Goal: Task Accomplishment & Management: Complete application form

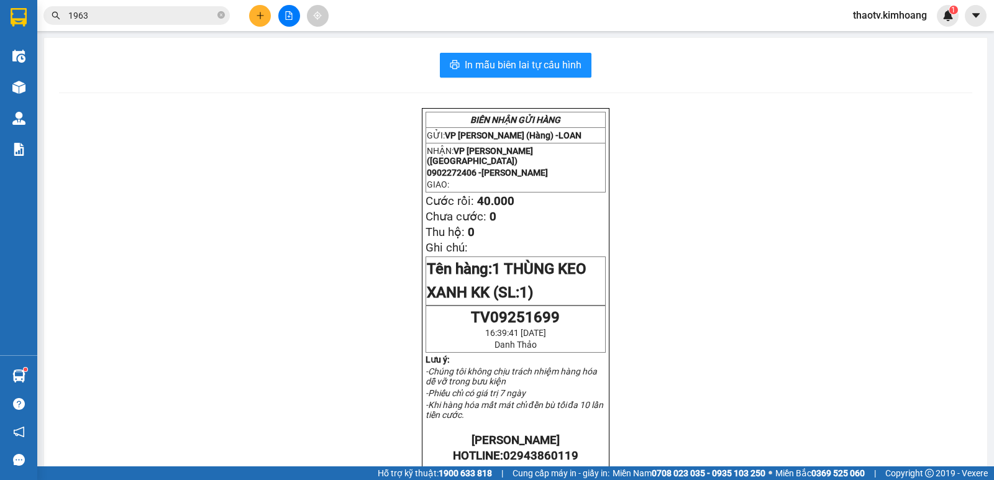
click at [573, 49] on div "In mẫu biên lai tự cấu hình BIÊN NHẬN GỬI HÀNG GỬI: VP [PERSON_NAME] (Hàng) - L…" at bounding box center [515, 438] width 943 height 801
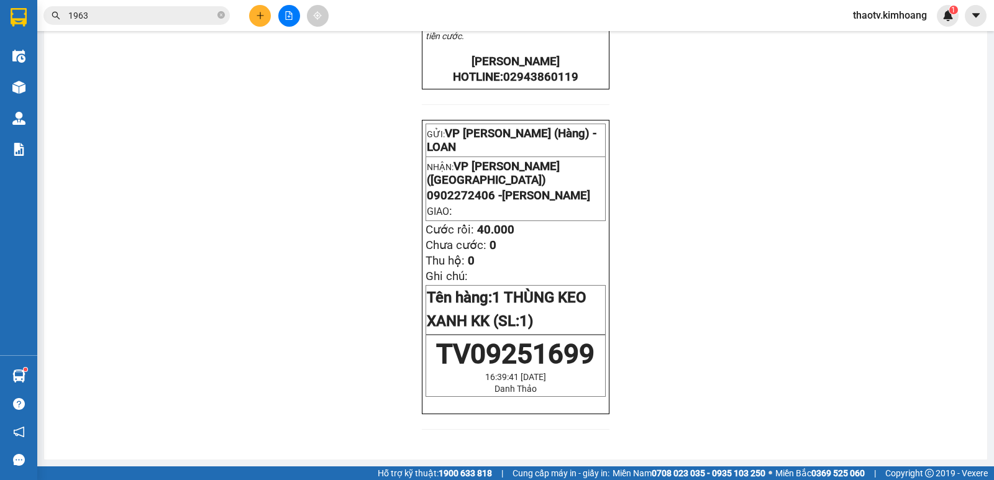
drag, startPoint x: 599, startPoint y: 21, endPoint x: 581, endPoint y: 19, distance: 18.1
click at [595, 21] on div "Kết quả tìm kiếm ( 55 ) Bộ lọc Mã ĐH Trạng thái Món hàng Thu hộ Tổng cước Chưa …" at bounding box center [497, 15] width 994 height 31
click at [580, 15] on div "Kết quả tìm kiếm ( 55 ) Bộ lọc Mã ĐH Trạng thái Món hàng Thu hộ Tổng cước Chưa …" at bounding box center [497, 15] width 994 height 31
click at [253, 22] on button at bounding box center [260, 16] width 22 height 22
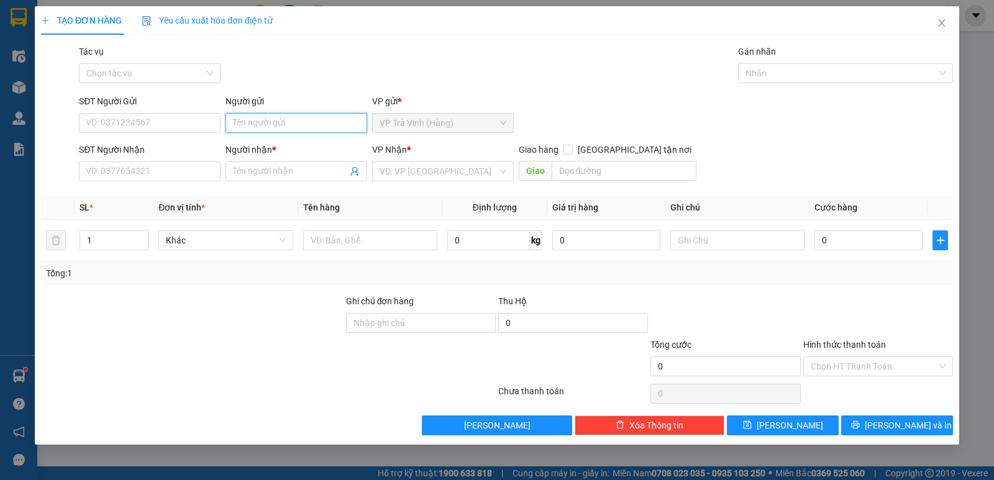
click at [245, 118] on input "Người gửi" at bounding box center [297, 123] width 142 height 20
type input "TÍN"
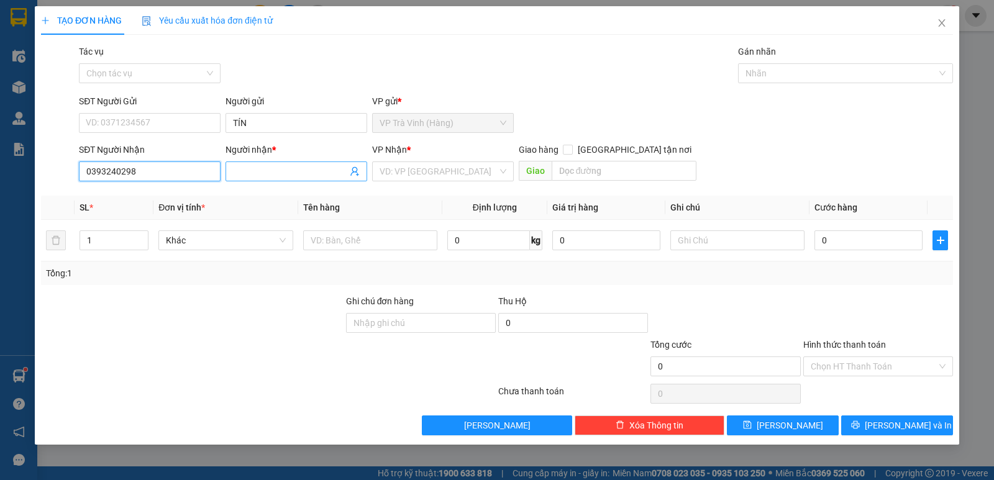
type input "0393240298"
click at [266, 171] on input "Người nhận *" at bounding box center [290, 172] width 114 height 14
type input "[PERSON_NAME]"
click at [409, 172] on input "search" at bounding box center [439, 171] width 118 height 19
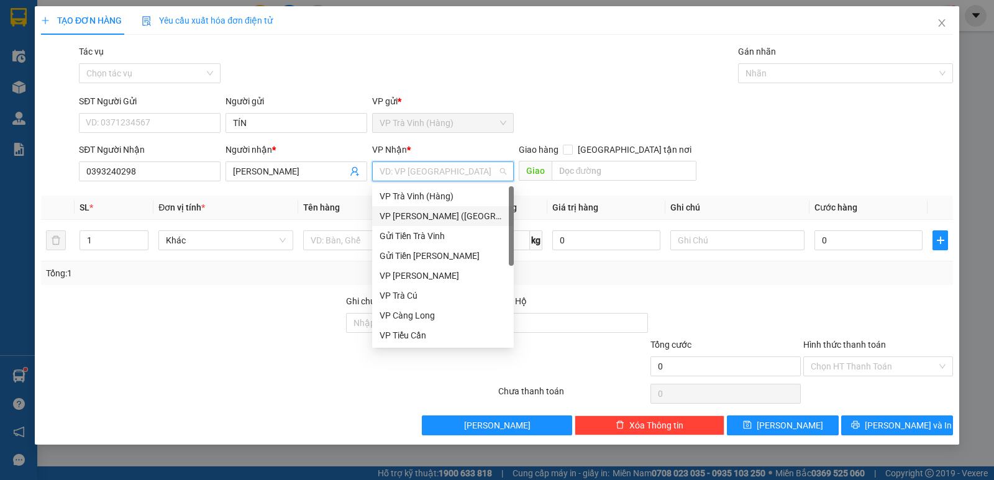
click at [430, 217] on div "VP [PERSON_NAME] ([GEOGRAPHIC_DATA])" at bounding box center [443, 216] width 127 height 14
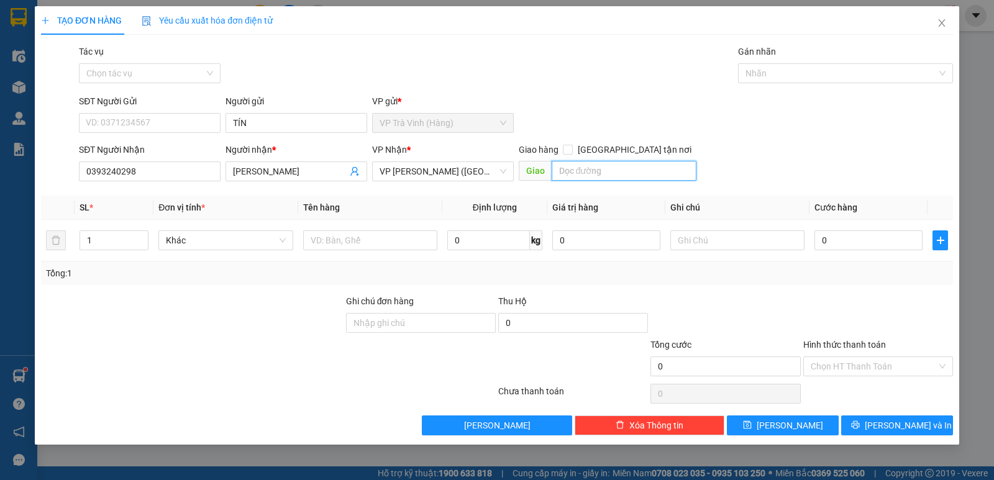
click at [577, 172] on input "text" at bounding box center [624, 171] width 145 height 20
type input "331 TÔ HIẾN THÀNH Q 10"
type input "2"
click at [138, 237] on span "up" at bounding box center [141, 237] width 7 height 7
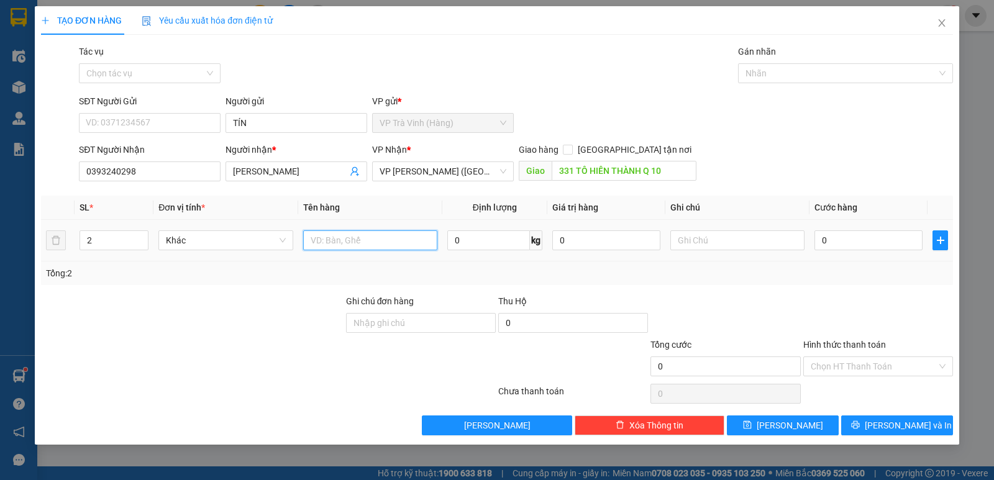
click at [335, 236] on input "text" at bounding box center [370, 240] width 134 height 20
type input "2 THÙNG MÚT KK GIAO TN"
click at [842, 244] on input "0" at bounding box center [868, 240] width 108 height 20
type input "1"
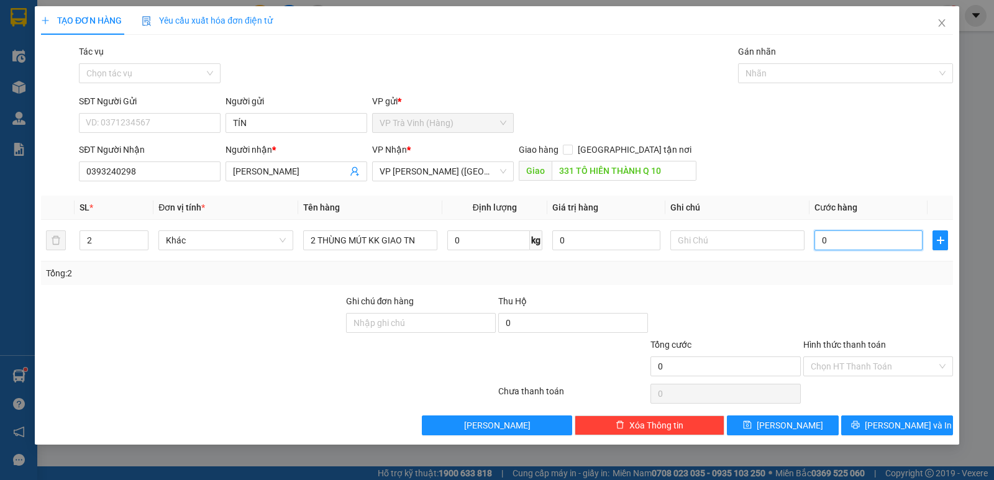
type input "1"
type input "15"
type input "150"
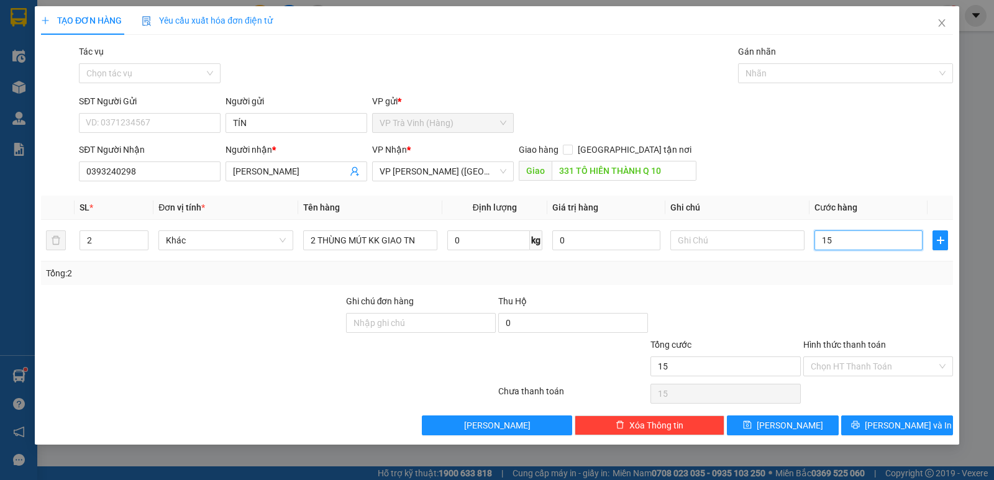
type input "150"
type input "150.000"
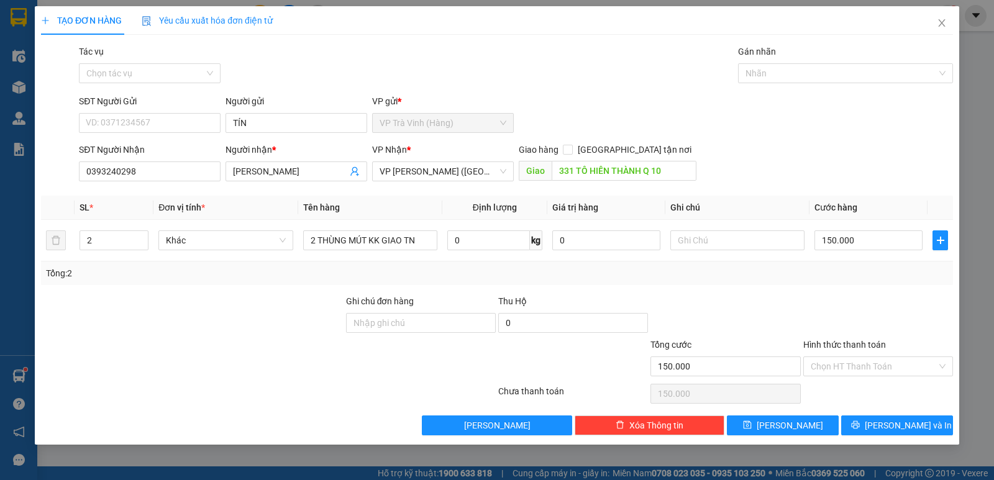
click at [839, 284] on div "Tổng: 2" at bounding box center [497, 274] width 912 height 24
click at [862, 240] on input "150.000" at bounding box center [868, 240] width 108 height 20
click at [865, 242] on input "150.000" at bounding box center [868, 240] width 108 height 20
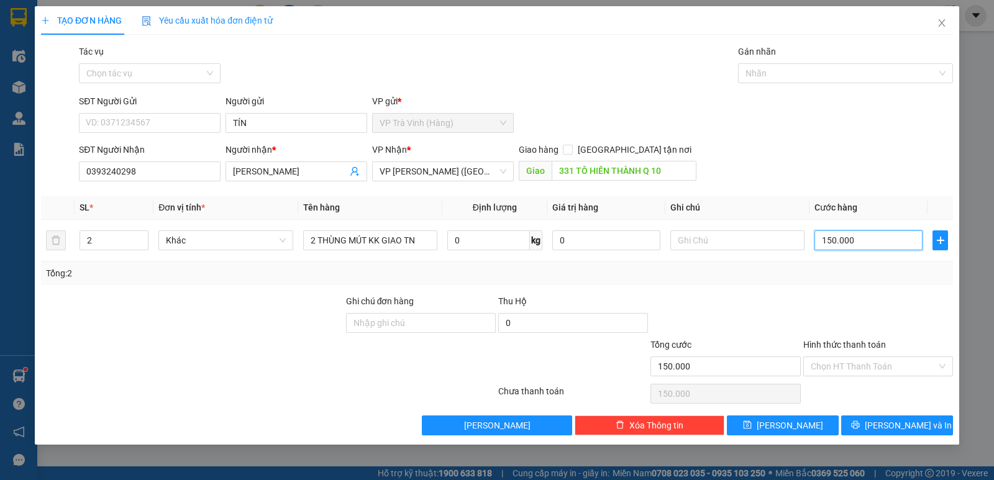
type input "1"
type input "14"
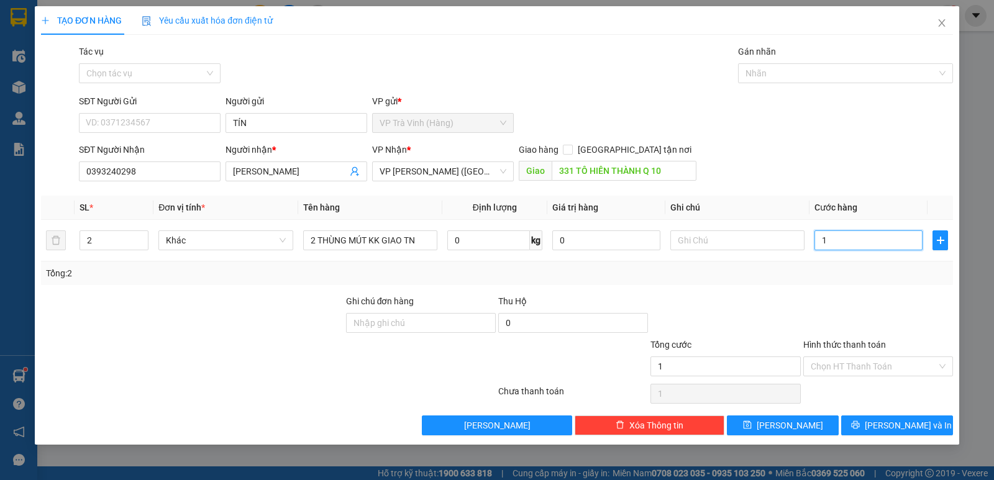
type input "14"
type input "140"
type input "140.000"
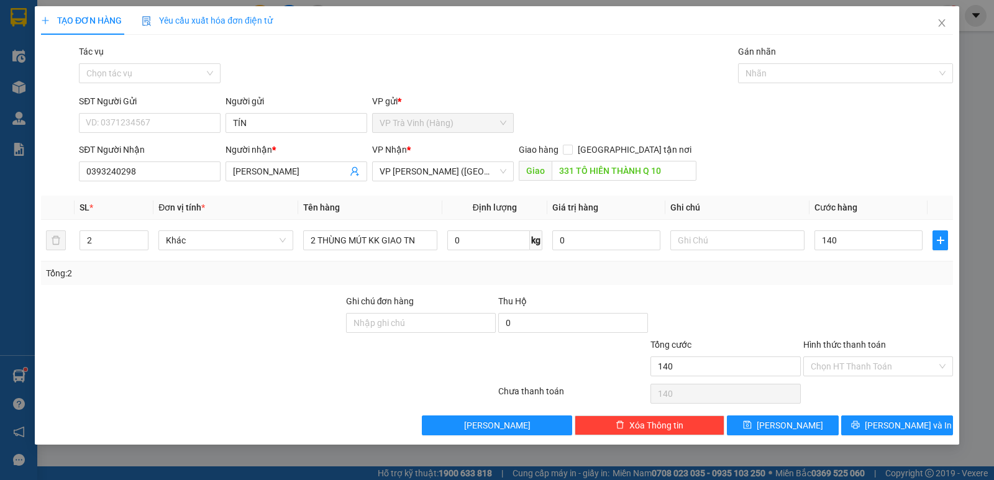
type input "140.000"
click at [879, 309] on div at bounding box center [878, 315] width 152 height 43
click at [871, 369] on input "Hình thức thanh toán" at bounding box center [874, 366] width 126 height 19
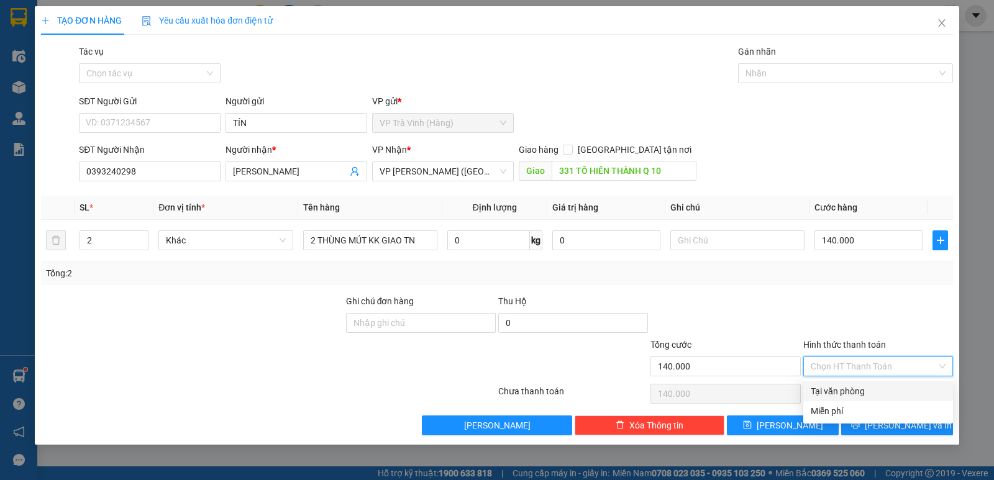
click at [849, 392] on div "Tại văn phòng" at bounding box center [878, 392] width 135 height 14
type input "0"
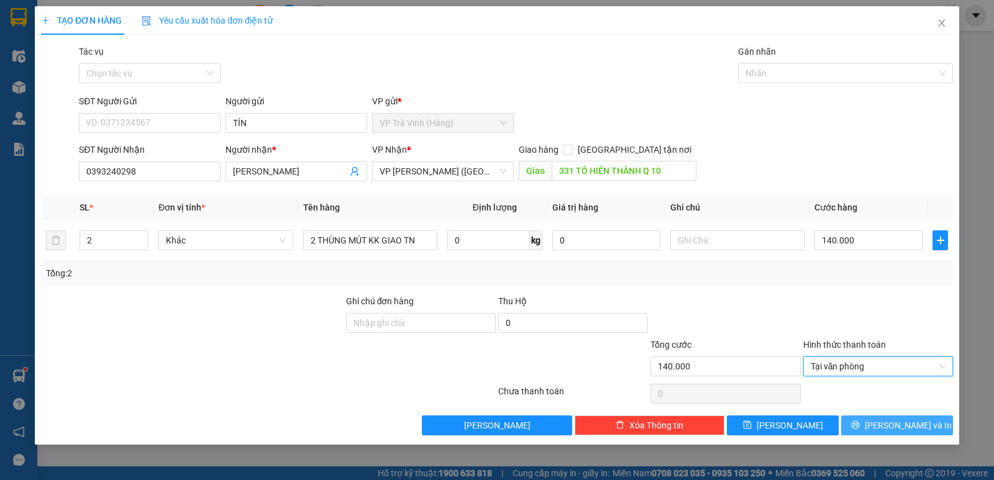
click at [867, 424] on button "[PERSON_NAME] và In" at bounding box center [897, 426] width 112 height 20
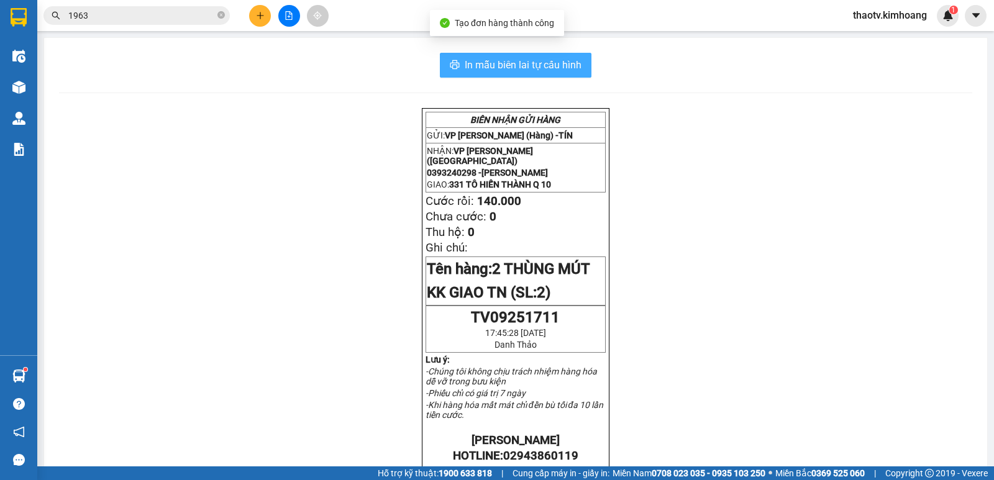
click at [511, 64] on span "In mẫu biên lai tự cấu hình" at bounding box center [523, 65] width 117 height 16
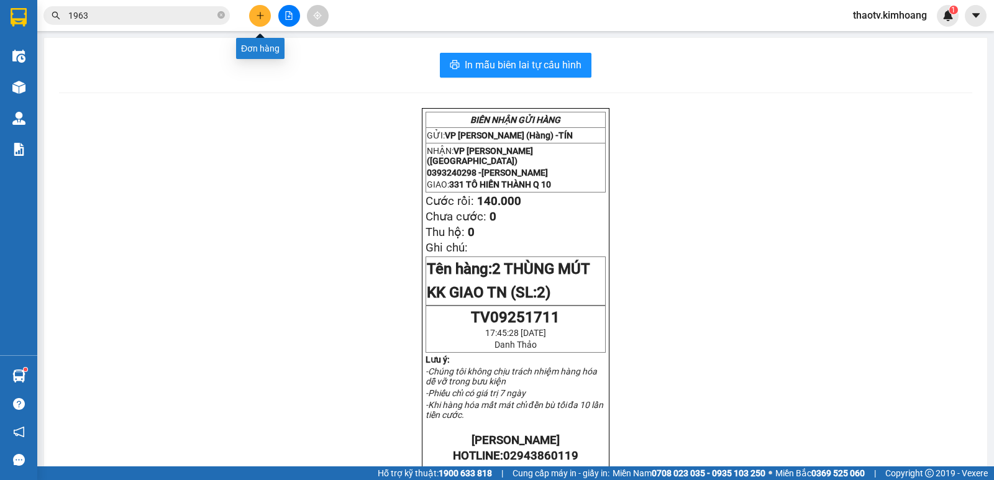
click at [252, 16] on button at bounding box center [260, 16] width 22 height 22
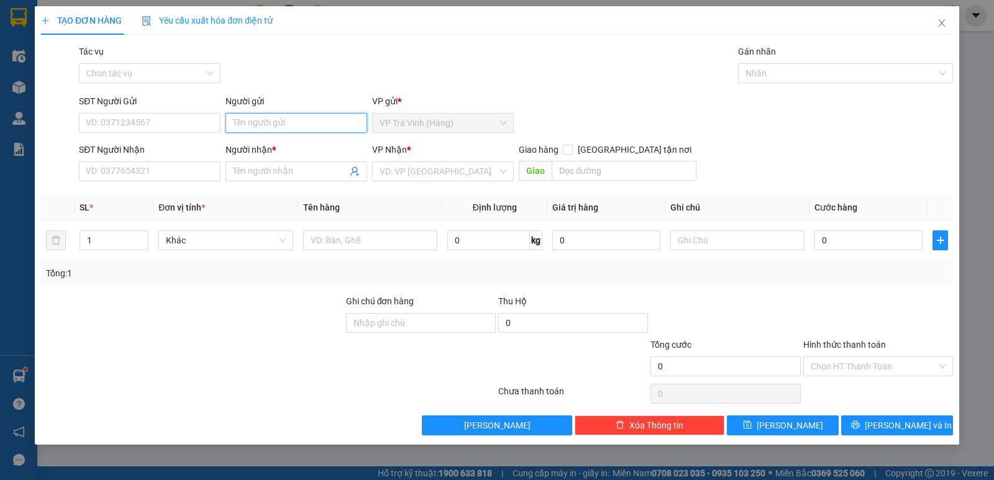
click at [256, 125] on input "Người gửi" at bounding box center [297, 123] width 142 height 20
type input "LOAN"
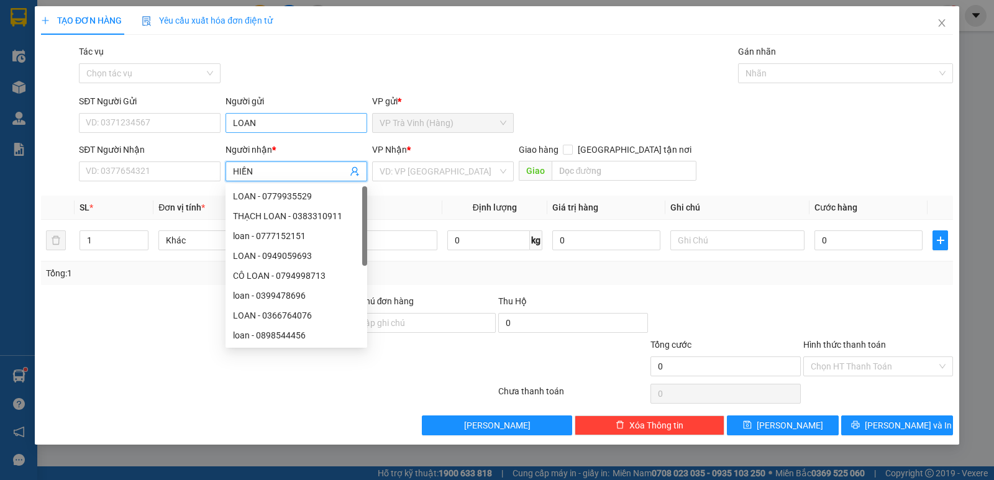
type input "HIỀN"
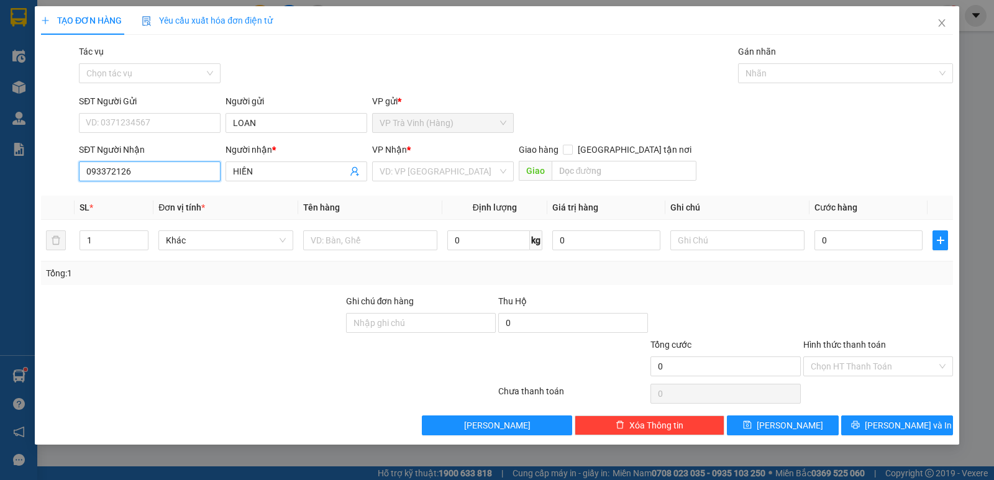
click at [116, 173] on input "093372126" at bounding box center [150, 172] width 142 height 20
click at [153, 170] on input "0933724126" at bounding box center [150, 172] width 142 height 20
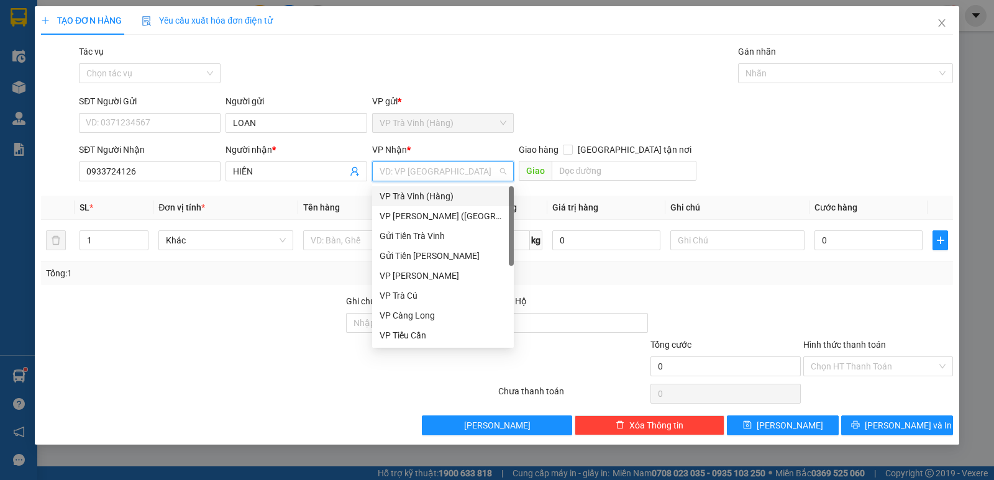
click at [436, 171] on input "search" at bounding box center [439, 171] width 118 height 19
click at [418, 221] on div "VP [PERSON_NAME] ([GEOGRAPHIC_DATA])" at bounding box center [443, 216] width 127 height 14
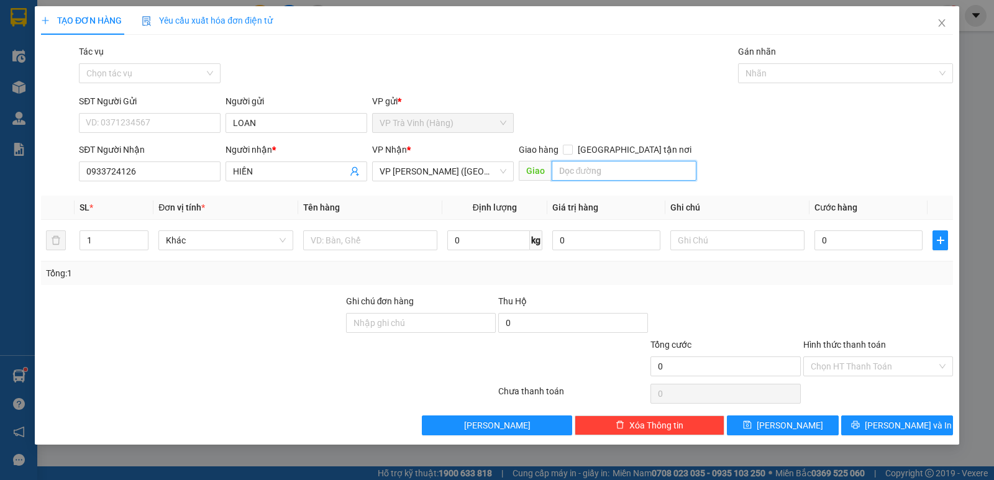
click at [563, 164] on input "text" at bounding box center [624, 171] width 145 height 20
click at [123, 175] on input "0933724126" at bounding box center [150, 172] width 142 height 20
click at [139, 175] on input "0933724126" at bounding box center [150, 172] width 142 height 20
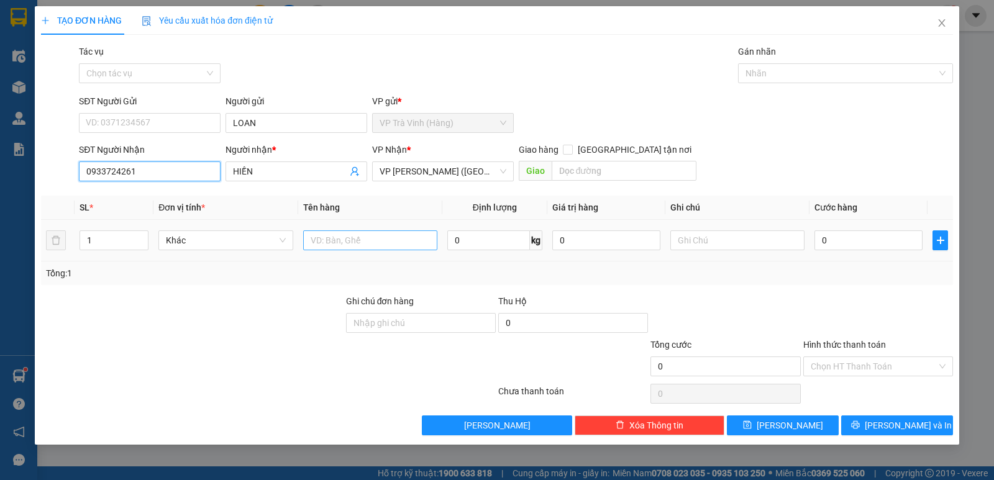
type input "0933724261"
click at [347, 247] on input "text" at bounding box center [370, 240] width 134 height 20
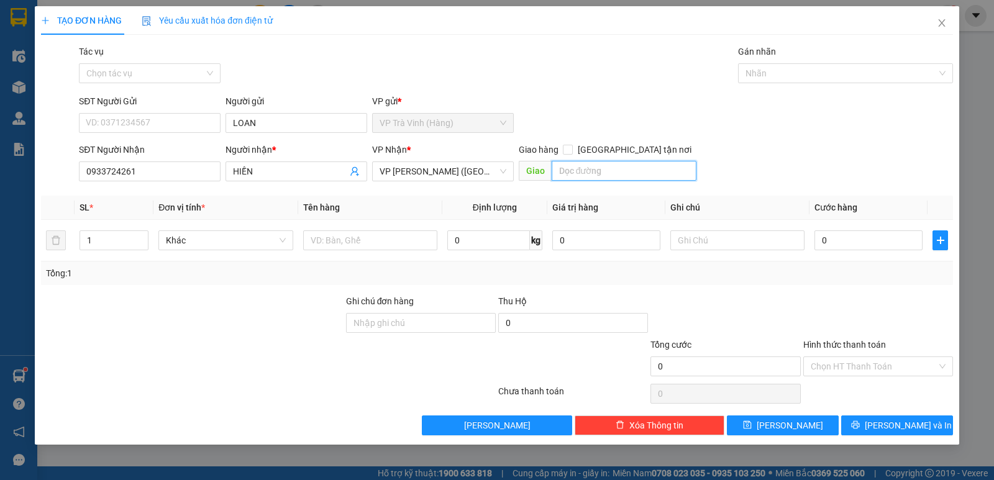
click at [585, 168] on input "text" at bounding box center [624, 171] width 145 height 20
type input "11/4 P4 TÂN BÌNH"
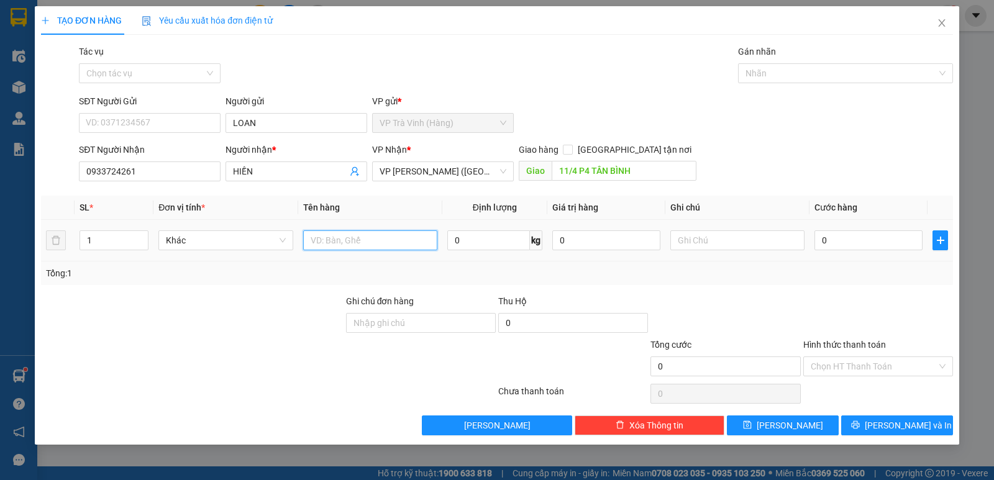
click at [366, 235] on input "text" at bounding box center [370, 240] width 134 height 20
type input "1 THÙNG MÚT KK GIAO TN"
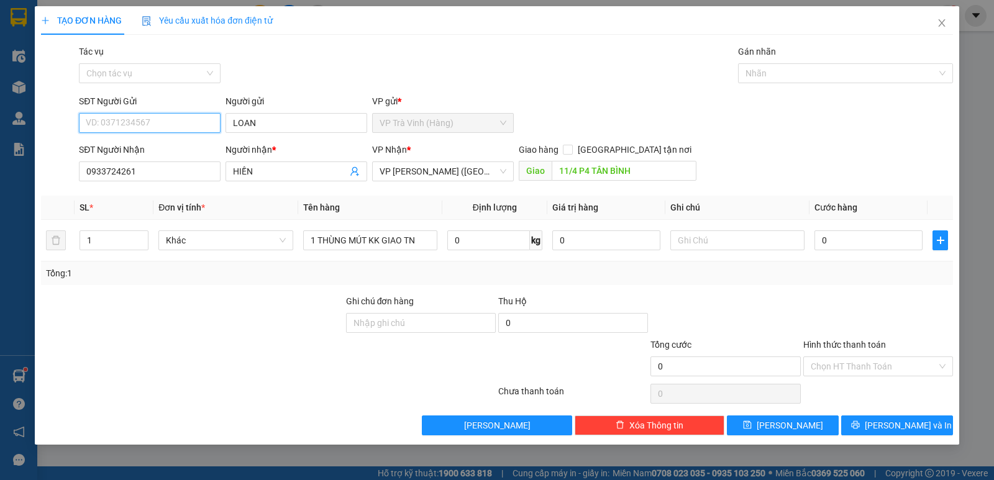
click at [147, 119] on input "SĐT Người Gửi" at bounding box center [150, 123] width 142 height 20
type input "0918817676"
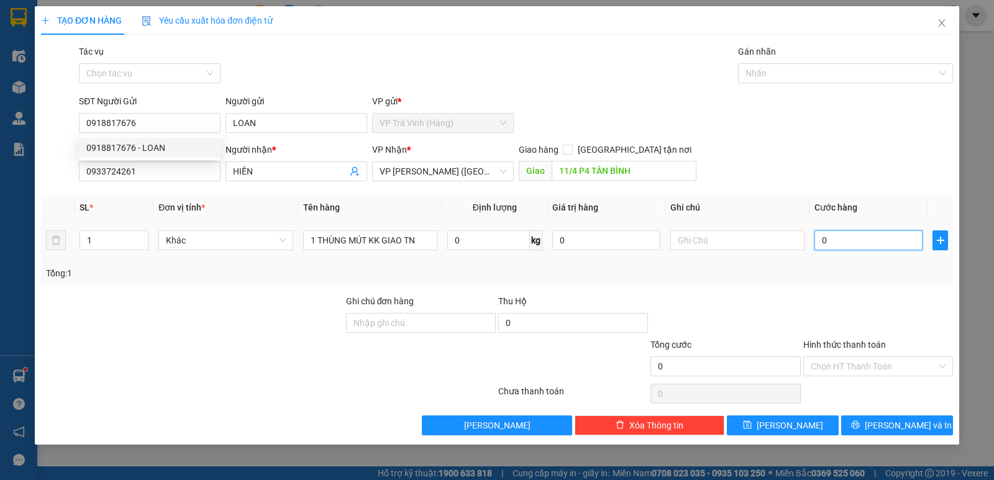
click at [860, 239] on input "0" at bounding box center [868, 240] width 108 height 20
type input "1"
type input "10"
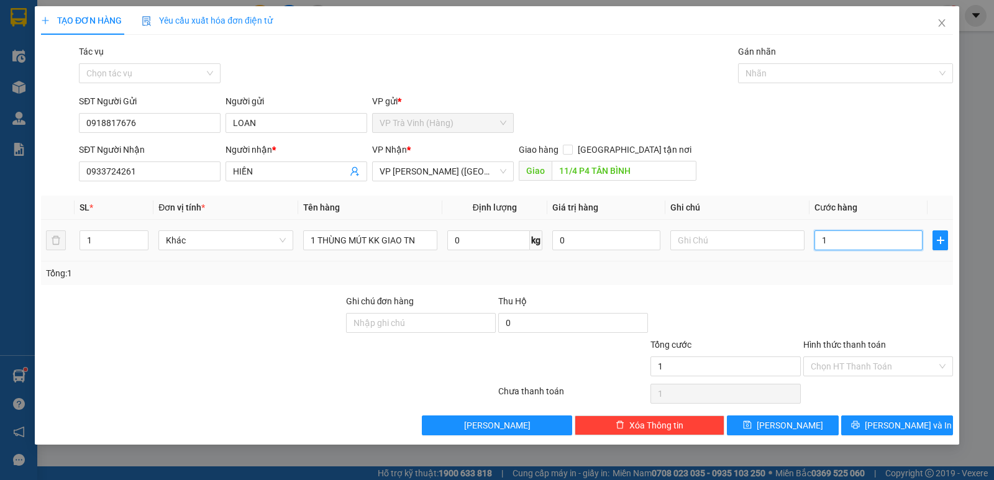
type input "10"
type input "100"
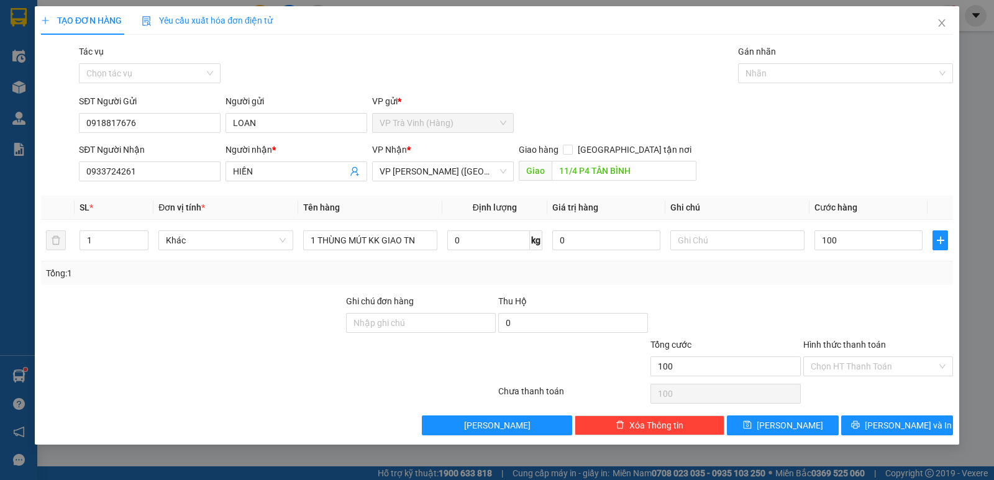
type input "100.000"
click at [855, 270] on div "Tổng: 1" at bounding box center [497, 274] width 902 height 14
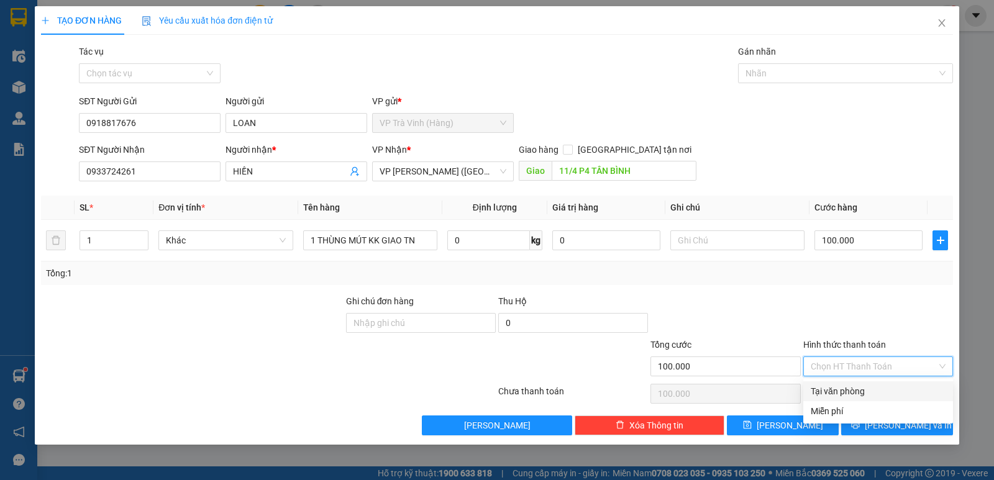
click at [872, 364] on input "Hình thức thanh toán" at bounding box center [874, 366] width 126 height 19
click at [859, 390] on div "Tại văn phòng" at bounding box center [878, 392] width 135 height 14
type input "0"
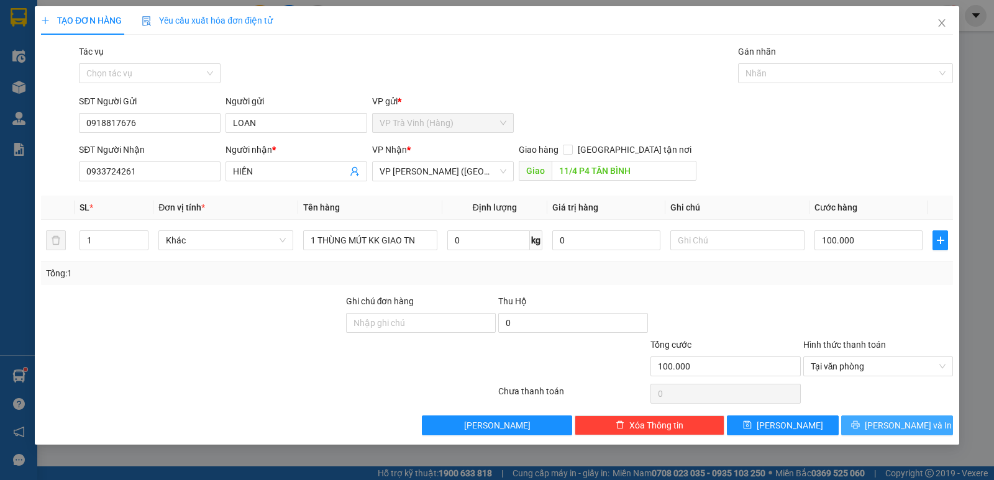
drag, startPoint x: 880, startPoint y: 422, endPoint x: 869, endPoint y: 421, distance: 11.3
click at [860, 422] on icon "printer" at bounding box center [855, 425] width 9 height 9
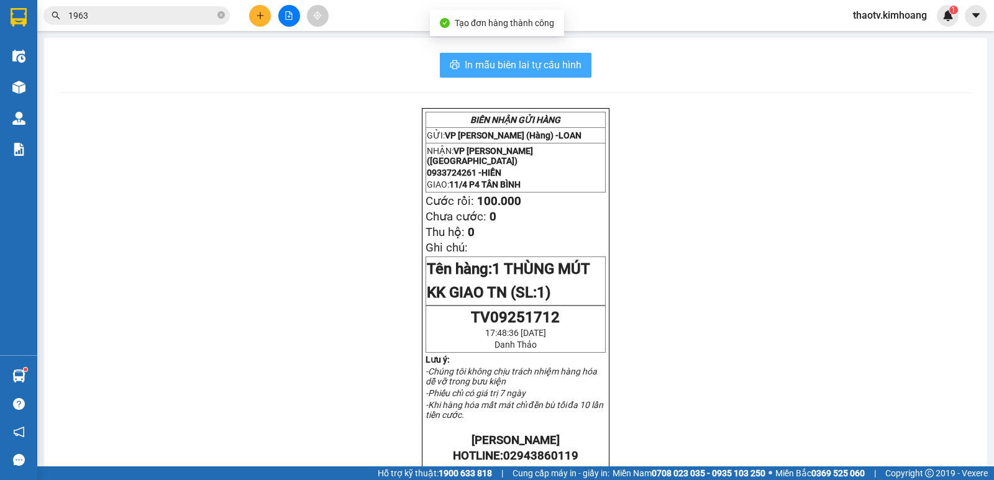
click at [514, 70] on span "In mẫu biên lai tự cấu hình" at bounding box center [523, 65] width 117 height 16
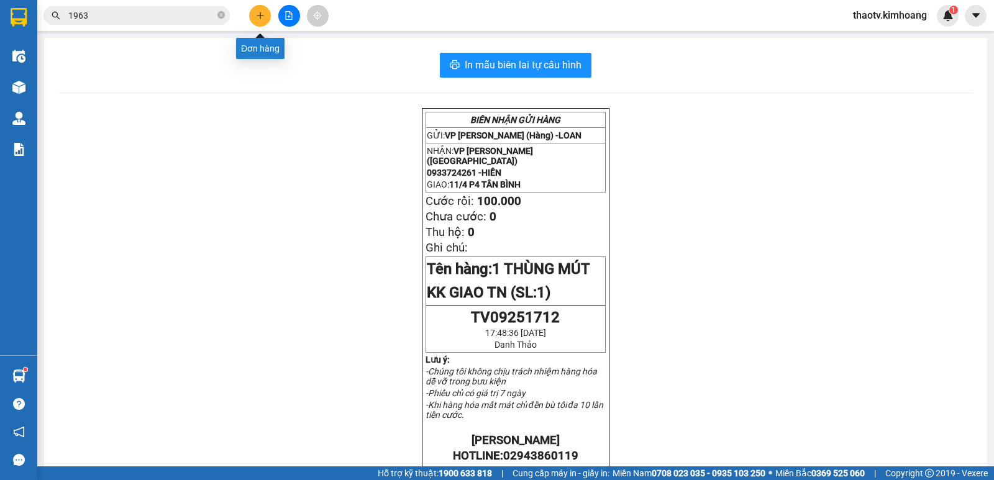
click at [256, 17] on icon "plus" at bounding box center [260, 15] width 9 height 9
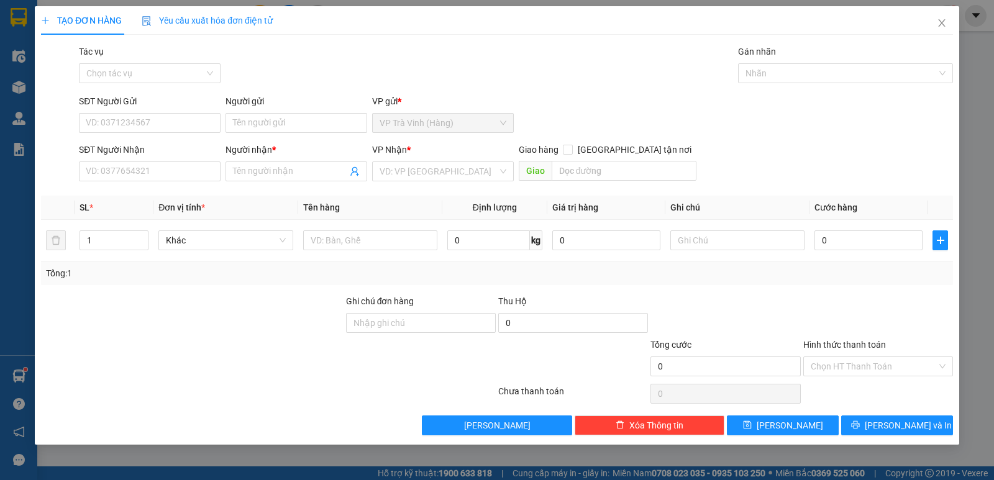
click at [262, 105] on div "Người gửi" at bounding box center [297, 101] width 142 height 14
click at [262, 113] on input "Người gửi" at bounding box center [297, 123] width 142 height 20
click at [248, 121] on input "Người gửi" at bounding box center [297, 123] width 142 height 20
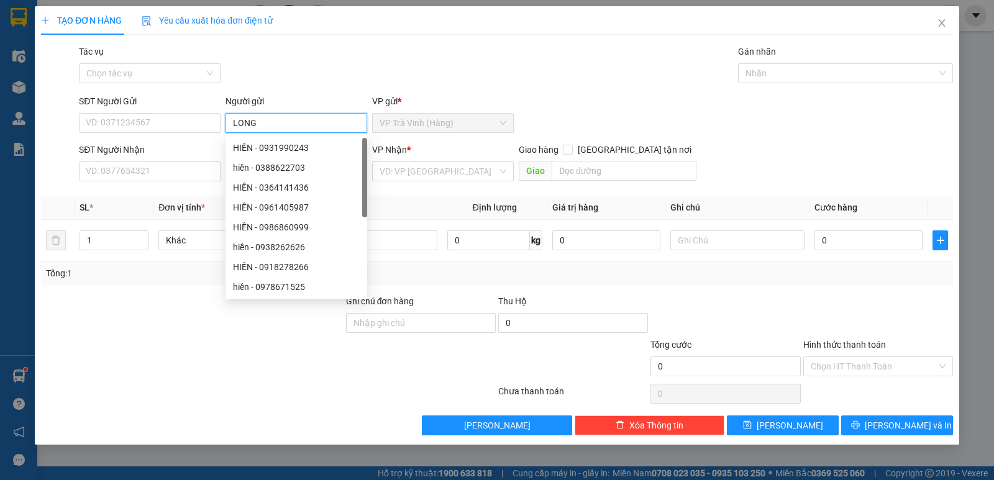
type input "LONG"
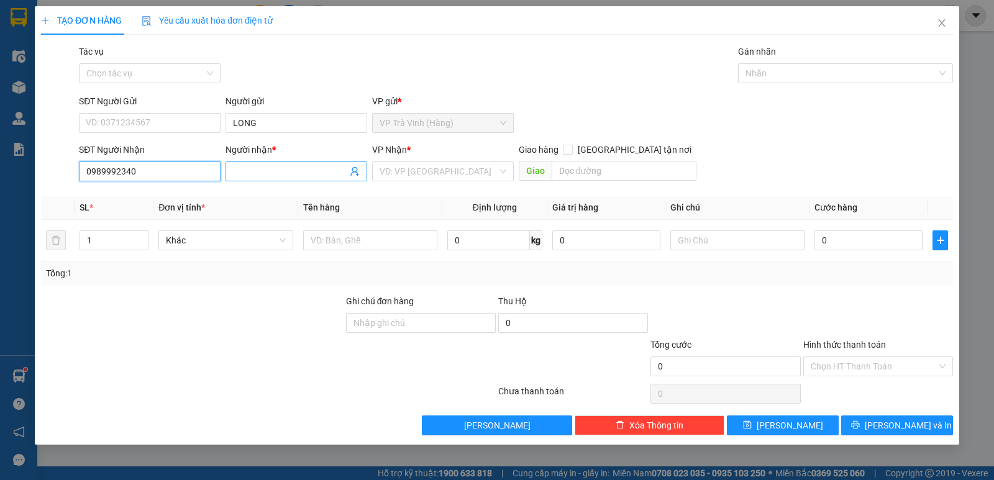
type input "0989992340"
click at [270, 168] on input "Người nhận *" at bounding box center [290, 172] width 114 height 14
type input "CÂM THU"
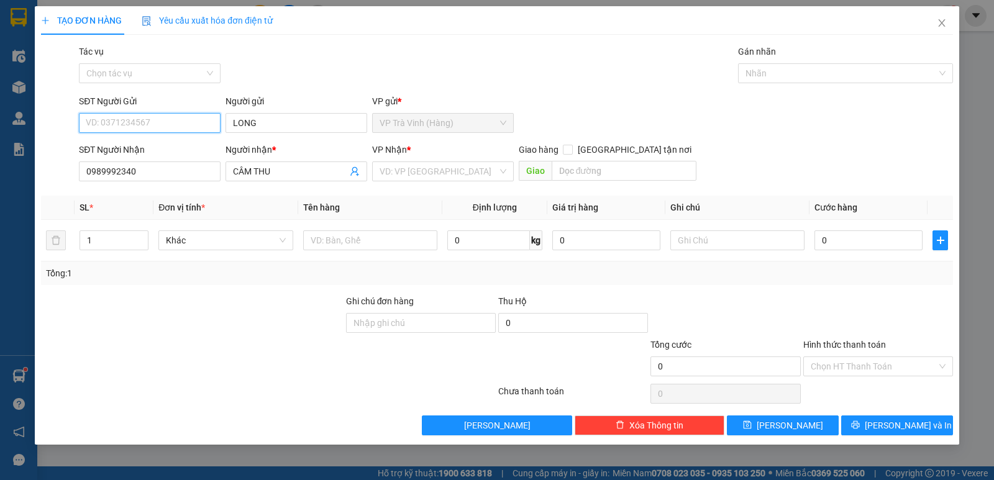
click at [137, 122] on input "SĐT Người Gửi" at bounding box center [150, 123] width 142 height 20
type input "0788811067"
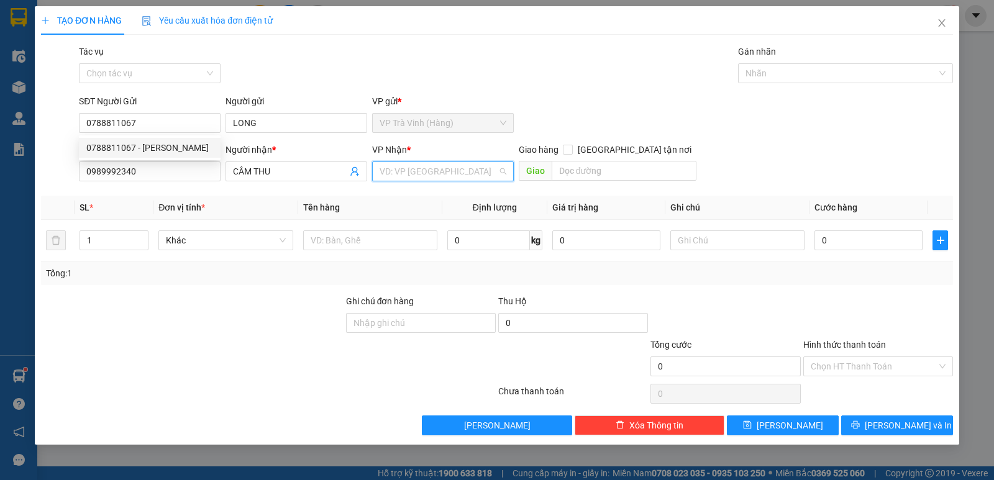
click at [425, 170] on input "search" at bounding box center [439, 171] width 118 height 19
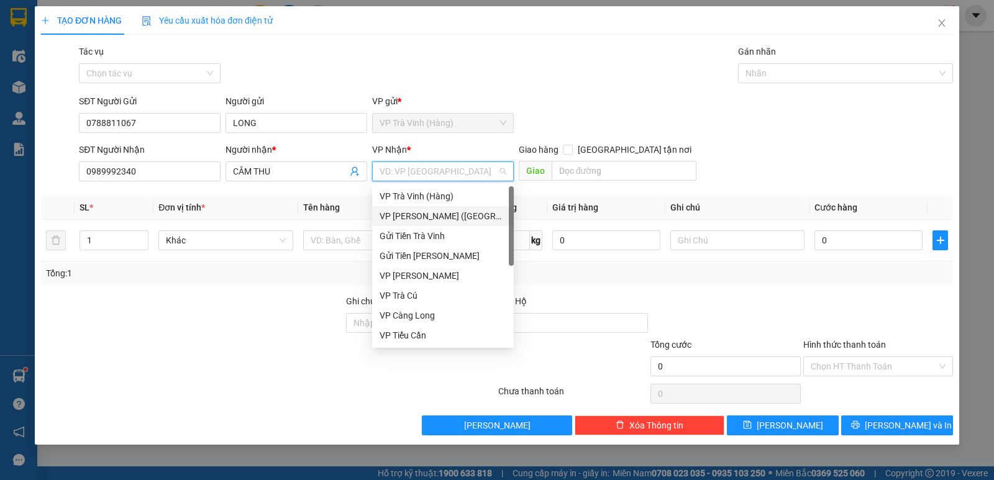
click at [429, 214] on div "VP [PERSON_NAME] ([GEOGRAPHIC_DATA])" at bounding box center [443, 216] width 127 height 14
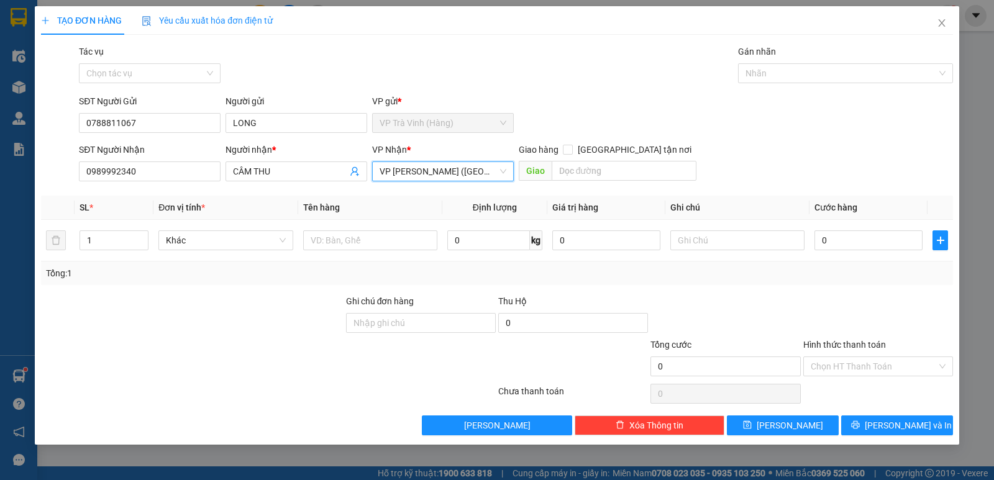
click at [446, 165] on span "VP [PERSON_NAME] ([GEOGRAPHIC_DATA])" at bounding box center [443, 171] width 127 height 19
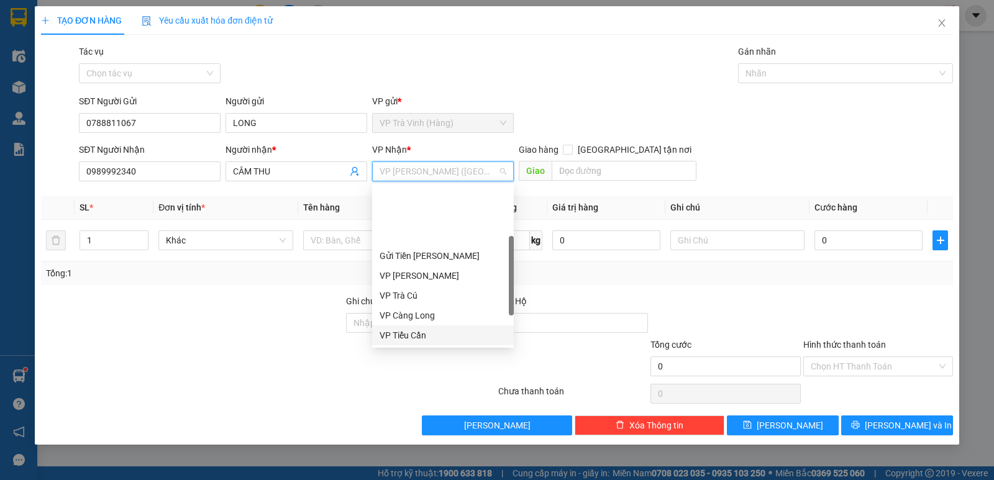
scroll to position [62, 0]
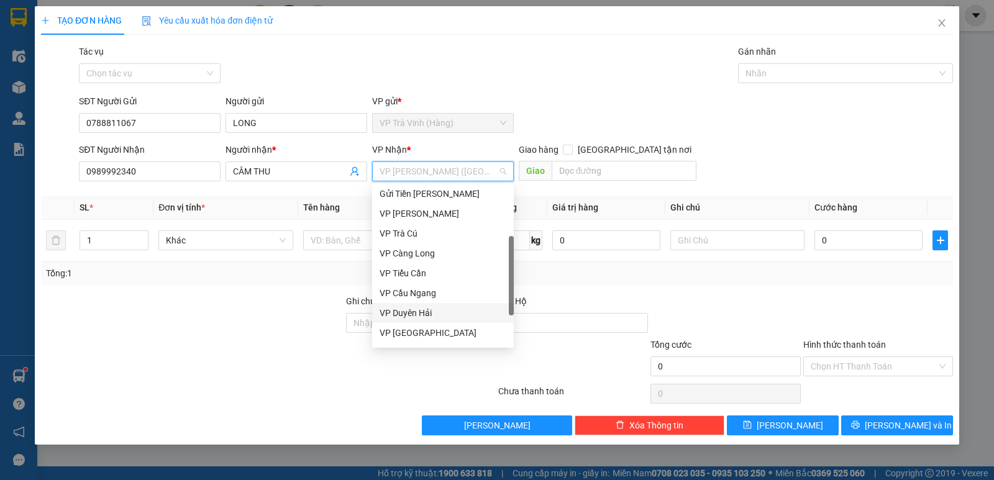
click at [417, 312] on div "VP Duyên Hải" at bounding box center [443, 313] width 127 height 14
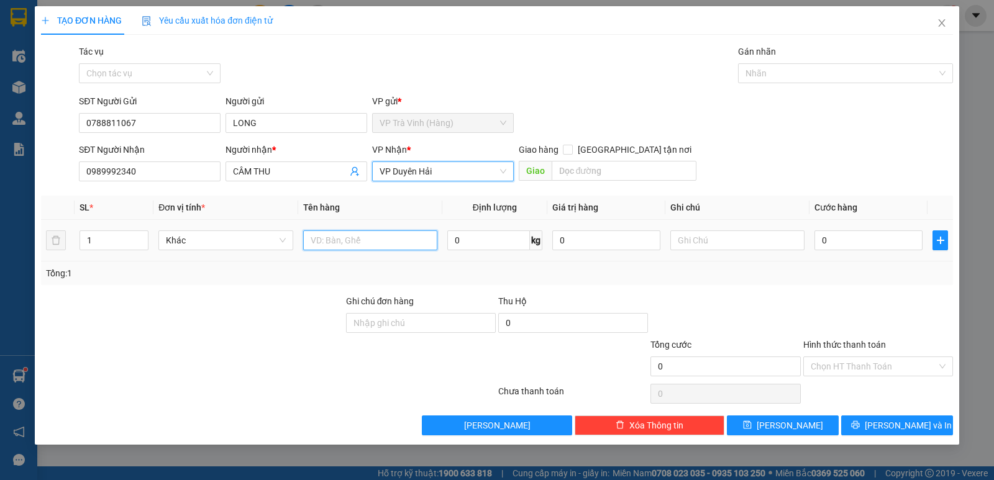
click at [388, 244] on input "text" at bounding box center [370, 240] width 134 height 20
type input "1 THÙNG MÚT KK"
click at [867, 242] on input "0" at bounding box center [868, 240] width 108 height 20
type input "3"
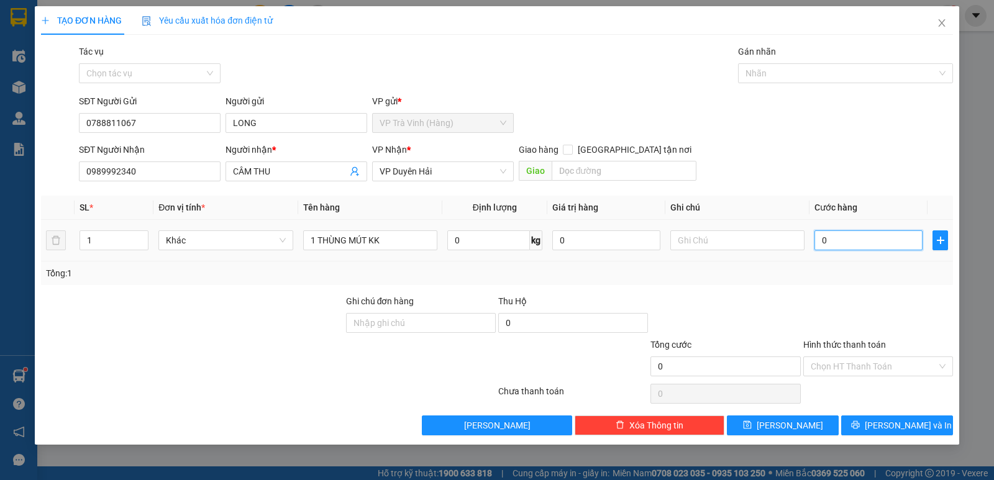
type input "3"
type input "30"
type input "30.000"
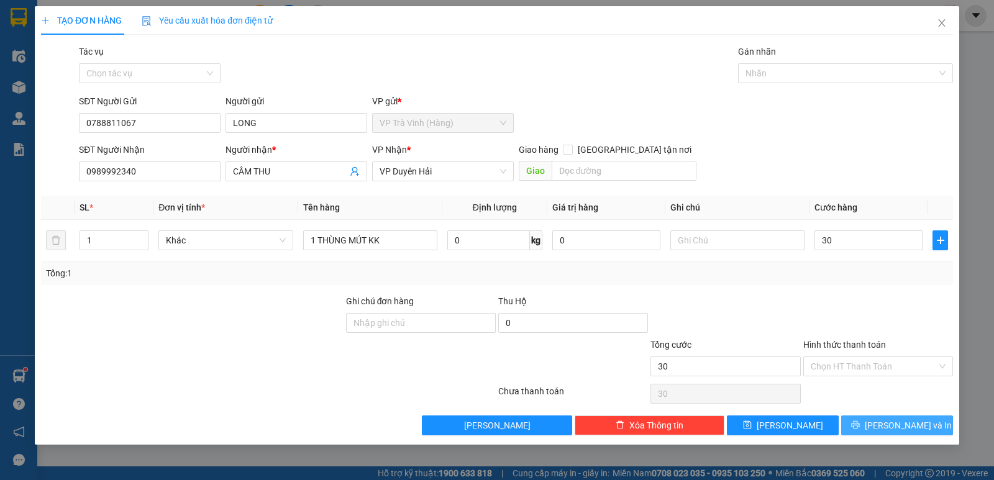
type input "30.000"
click at [917, 426] on span "[PERSON_NAME] và In" at bounding box center [908, 426] width 87 height 14
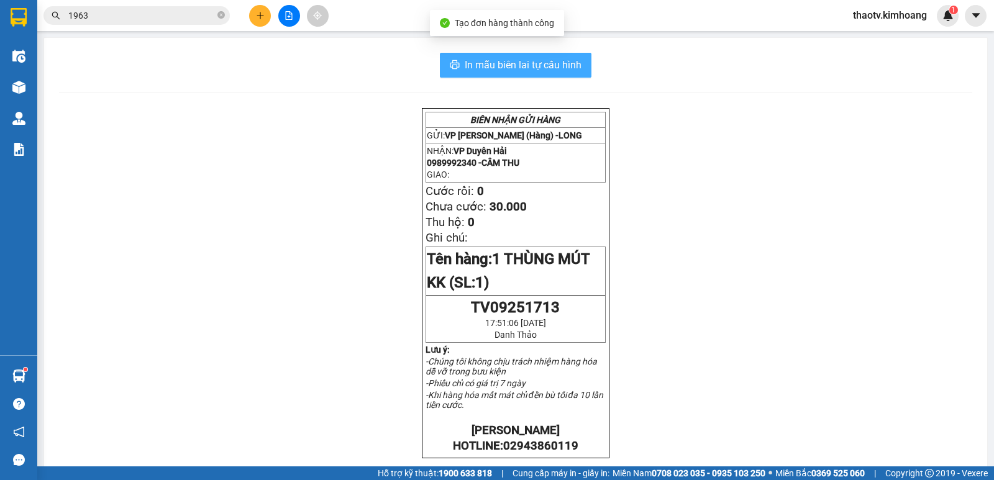
click at [535, 68] on span "In mẫu biên lai tự cấu hình" at bounding box center [523, 65] width 117 height 16
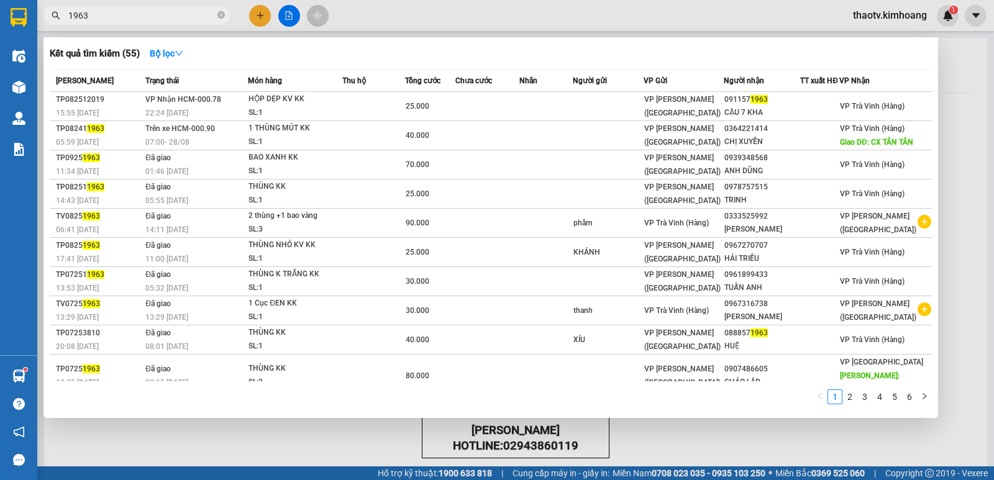
drag, startPoint x: 144, startPoint y: 23, endPoint x: 130, endPoint y: 14, distance: 16.0
click at [142, 21] on span "1963" at bounding box center [136, 15] width 186 height 19
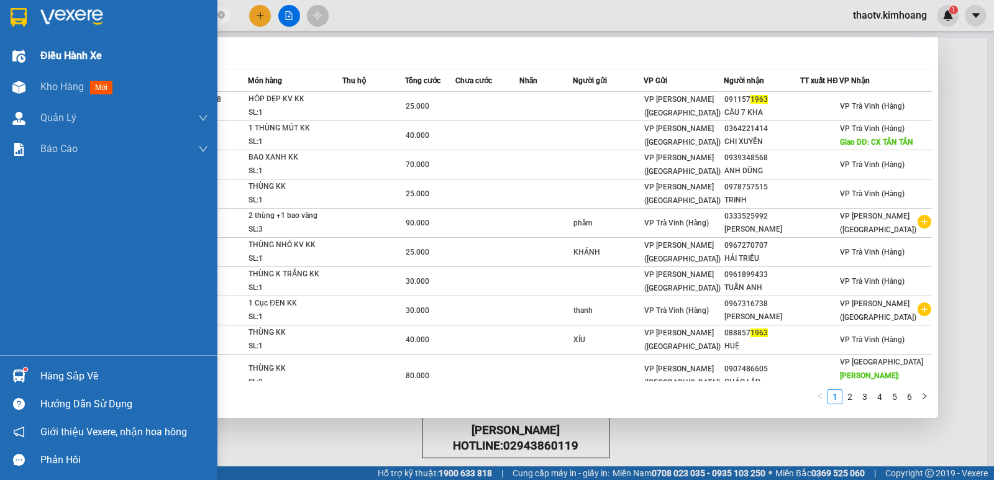
drag, startPoint x: 129, startPoint y: 16, endPoint x: 0, endPoint y: 43, distance: 132.2
click at [0, 43] on section "Kết quả tìm kiếm ( 55 ) Bộ lọc Mã ĐH Trạng thái Món hàng Thu hộ Tổng cước Chưa …" at bounding box center [497, 240] width 994 height 480
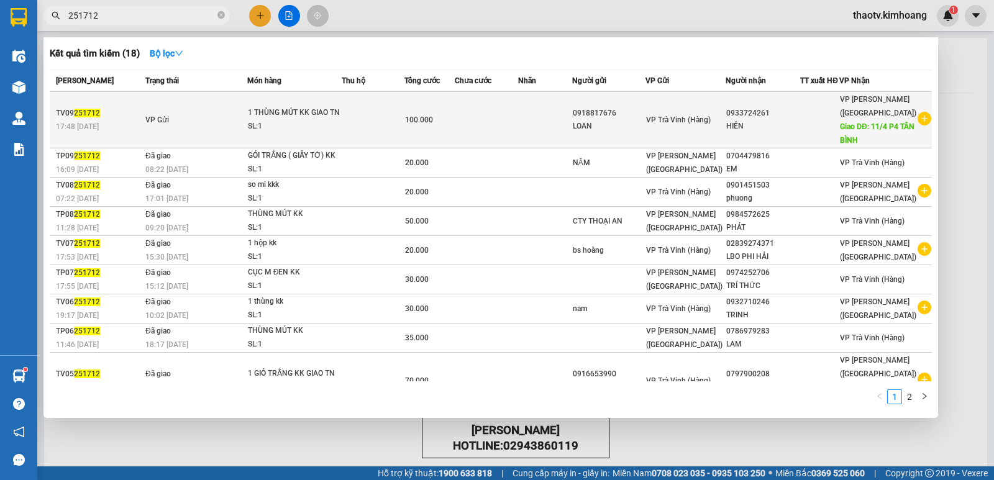
type input "251712"
click at [281, 120] on div "1 THÙNG MÚT KK GIAO TN" at bounding box center [294, 113] width 93 height 14
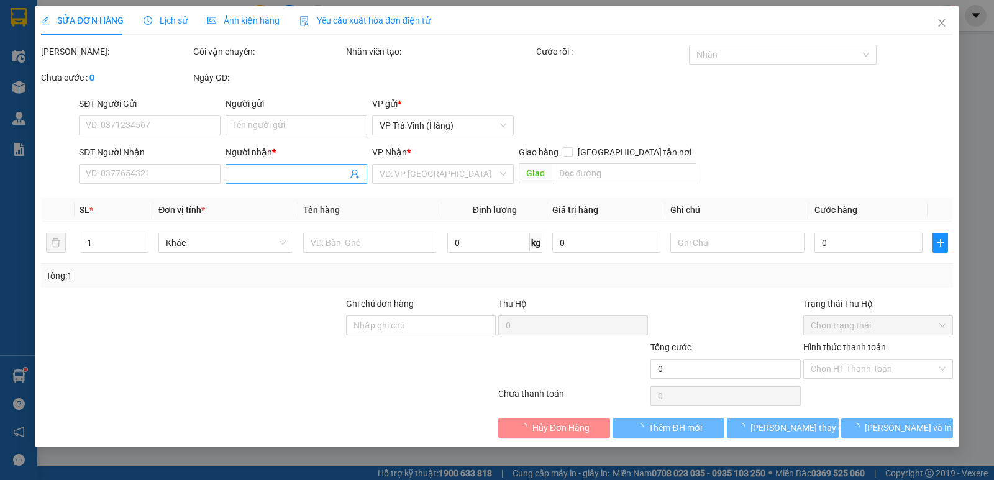
type input "0918817676"
type input "LOAN"
type input "0933724261"
type input "HIỀN"
type input "11/4 P4 TÂN BÌNH"
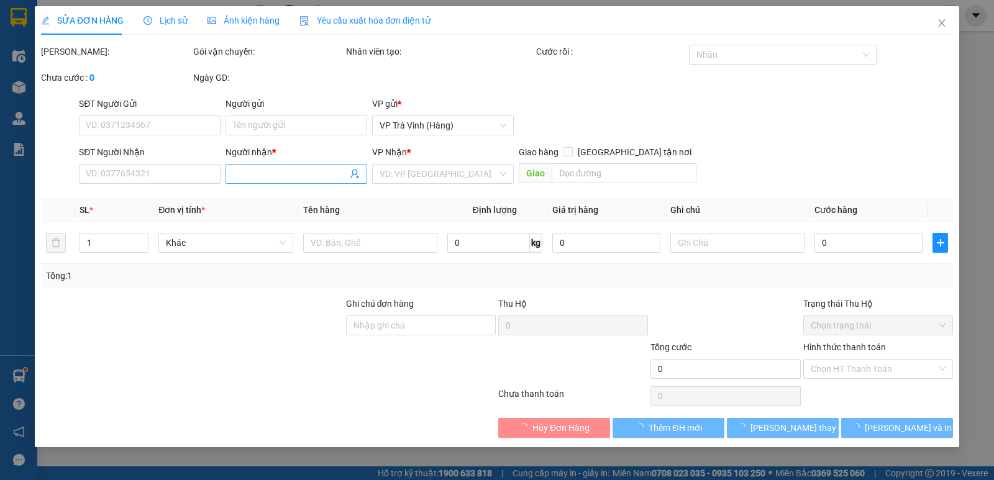
type input "100.000"
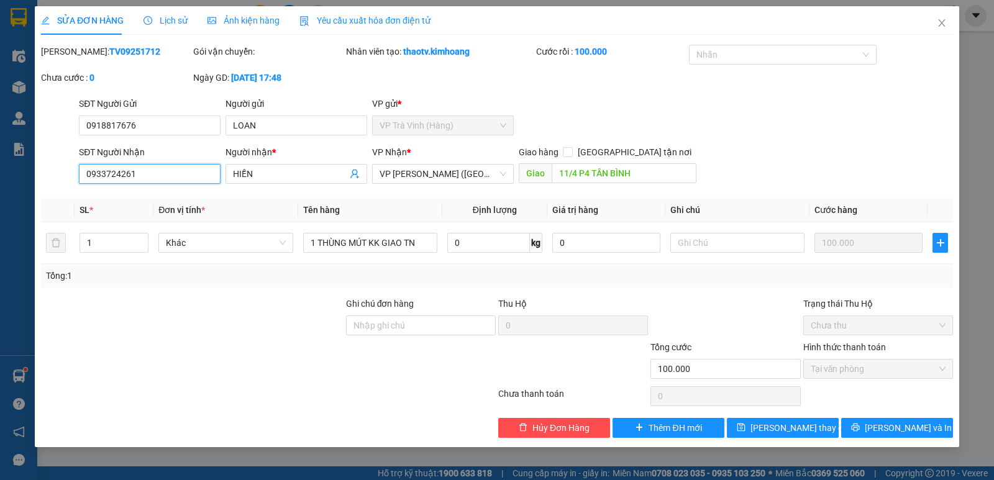
click at [145, 175] on input "0933724261" at bounding box center [150, 174] width 142 height 20
type input "0933724265"
click at [762, 430] on button "[PERSON_NAME] thay đổi" at bounding box center [783, 428] width 112 height 20
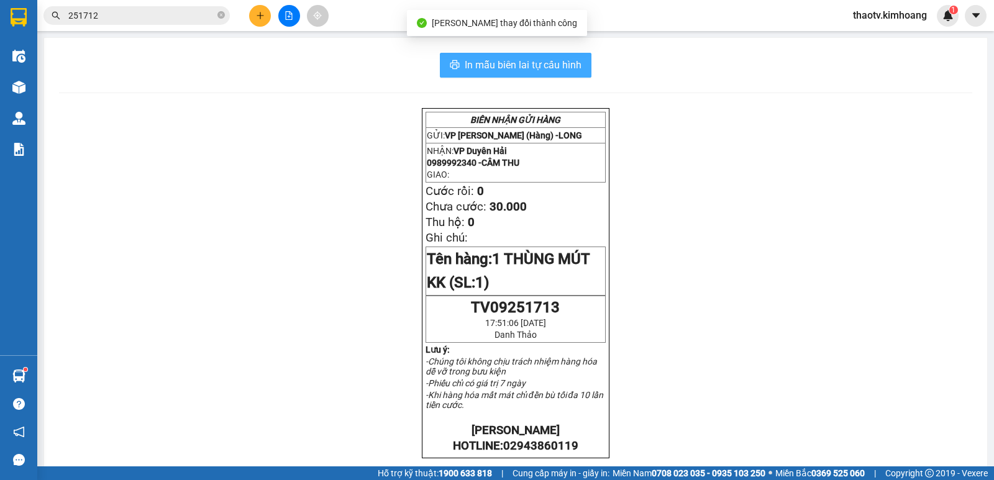
click at [540, 70] on span "In mẫu biên lai tự cấu hình" at bounding box center [523, 65] width 117 height 16
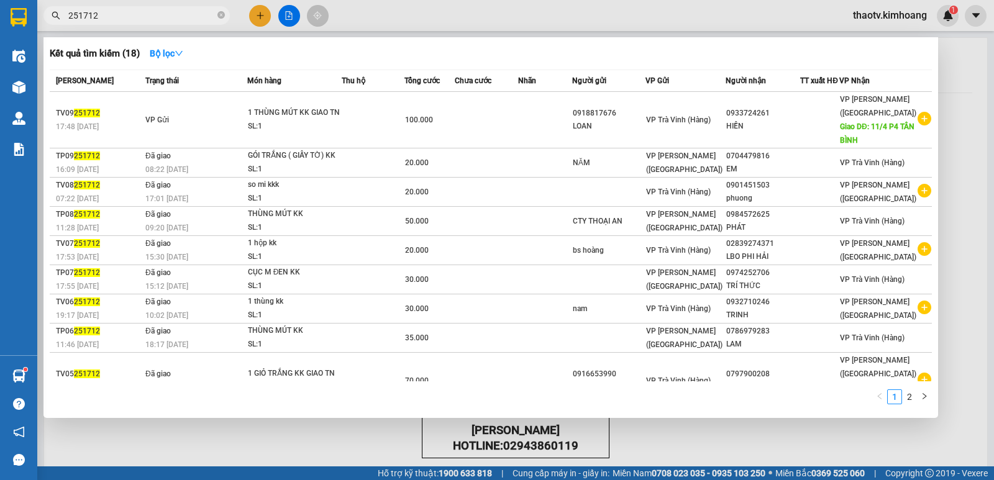
click at [114, 12] on input "251712" at bounding box center [141, 16] width 147 height 14
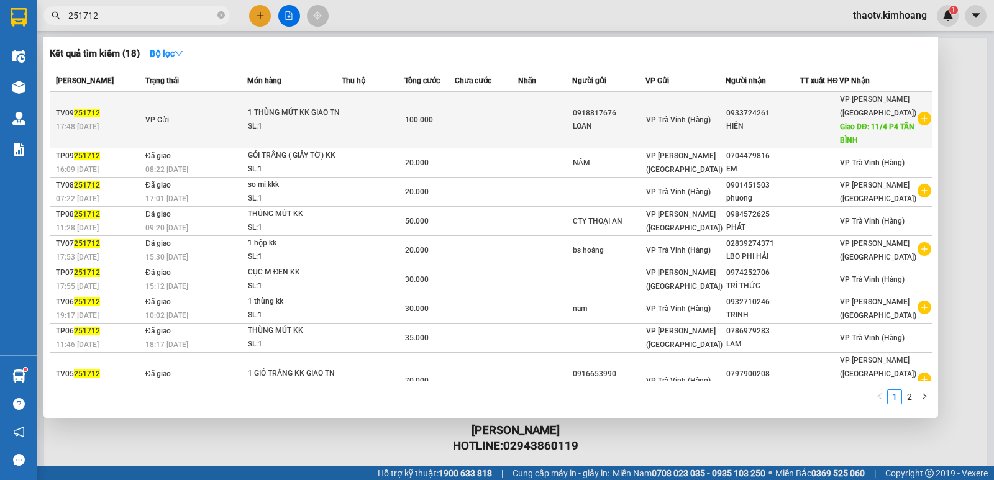
click at [272, 128] on span "1 THÙNG MÚT KK GIAO TN SL: 1" at bounding box center [294, 119] width 93 height 27
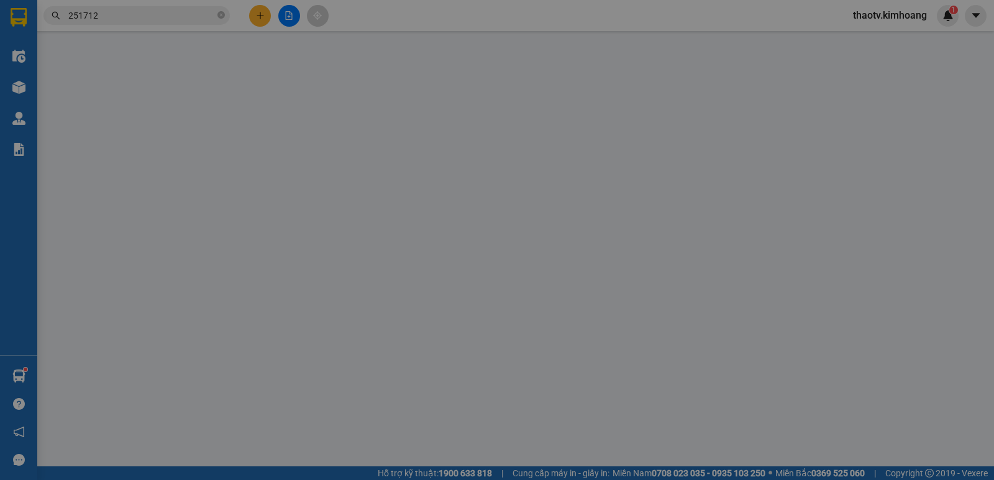
type input "0918817676"
type input "LOAN"
type input "0933724265"
type input "HIỀN"
type input "11/4 P4 TÂN BÌNH"
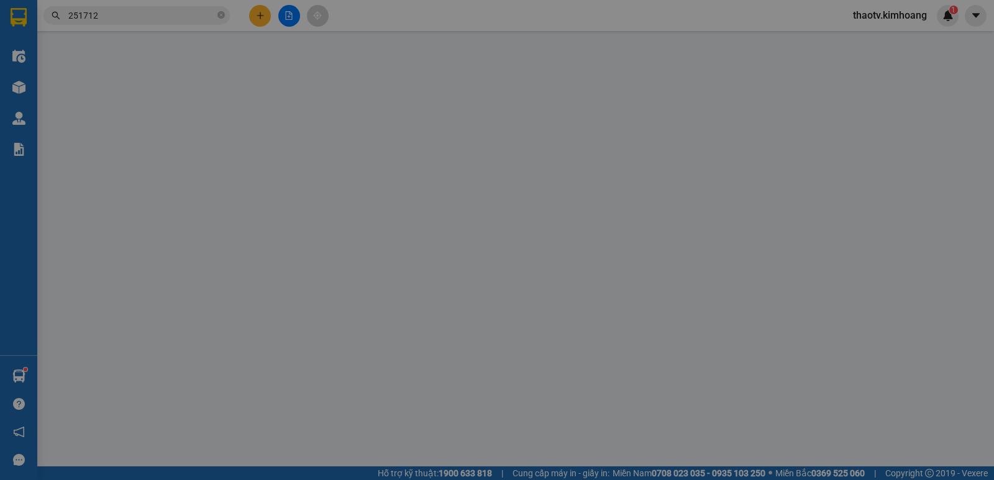
type input "100.000"
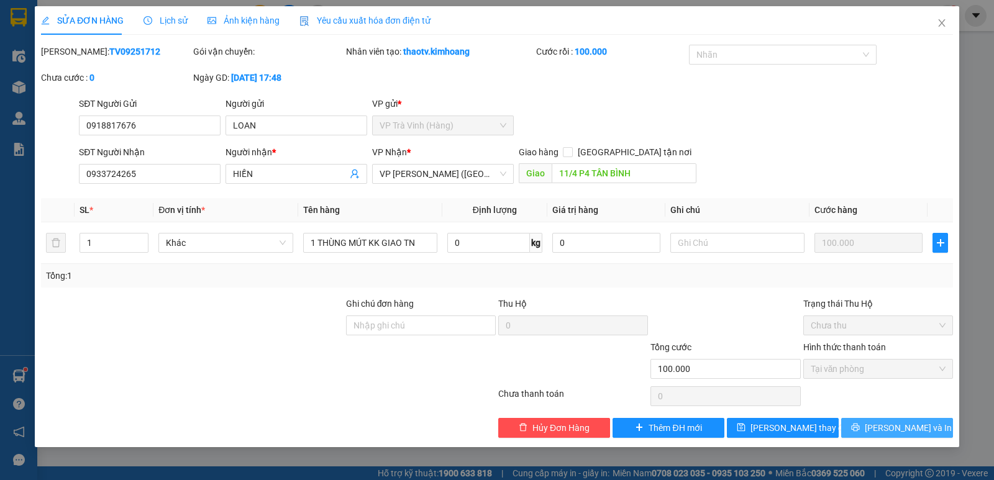
click at [912, 432] on span "[PERSON_NAME] và In" at bounding box center [908, 428] width 87 height 14
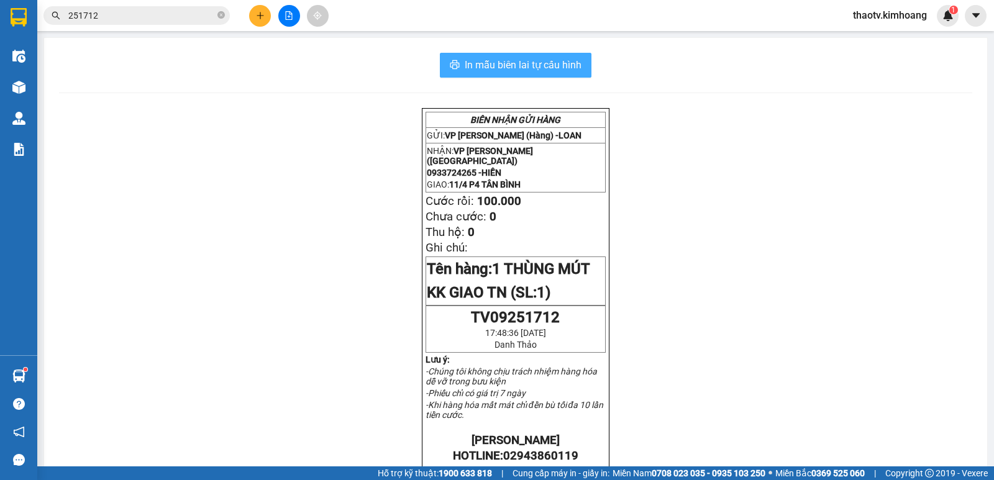
drag, startPoint x: 530, startPoint y: 65, endPoint x: 537, endPoint y: 86, distance: 22.4
click at [531, 63] on span "In mẫu biên lai tự cấu hình" at bounding box center [523, 65] width 117 height 16
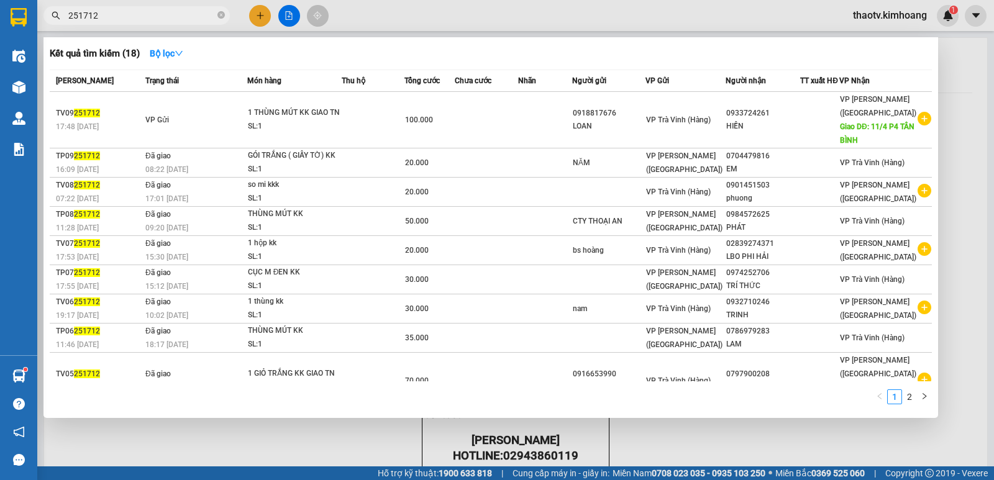
drag, startPoint x: 121, startPoint y: 12, endPoint x: 0, endPoint y: 17, distance: 121.2
click at [0, 21] on section "Kết quả tìm kiếm ( 18 ) Bộ lọc Mã ĐH Trạng thái Món hàng Thu hộ Tổng cước Chưa …" at bounding box center [497, 240] width 994 height 480
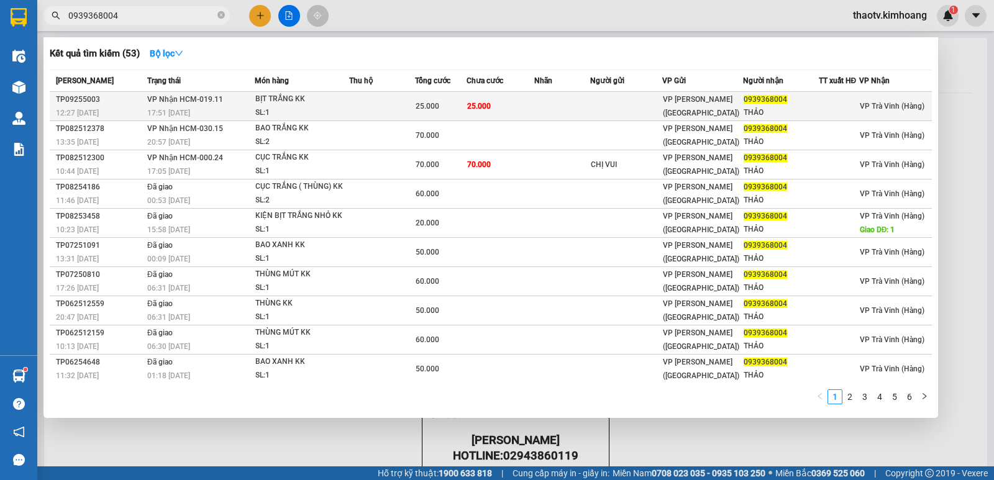
type input "0939368004"
click at [284, 103] on div "BỊT TRẮNG KK" at bounding box center [301, 100] width 93 height 14
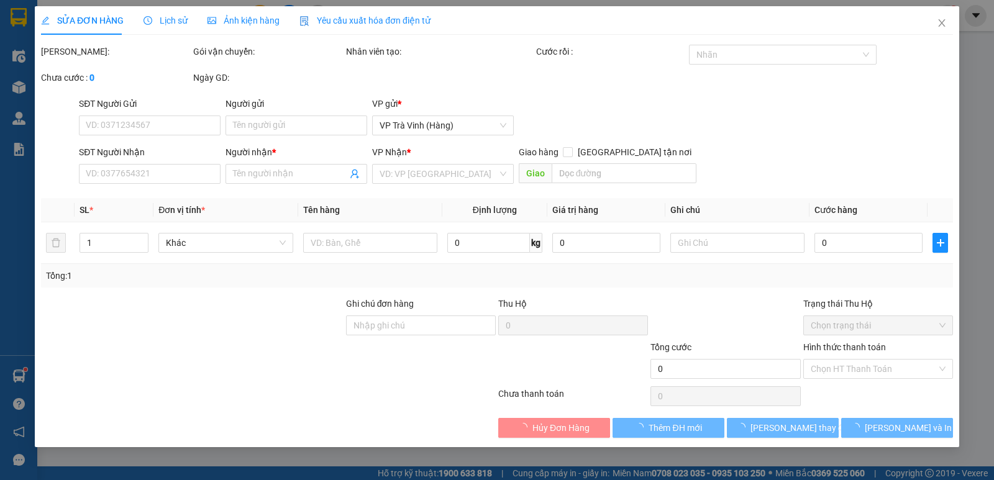
type input "0939368004"
type input "THẢO"
type input "25.000"
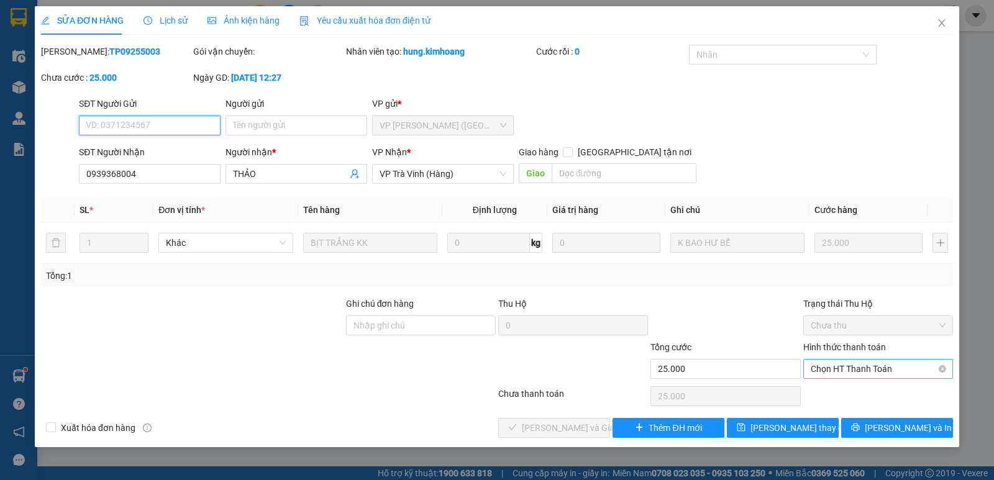
click at [844, 368] on span "Chọn HT Thanh Toán" at bounding box center [878, 369] width 135 height 19
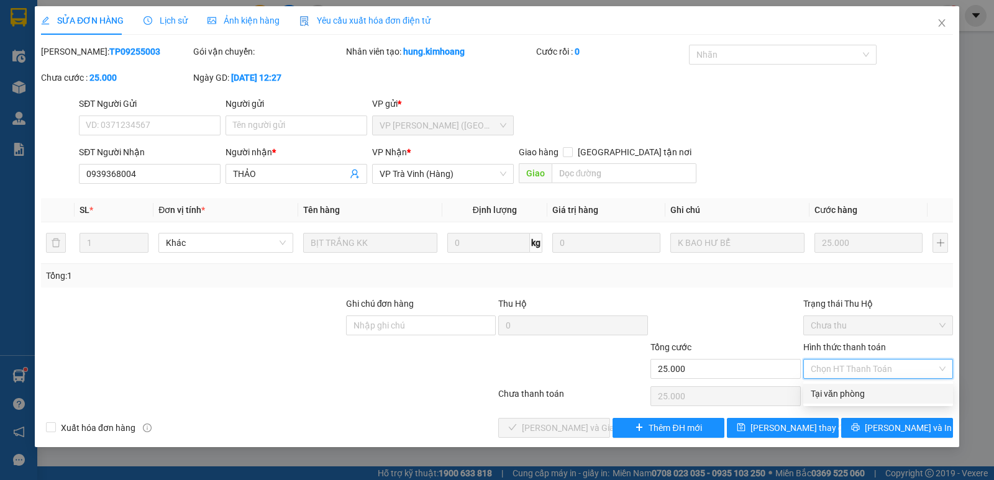
click at [842, 396] on div "Tại văn phòng" at bounding box center [878, 394] width 135 height 14
type input "0"
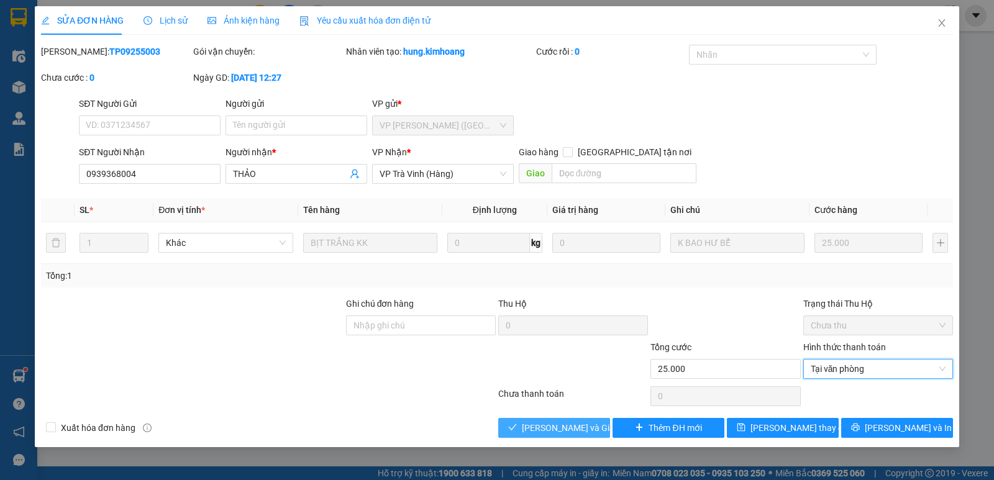
click at [571, 429] on span "[PERSON_NAME] và Giao hàng" at bounding box center [581, 428] width 119 height 14
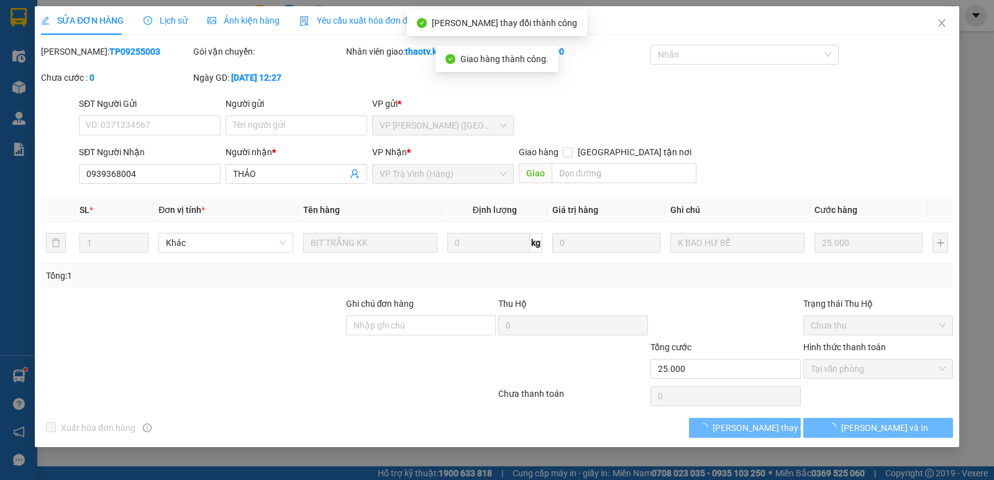
click at [900, 428] on span "[PERSON_NAME] và In" at bounding box center [884, 428] width 87 height 14
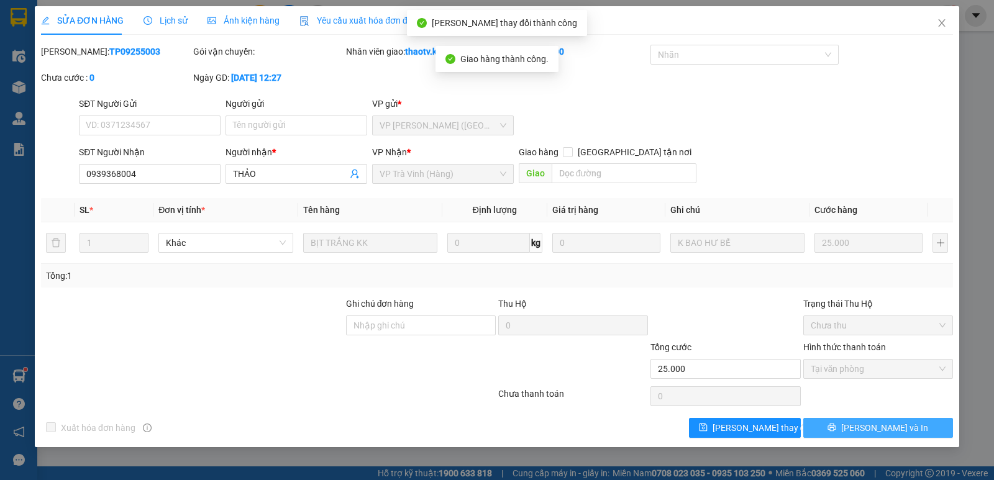
click at [900, 428] on span "[PERSON_NAME] và In" at bounding box center [884, 428] width 87 height 14
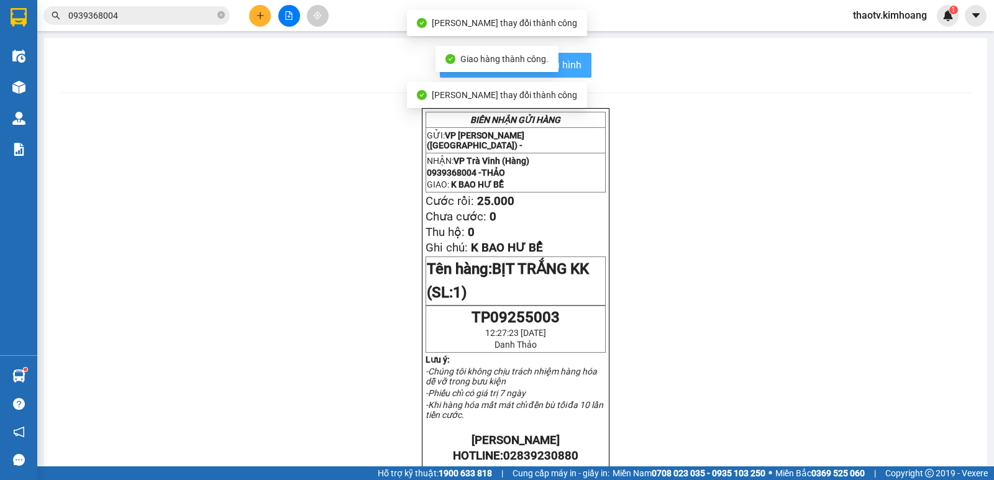
click at [583, 70] on button "In mẫu biên lai tự cấu hình" at bounding box center [516, 65] width 152 height 25
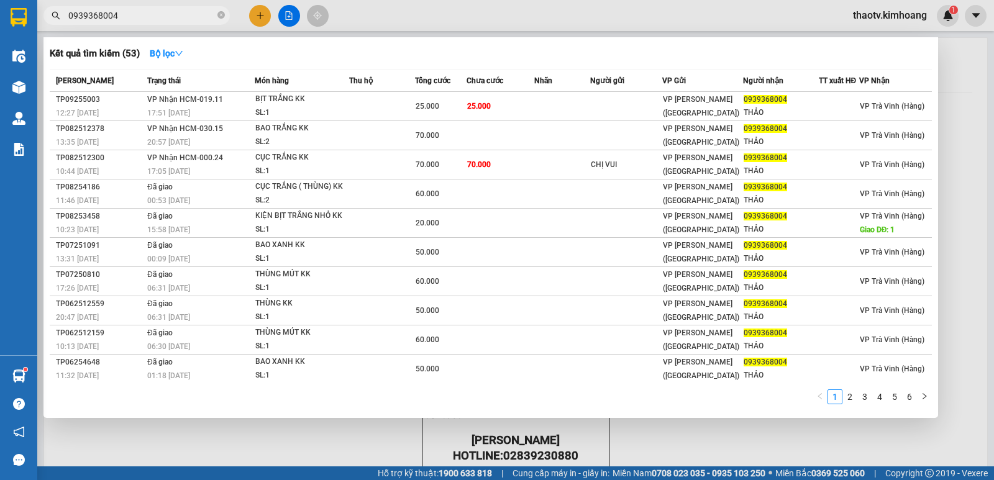
click at [175, 18] on input "0939368004" at bounding box center [141, 16] width 147 height 14
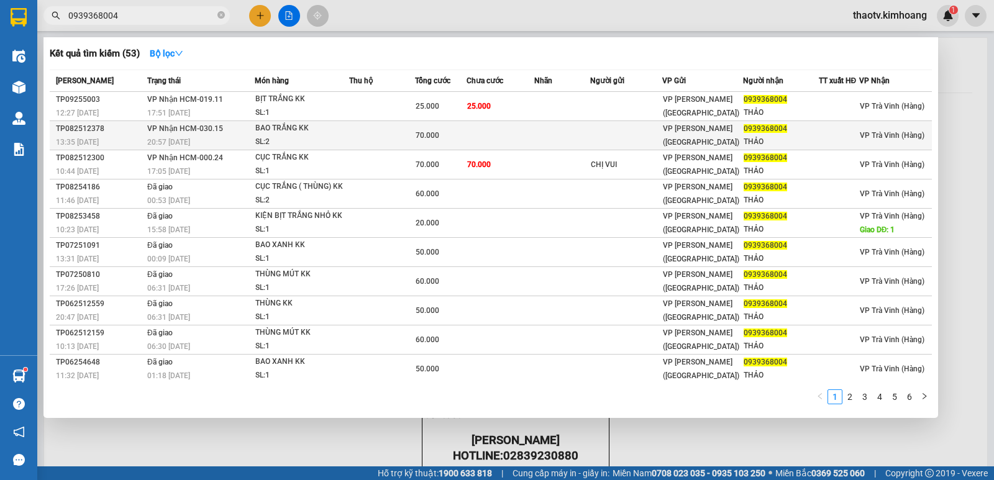
click at [331, 131] on div "BAO TRẮNG KK" at bounding box center [301, 129] width 93 height 14
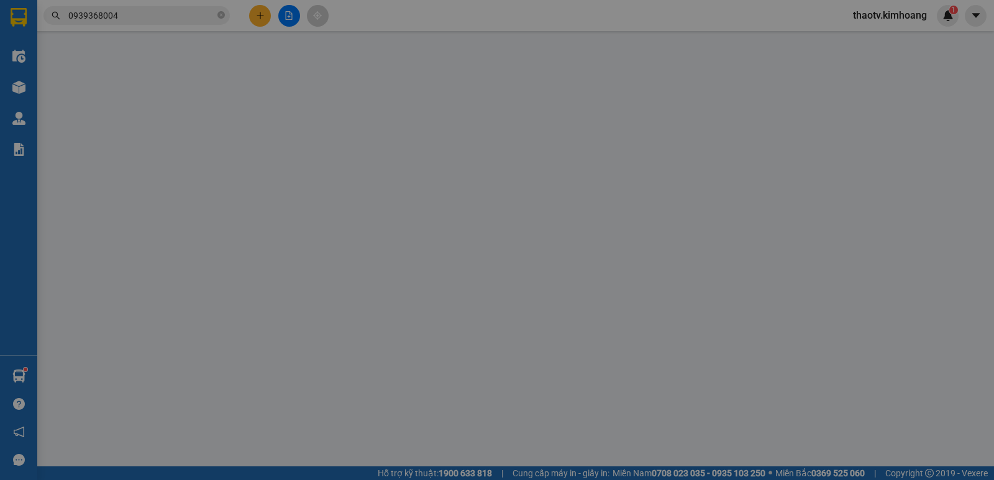
type input "0939368004"
type input "THẢO"
type input "70.000"
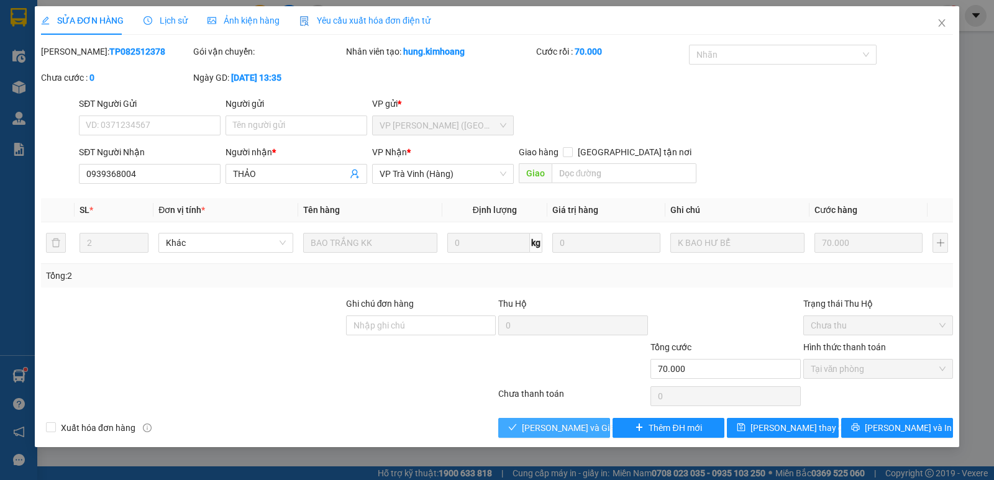
click at [558, 426] on span "[PERSON_NAME] và Giao hàng" at bounding box center [581, 428] width 119 height 14
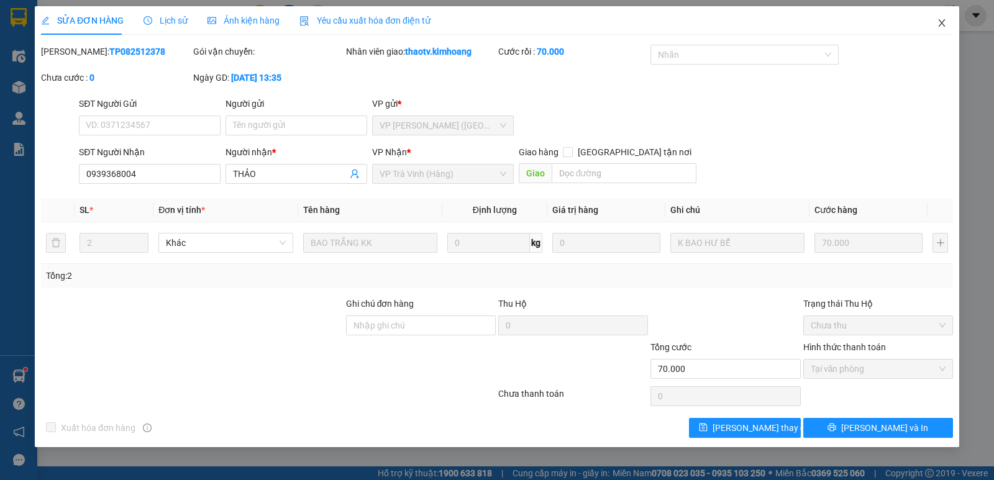
click at [941, 26] on icon "close" at bounding box center [942, 23] width 10 height 10
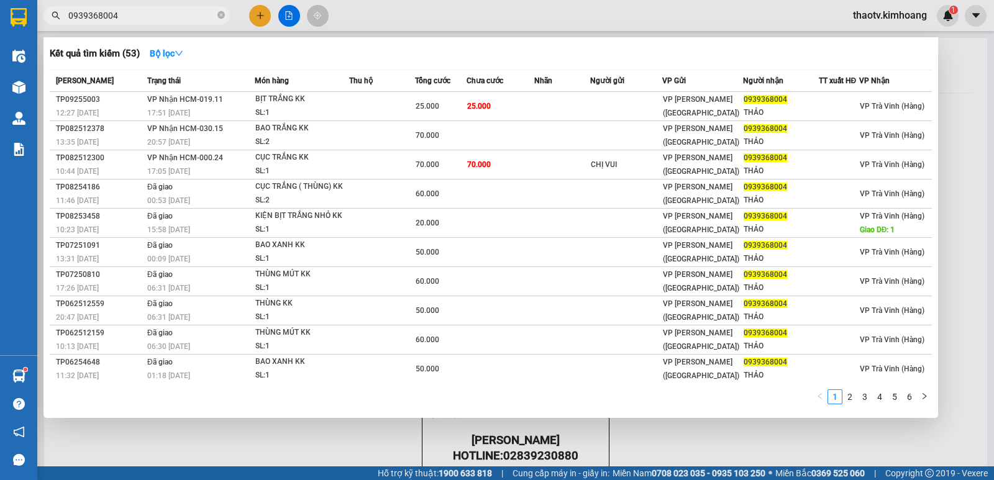
click at [119, 19] on input "0939368004" at bounding box center [141, 16] width 147 height 14
drag, startPoint x: 140, startPoint y: 22, endPoint x: 0, endPoint y: 77, distance: 150.3
click at [0, 76] on section "Kết quả tìm kiếm ( 53 ) Bộ lọc Mã ĐH Trạng thái Món hàng Thu hộ Tổng cước Chưa …" at bounding box center [497, 240] width 994 height 480
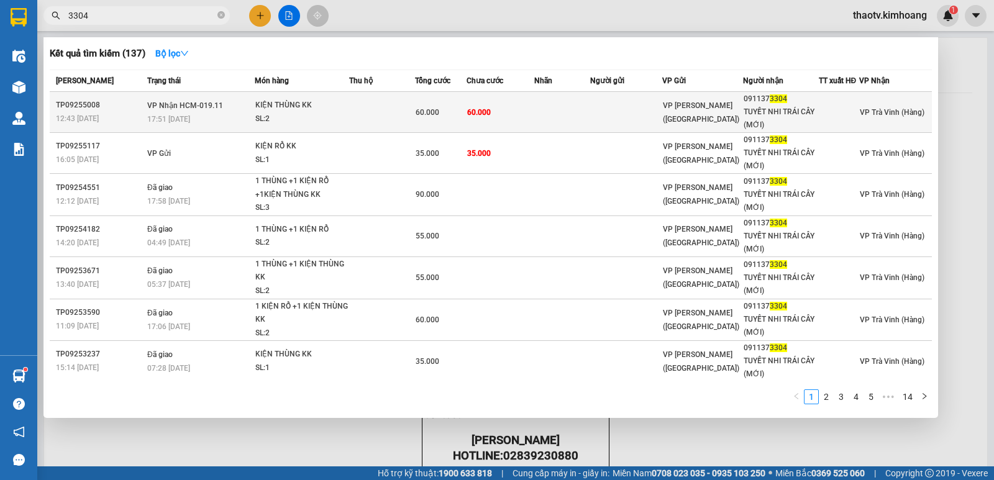
type input "3304"
click at [307, 111] on div "KIỆN THÙNG KK" at bounding box center [301, 106] width 93 height 14
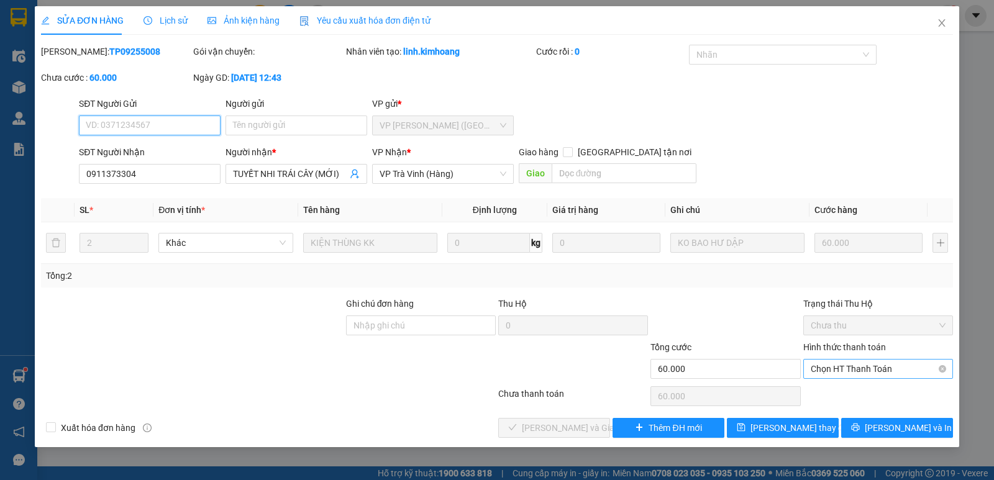
click at [855, 370] on span "Chọn HT Thanh Toán" at bounding box center [878, 369] width 135 height 19
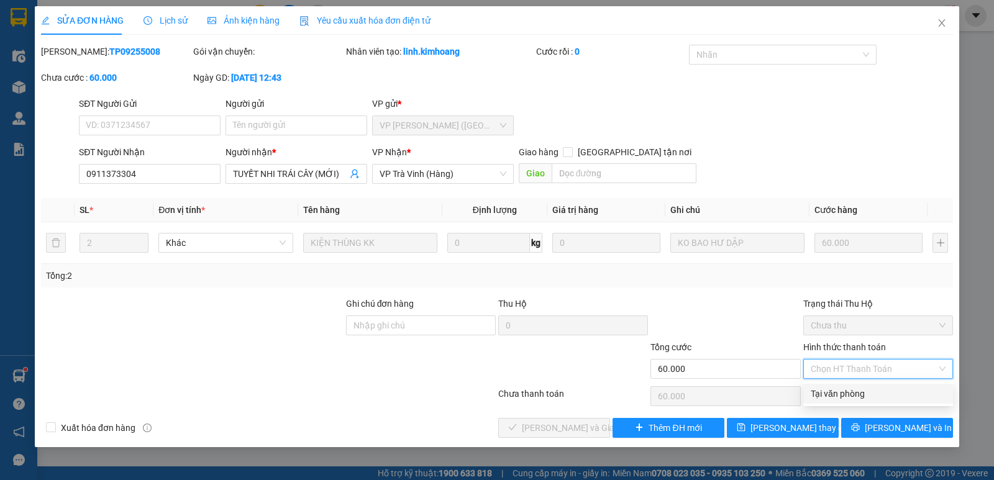
click at [828, 394] on div "Tại văn phòng" at bounding box center [878, 394] width 135 height 14
type input "0"
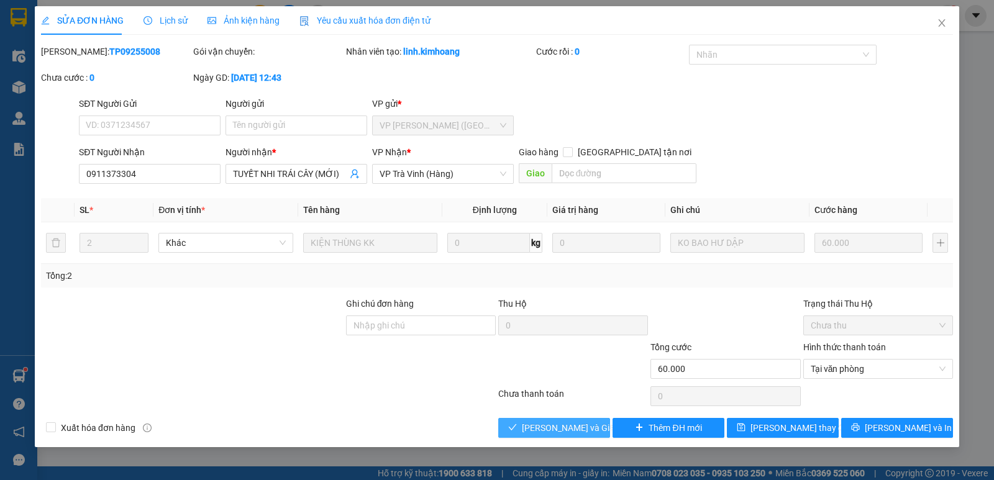
click at [581, 426] on span "[PERSON_NAME] và Giao hàng" at bounding box center [581, 428] width 119 height 14
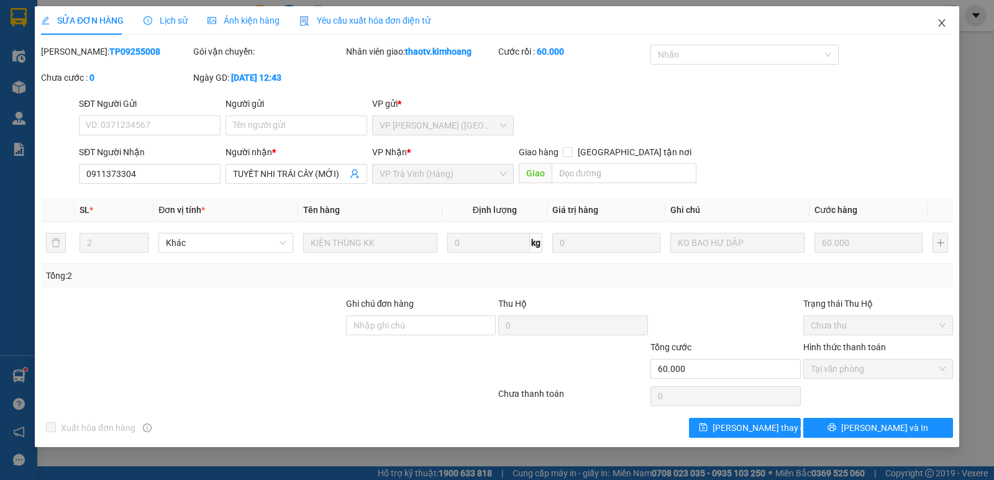
click at [937, 27] on icon "close" at bounding box center [942, 23] width 10 height 10
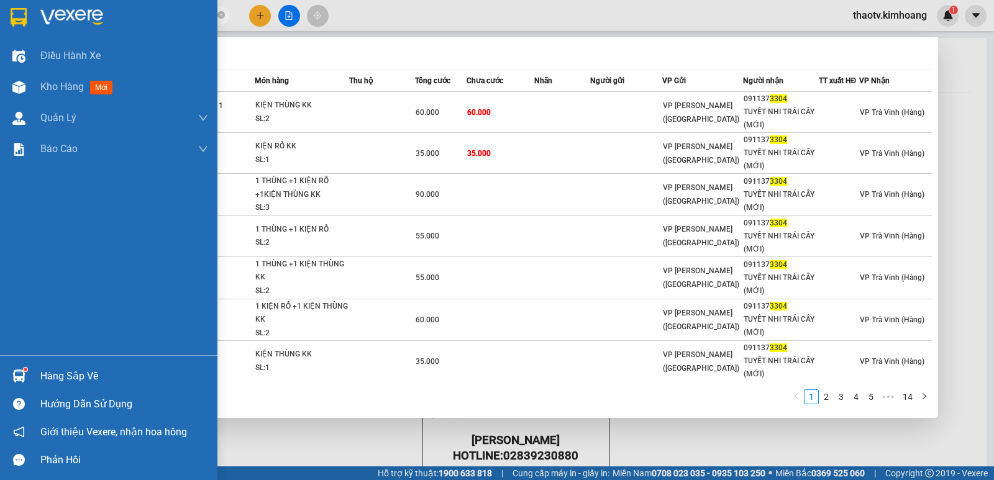
drag, startPoint x: 137, startPoint y: 14, endPoint x: 0, endPoint y: 17, distance: 136.7
click at [0, 19] on section "Kết quả tìm kiếm ( 137 ) Bộ lọc Mã ĐH Trạng thái Món hàng Thu hộ Tổng cước Chưa…" at bounding box center [497, 240] width 994 height 480
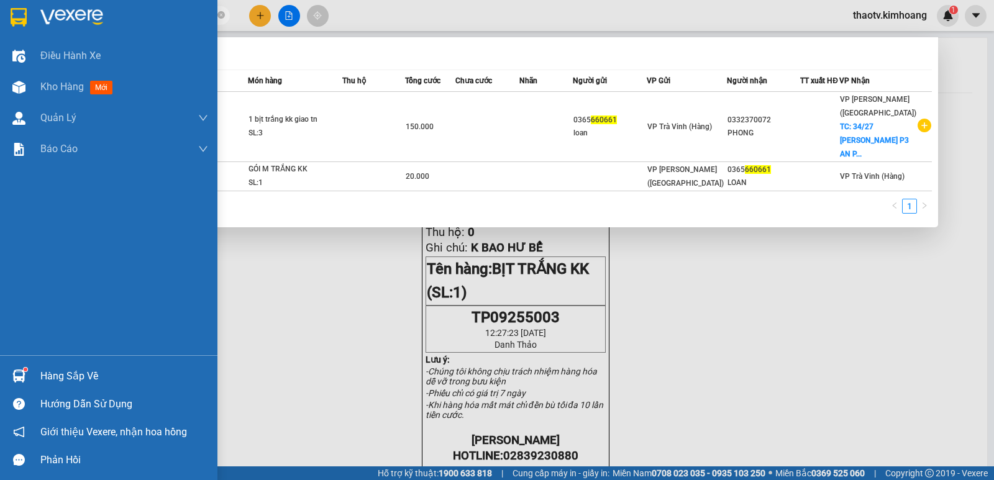
drag, startPoint x: 129, startPoint y: 19, endPoint x: 0, endPoint y: 34, distance: 129.5
click at [0, 34] on section "Kết quả tìm kiếm ( 2 ) Bộ lọc Mã ĐH Trạng thái Món hàng Thu hộ Tổng cước Chưa c…" at bounding box center [497, 240] width 994 height 480
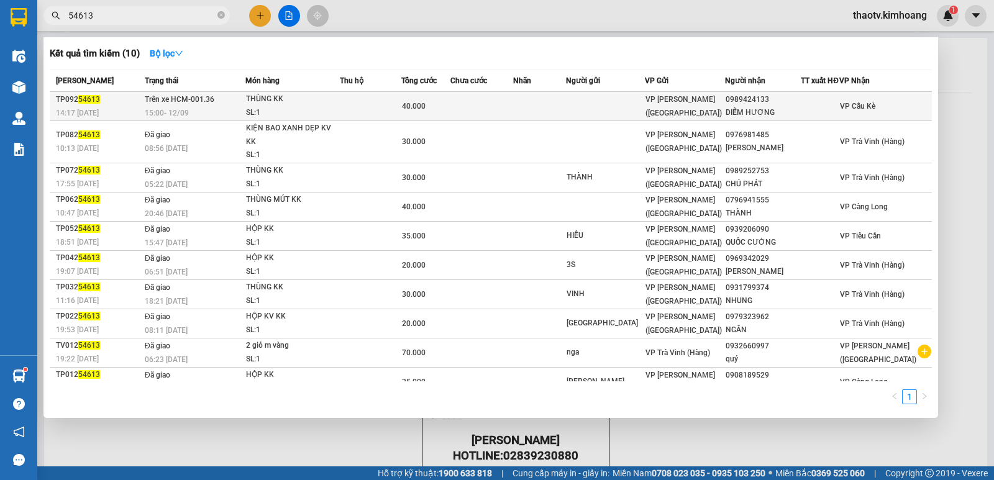
type input "54613"
click at [374, 106] on td at bounding box center [371, 106] width 62 height 29
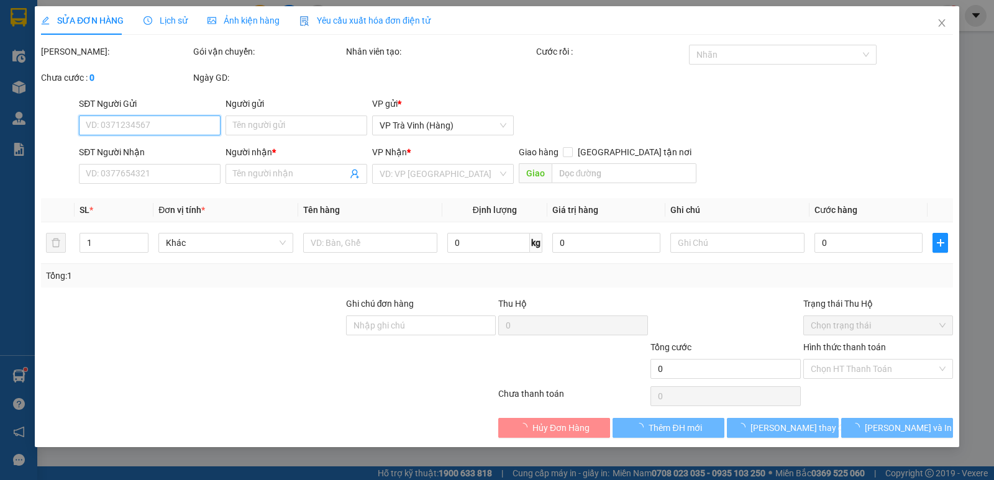
type input "0989424133"
type input "DIỄM HƯƠNG"
type input "40.000"
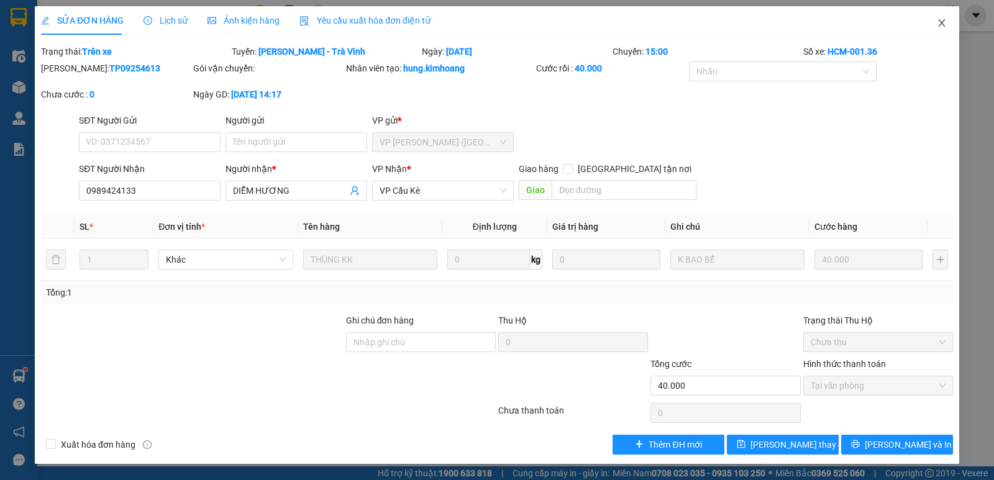
click at [944, 25] on icon "close" at bounding box center [942, 23] width 10 height 10
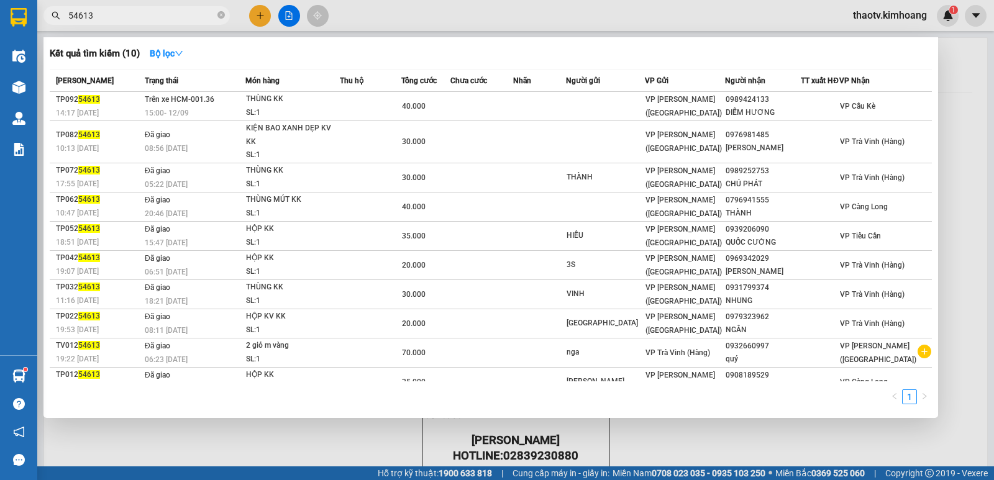
drag, startPoint x: 105, startPoint y: 18, endPoint x: 0, endPoint y: 66, distance: 115.4
click at [0, 64] on section "Kết quả tìm kiếm ( 10 ) Bộ lọc Mã ĐH Trạng thái Món hàng Thu hộ Tổng cước Chưa …" at bounding box center [497, 240] width 994 height 480
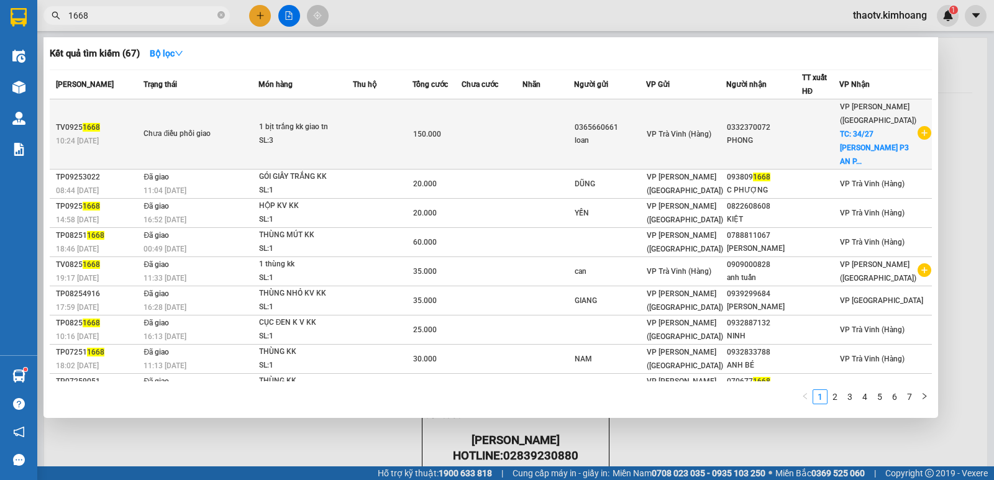
type input "1668"
click at [839, 150] on td at bounding box center [820, 134] width 37 height 70
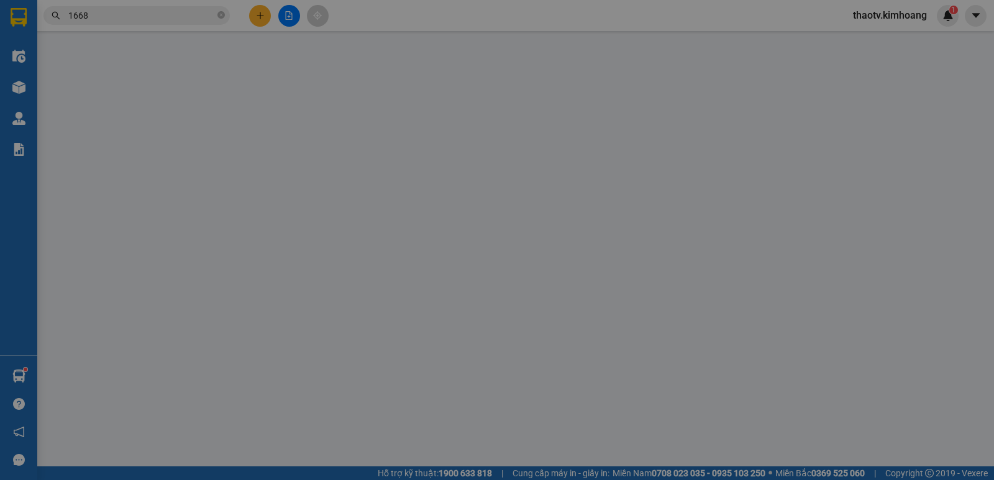
type input "0365660661"
type input "loan"
type input "0332370072"
type input "PHONG"
checkbox input "true"
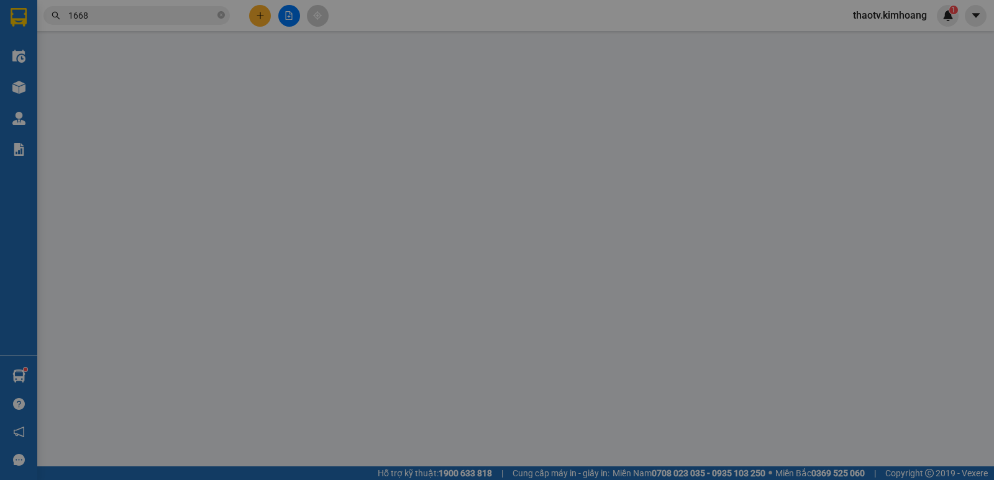
type input "34/27 VÕ THỊ THÙA P3 AN [GEOGRAPHIC_DATA] Q12"
type input "150.000"
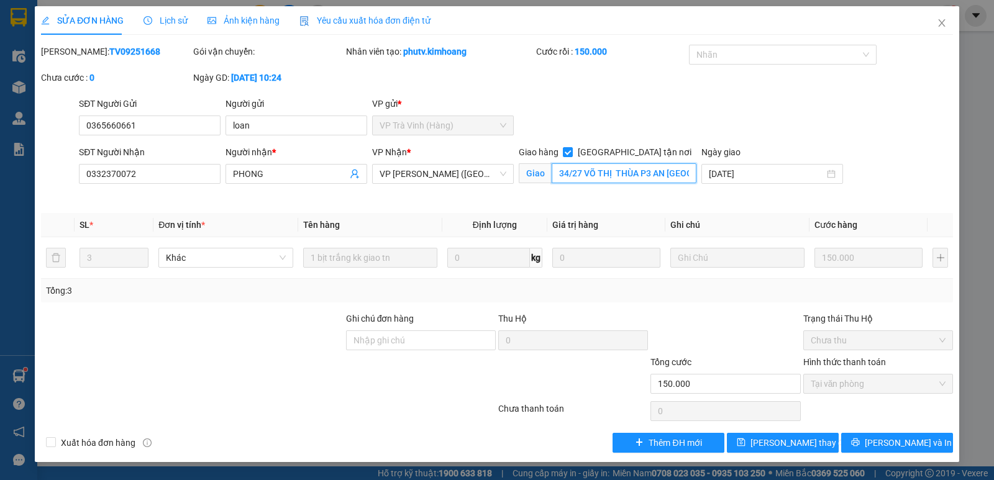
click at [659, 171] on input "34/27 VÕ THỊ THÙA P3 AN [GEOGRAPHIC_DATA] Q12" at bounding box center [624, 173] width 145 height 20
click at [686, 175] on input "34/27 VÕ THỊ THÙA P3 AN [GEOGRAPHIC_DATA] Q12" at bounding box center [624, 173] width 145 height 20
click at [942, 27] on icon "close" at bounding box center [942, 23] width 10 height 10
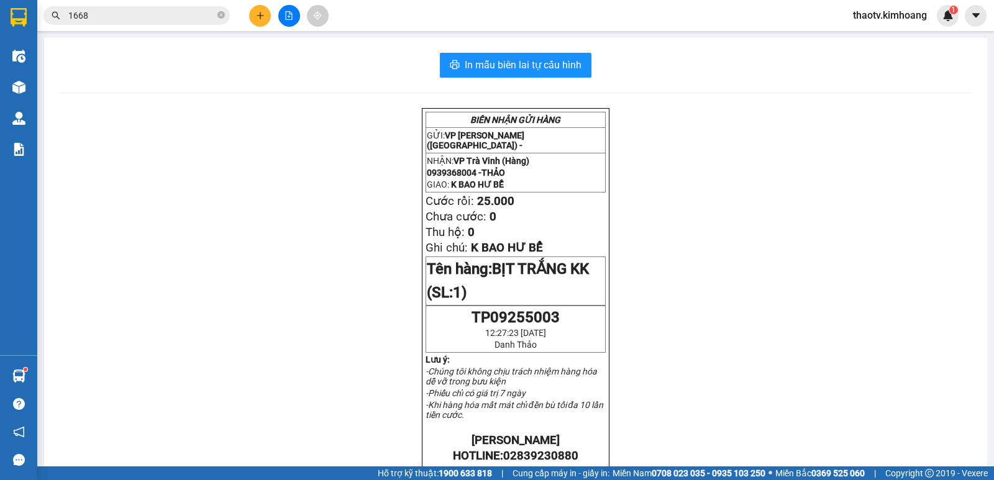
click at [129, 18] on input "1668" at bounding box center [141, 16] width 147 height 14
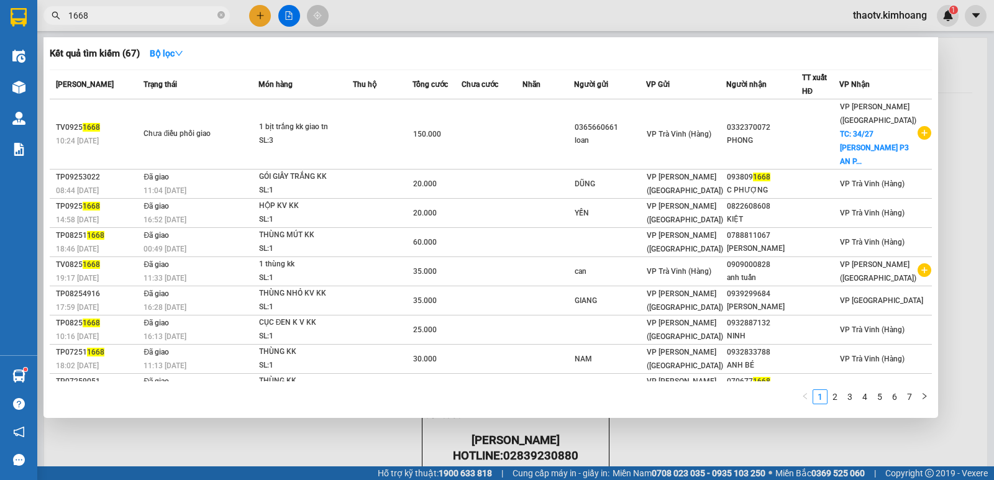
click at [681, 429] on div at bounding box center [497, 240] width 994 height 480
click at [111, 21] on input "1668" at bounding box center [141, 16] width 147 height 14
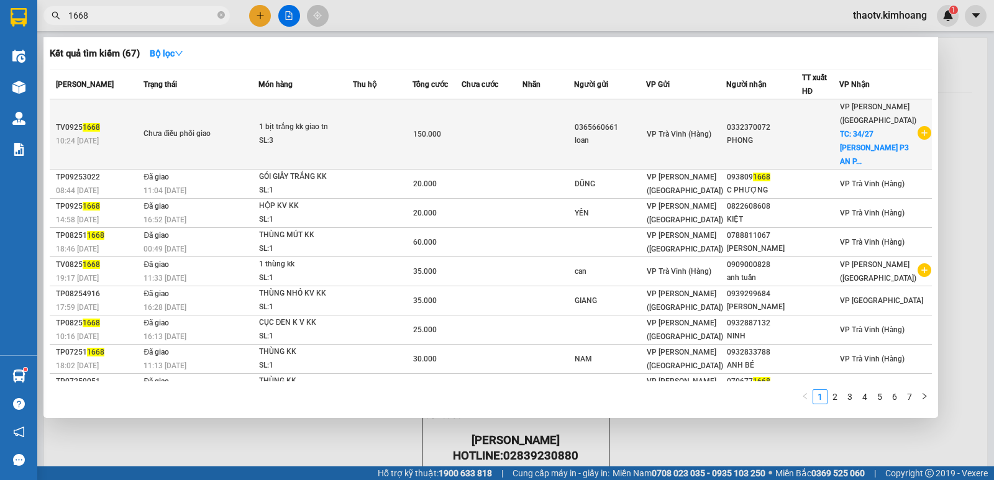
click at [204, 147] on td "Chưa điều phối giao" at bounding box center [198, 134] width 117 height 70
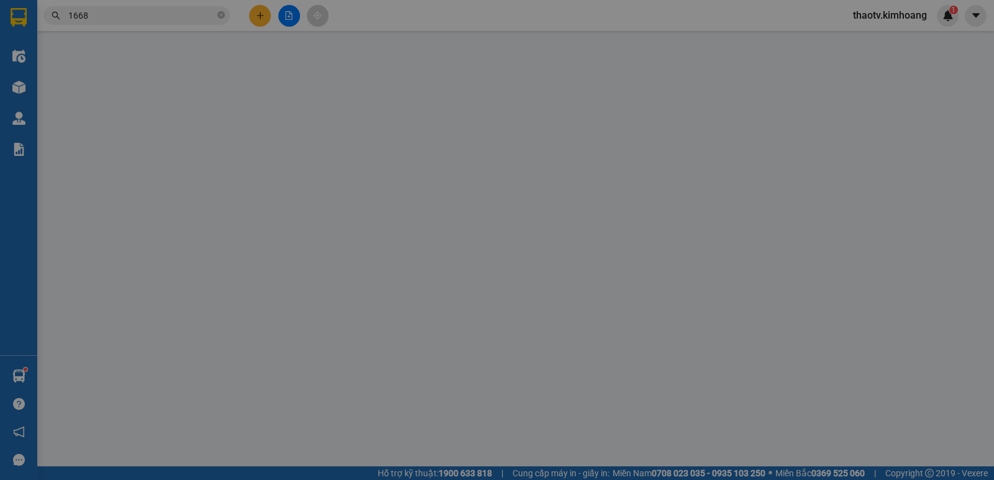
type input "0365660661"
type input "loan"
type input "0332370072"
type input "PHONG"
checkbox input "true"
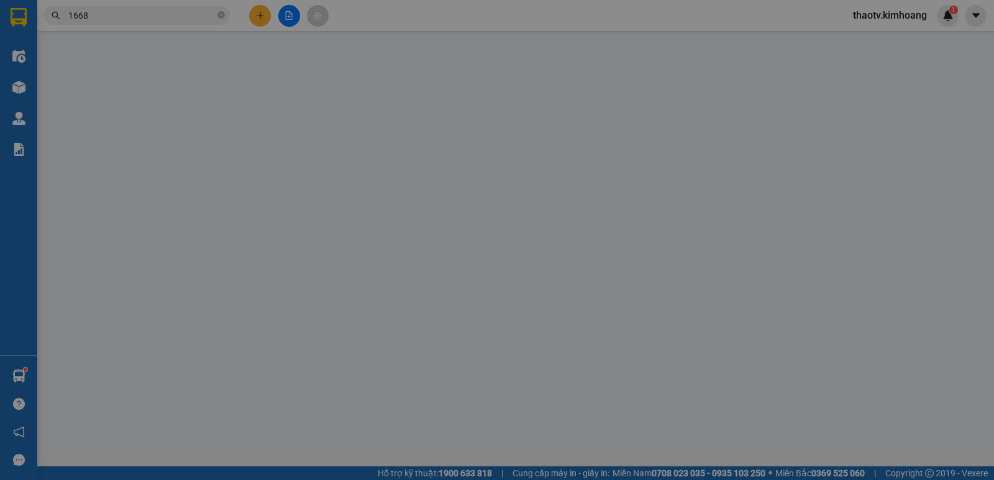
type input "34/27 VÕ THỊ THÙA P3 AN [GEOGRAPHIC_DATA] Q12"
type input "150.000"
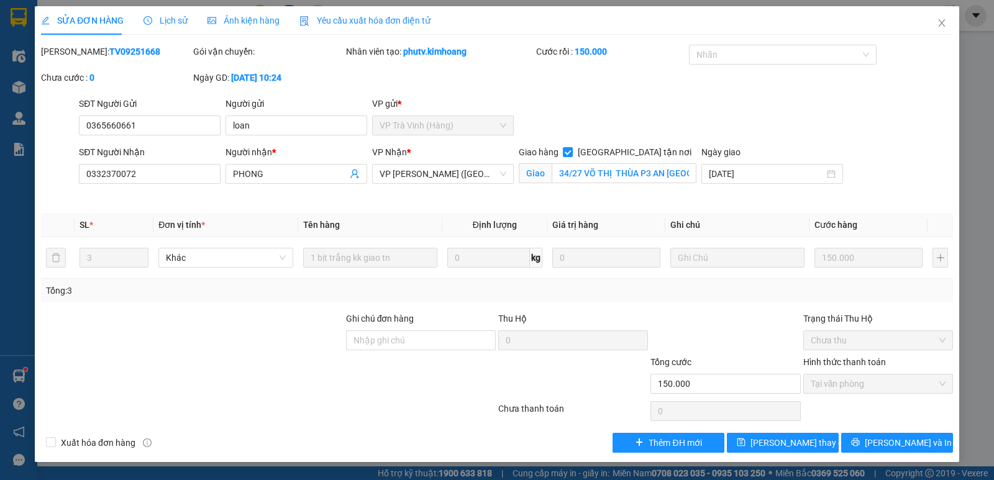
click at [179, 20] on span "Lịch sử" at bounding box center [166, 21] width 44 height 10
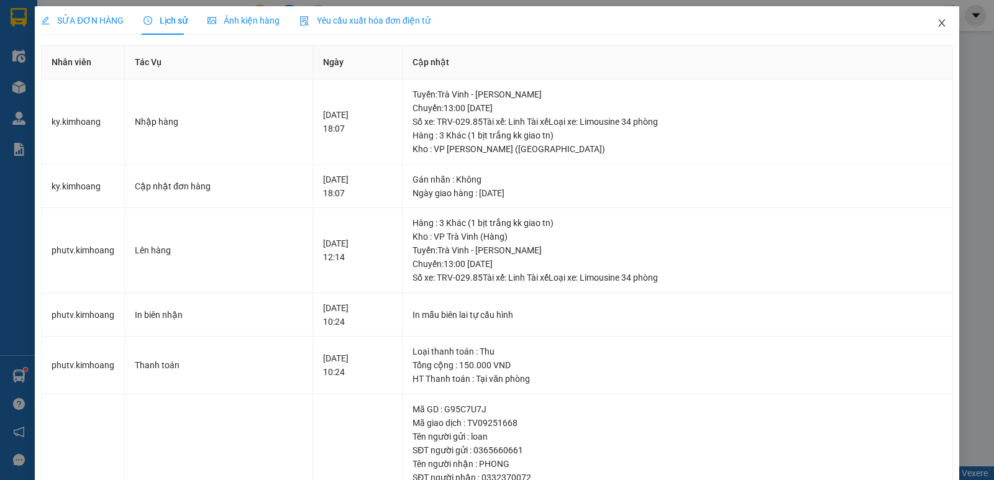
click at [937, 23] on icon "close" at bounding box center [942, 23] width 10 height 10
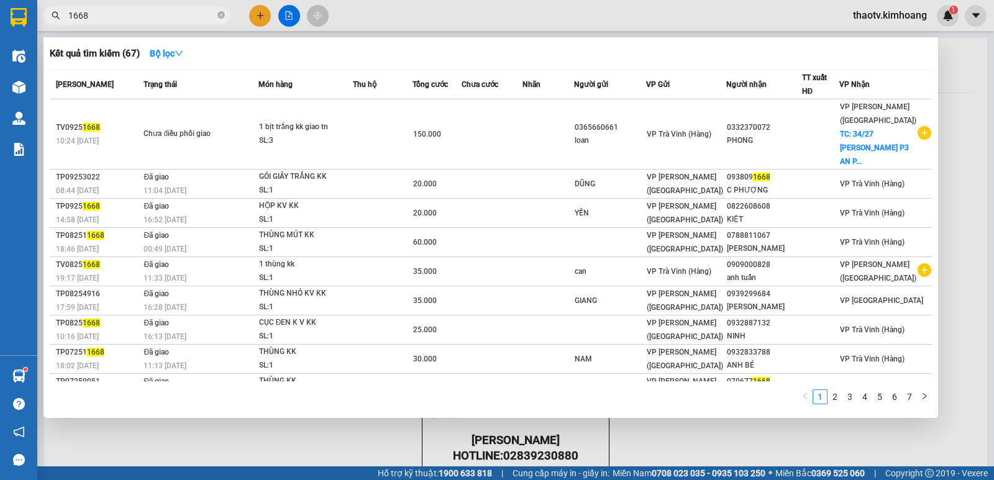
click at [135, 12] on input "1668" at bounding box center [141, 16] width 147 height 14
drag, startPoint x: 99, startPoint y: 17, endPoint x: 0, endPoint y: 20, distance: 98.8
click at [0, 12] on section "Kết quả tìm kiếm ( 67 ) Bộ lọc Mã ĐH Trạng thái Món hàng Thu hộ Tổng cước Chưa …" at bounding box center [497, 240] width 994 height 480
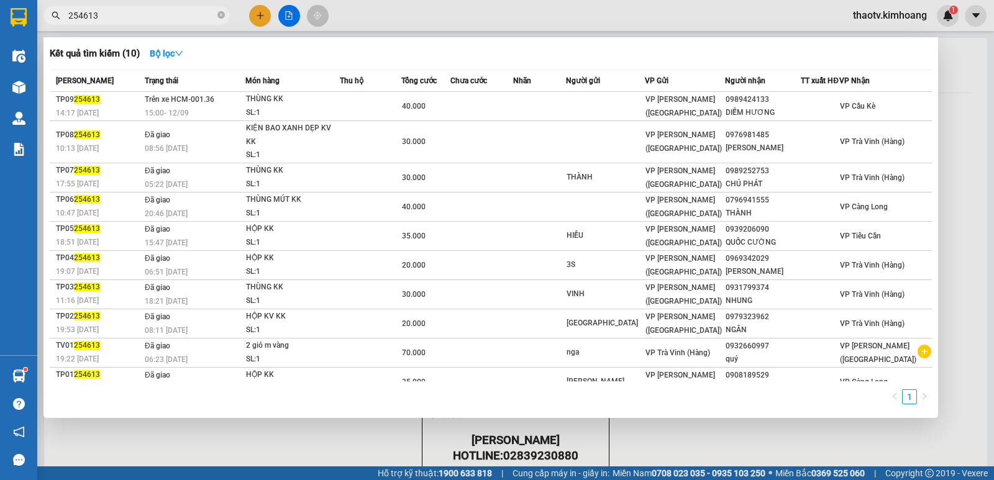
drag, startPoint x: 127, startPoint y: 17, endPoint x: 6, endPoint y: 48, distance: 124.9
click at [0, 50] on section "Kết quả tìm kiếm ( 10 ) Bộ lọc Mã ĐH Trạng thái Món hàng Thu hộ Tổng cước Chưa …" at bounding box center [497, 240] width 994 height 480
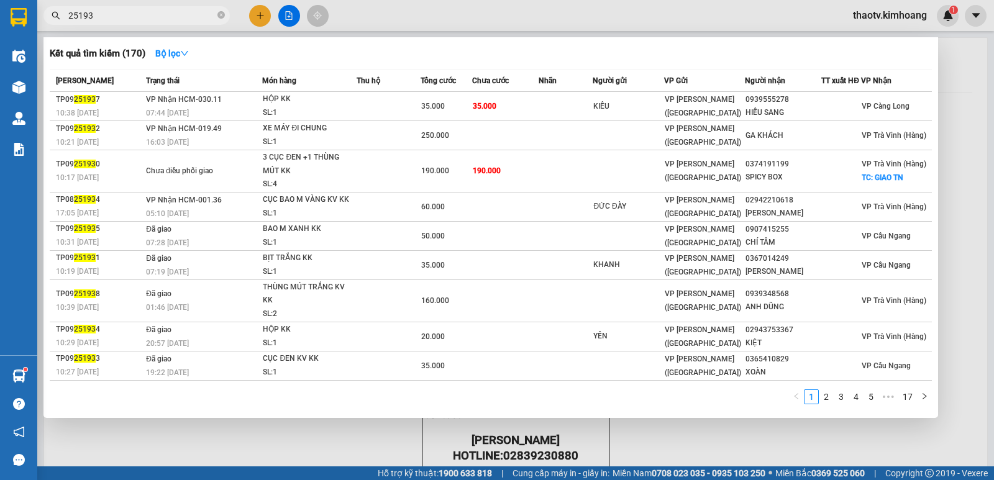
type input "25193"
drag, startPoint x: 268, startPoint y: 14, endPoint x: 266, endPoint y: 21, distance: 7.1
click at [267, 14] on div at bounding box center [497, 240] width 994 height 480
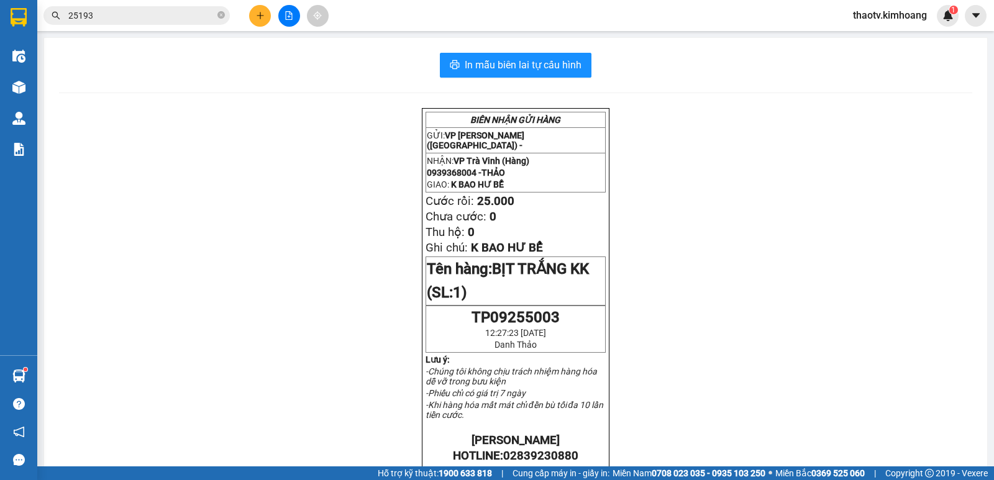
click at [248, 19] on div at bounding box center [288, 16] width 93 height 22
click at [250, 19] on button at bounding box center [260, 16] width 22 height 22
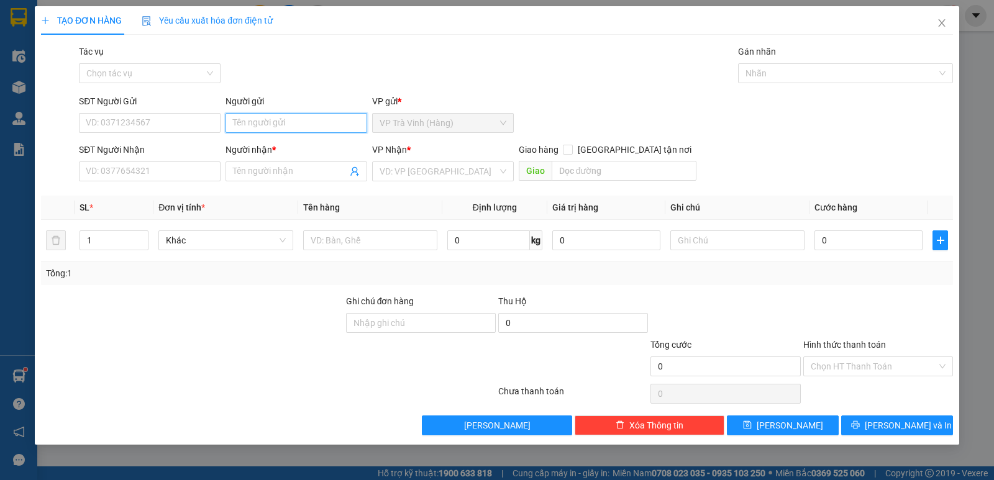
drag, startPoint x: 258, startPoint y: 121, endPoint x: 258, endPoint y: 111, distance: 9.9
click at [258, 117] on input "Người gửi" at bounding box center [297, 123] width 142 height 20
type input "KHANG"
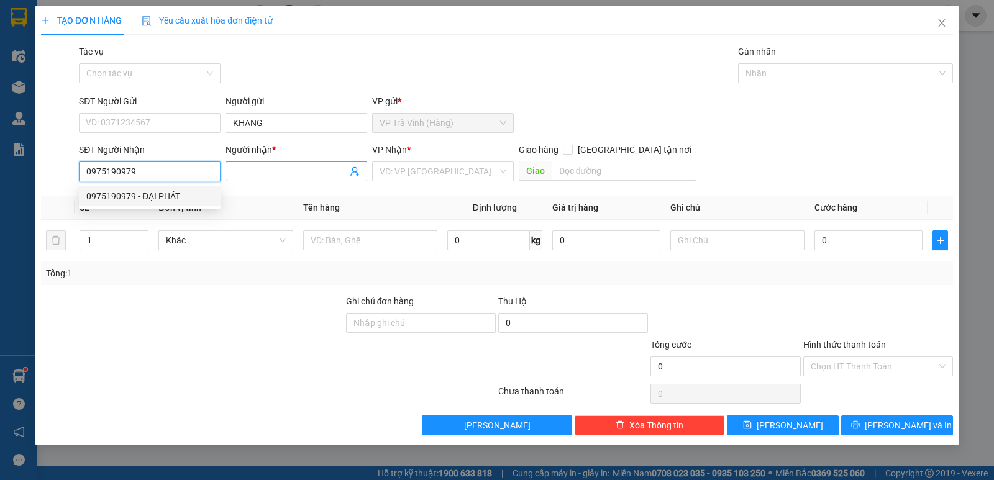
type input "0975190979"
click at [251, 173] on input "Người nhận *" at bounding box center [290, 172] width 114 height 14
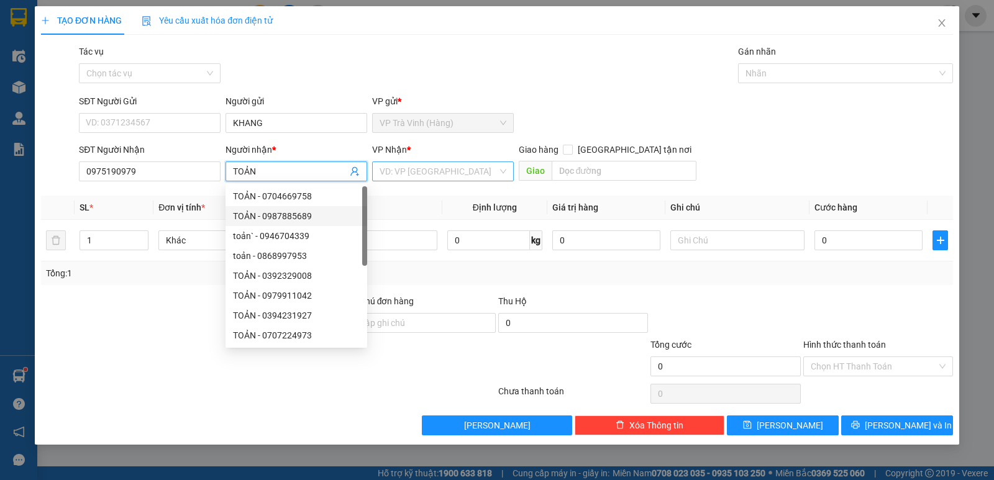
type input "TOẢN"
click at [414, 179] on input "search" at bounding box center [439, 171] width 118 height 19
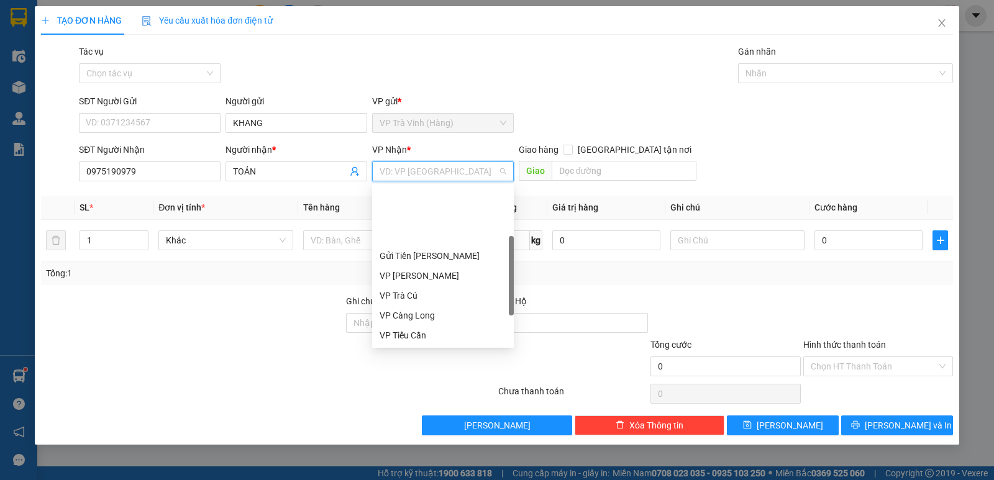
scroll to position [62, 0]
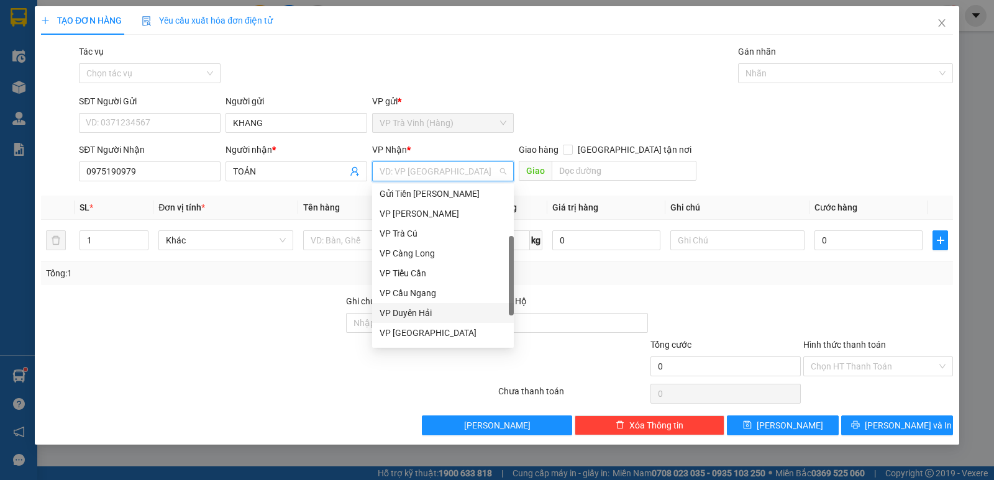
click at [417, 306] on div "VP Duyên Hải" at bounding box center [443, 313] width 127 height 14
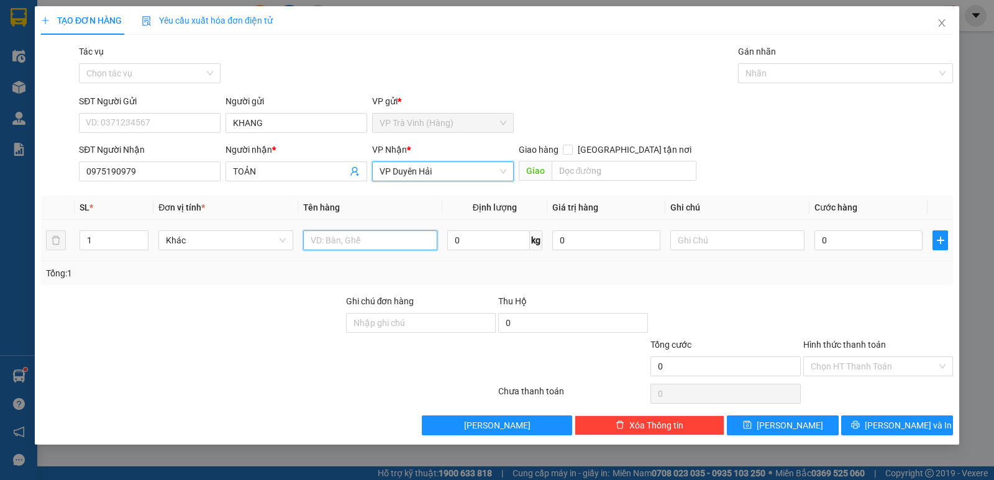
click at [339, 239] on input "text" at bounding box center [370, 240] width 134 height 20
type input "1 HỘP KK"
click at [832, 244] on input "0" at bounding box center [868, 240] width 108 height 20
type input "2"
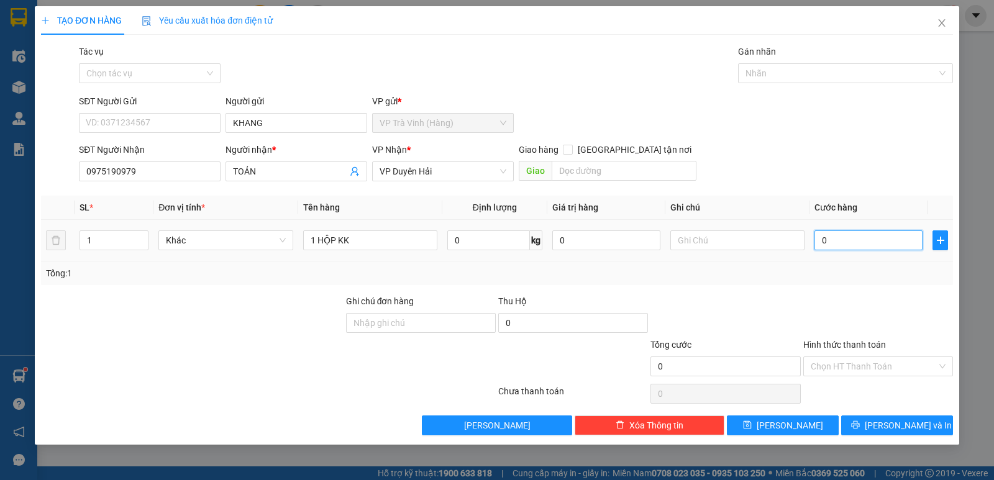
type input "2"
type input "20"
type input "20.000"
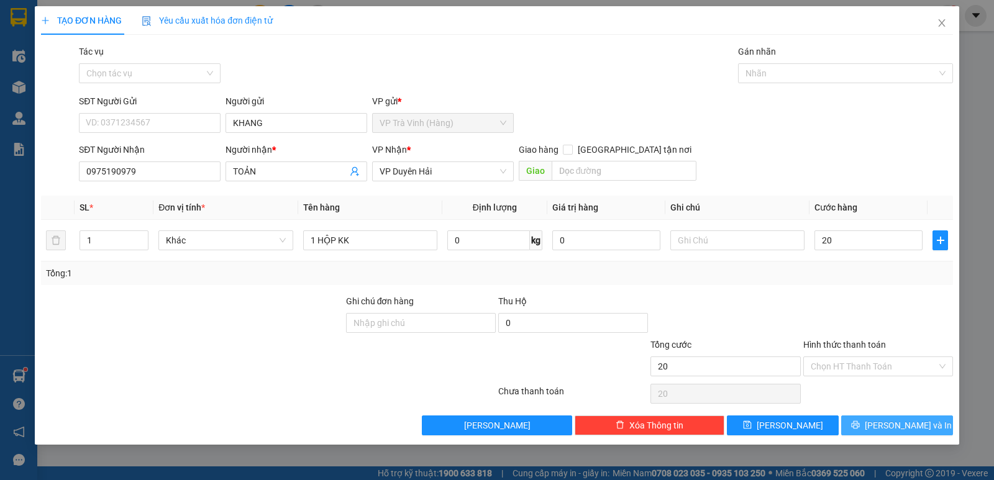
type input "20.000"
click at [927, 434] on button "[PERSON_NAME] và In" at bounding box center [897, 426] width 112 height 20
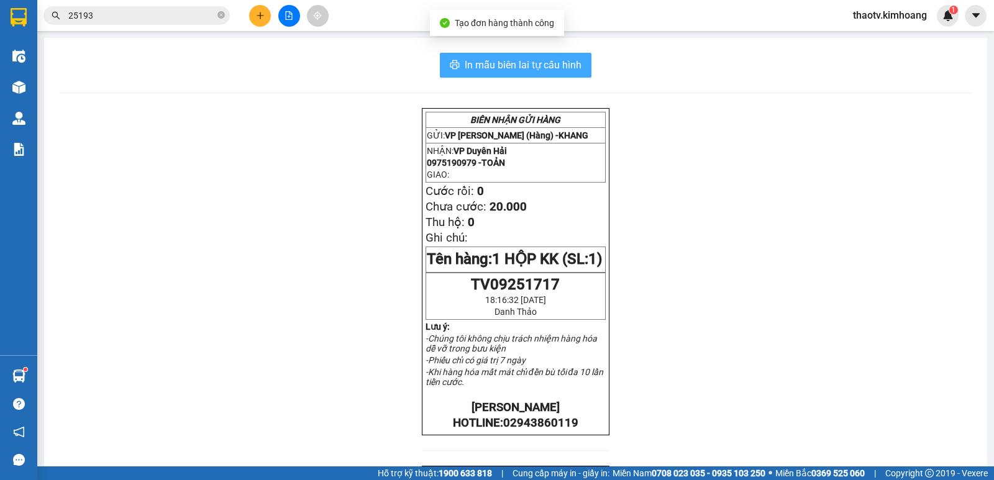
click at [531, 60] on span "In mẫu biên lai tự cấu hình" at bounding box center [523, 65] width 117 height 16
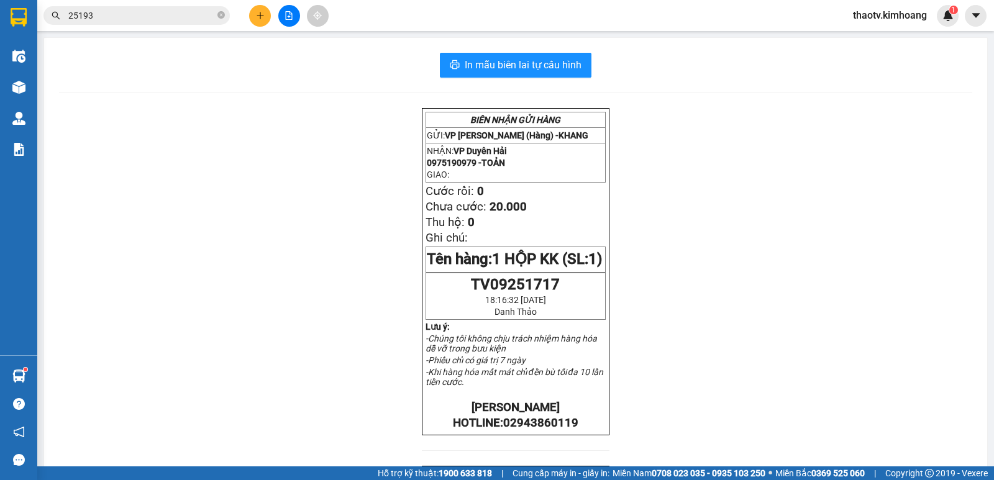
click at [165, 58] on div "In mẫu biên lai tự cấu hình" at bounding box center [515, 65] width 913 height 25
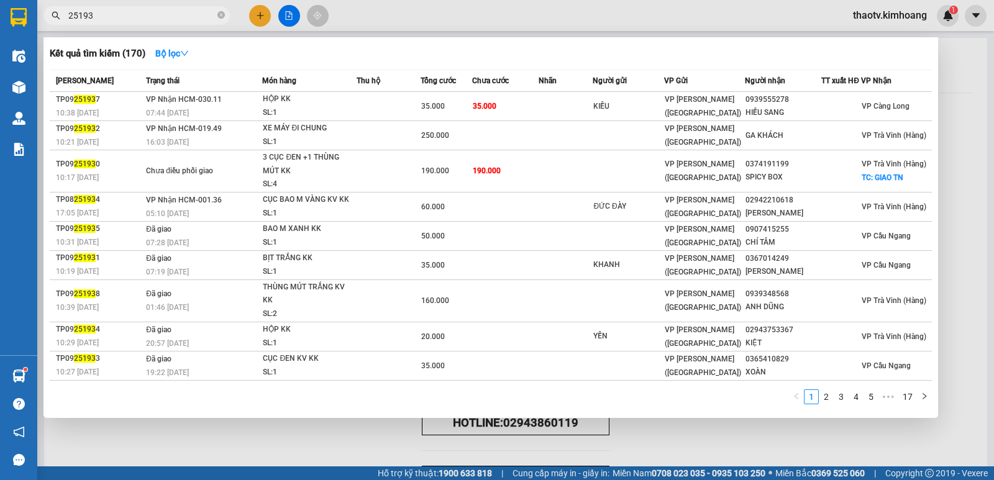
drag, startPoint x: 98, startPoint y: 20, endPoint x: 0, endPoint y: 9, distance: 98.8
click at [0, 9] on section "Kết quả tìm kiếm ( 170 ) Bộ lọc Mã ĐH Trạng thái Món hàng Thu hộ Tổng cước Chưa…" at bounding box center [497, 240] width 994 height 480
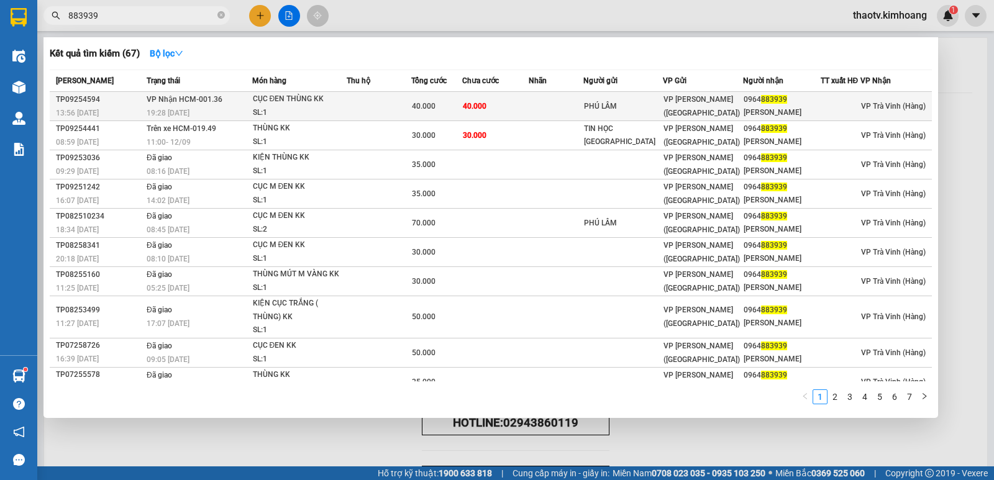
type input "883939"
click at [422, 103] on span "40.000" at bounding box center [424, 106] width 24 height 9
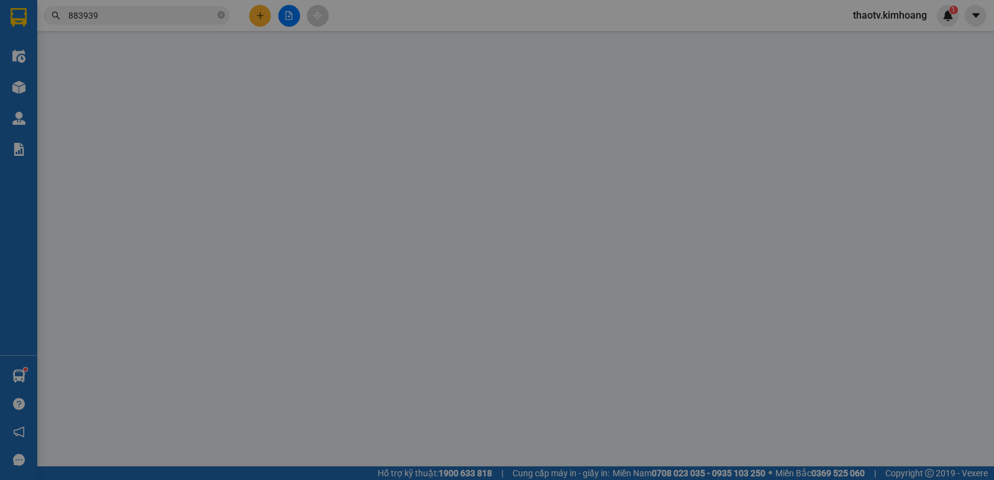
type input "PHÚ LÂM"
type input "0964883939"
type input "[PERSON_NAME]"
type input "40.000"
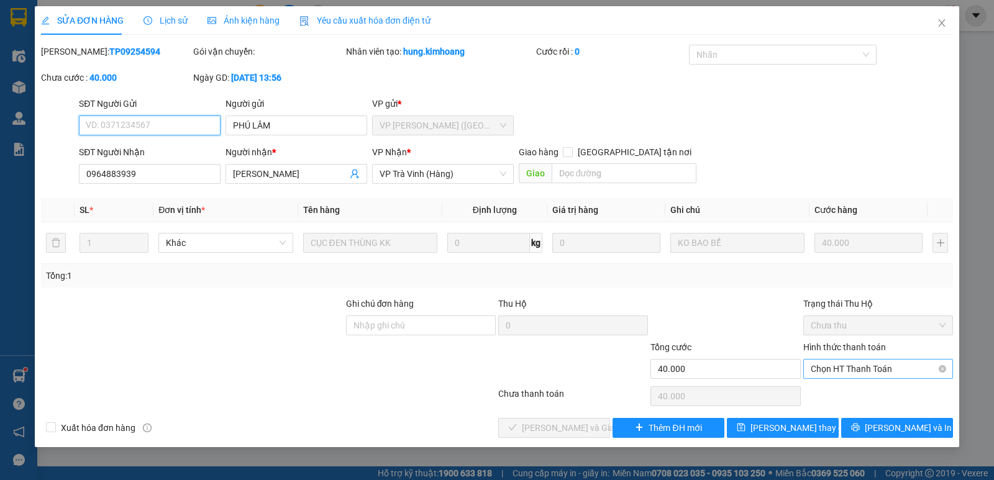
click at [852, 372] on span "Chọn HT Thanh Toán" at bounding box center [878, 369] width 135 height 19
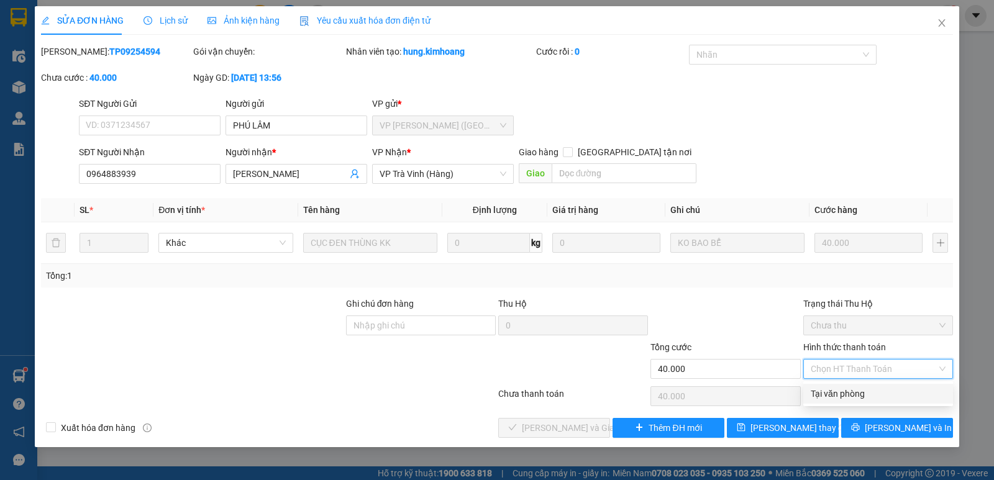
click at [843, 396] on div "Tại văn phòng" at bounding box center [878, 394] width 135 height 14
type input "0"
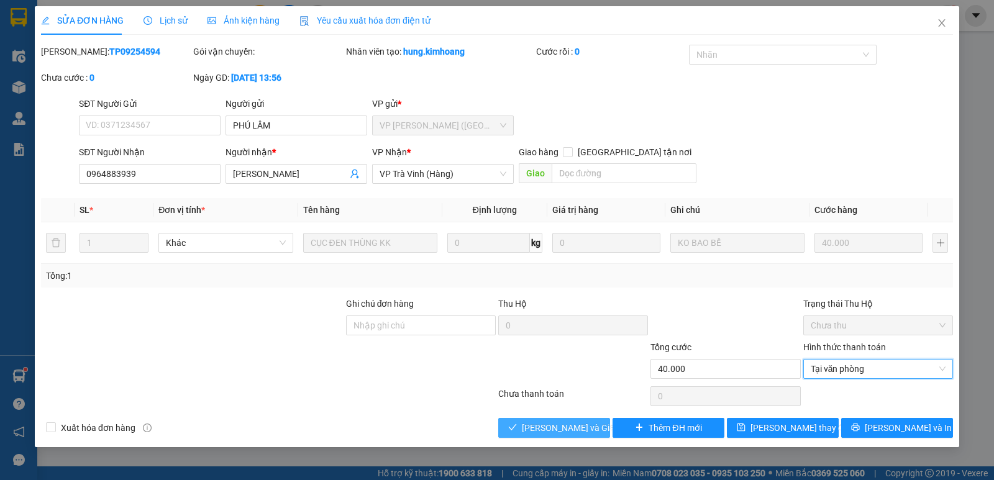
click at [570, 433] on span "[PERSON_NAME] và Giao hàng" at bounding box center [581, 428] width 119 height 14
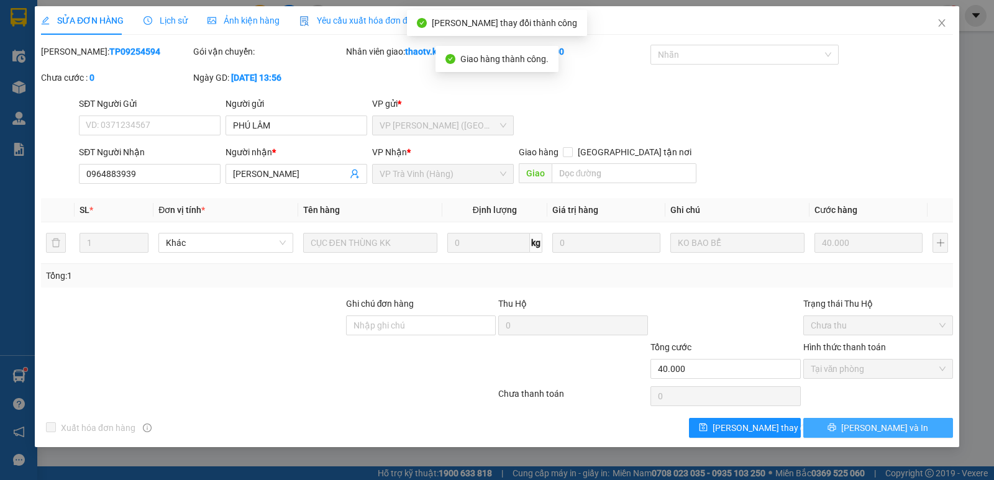
click at [890, 433] on span "[PERSON_NAME] và In" at bounding box center [884, 428] width 87 height 14
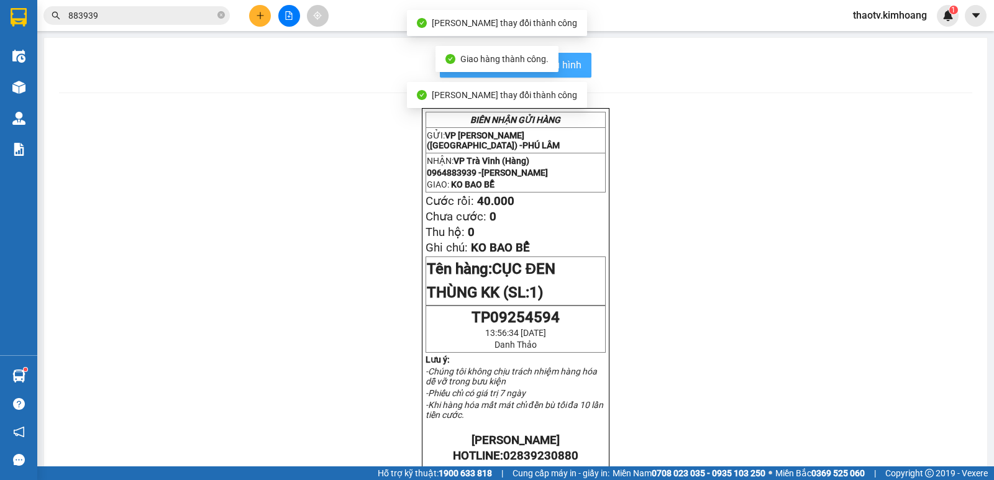
click at [579, 70] on button "In mẫu biên lai tự cấu hình" at bounding box center [516, 65] width 152 height 25
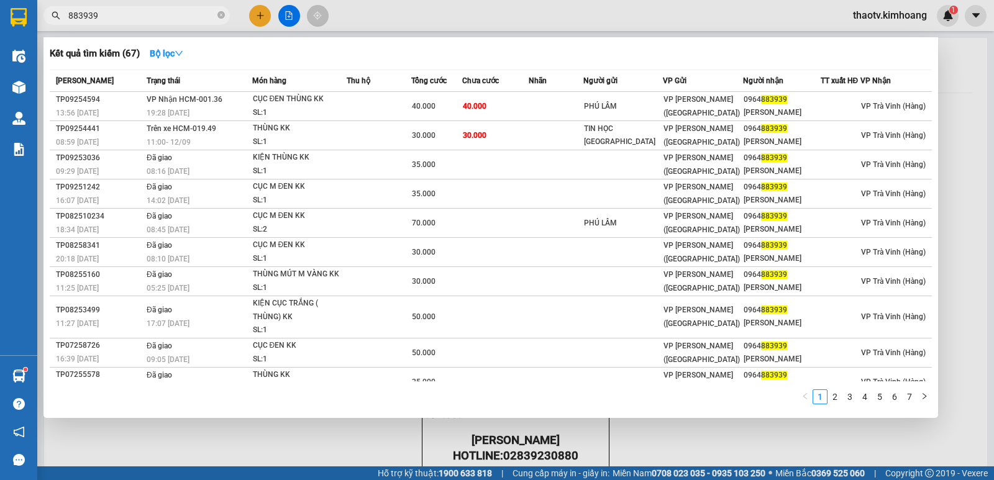
click at [140, 22] on input "883939" at bounding box center [141, 16] width 147 height 14
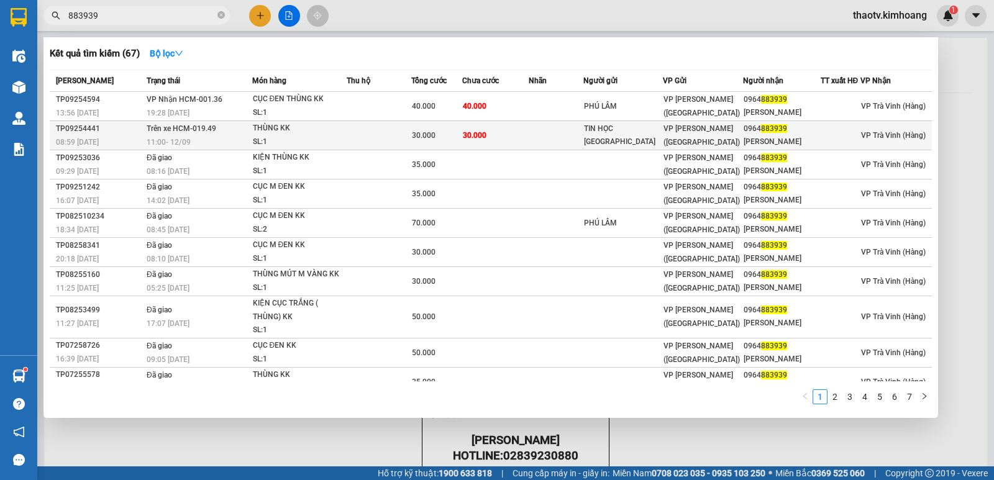
click at [430, 135] on span "30.000" at bounding box center [424, 135] width 24 height 9
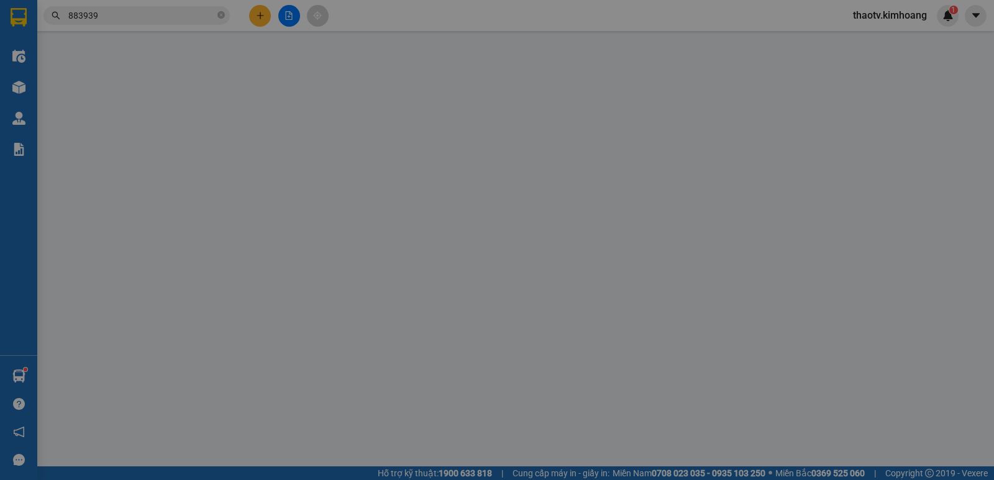
type input "TIN HỌC [GEOGRAPHIC_DATA]"
type input "0964883939"
type input "[PERSON_NAME]"
type input "30.000"
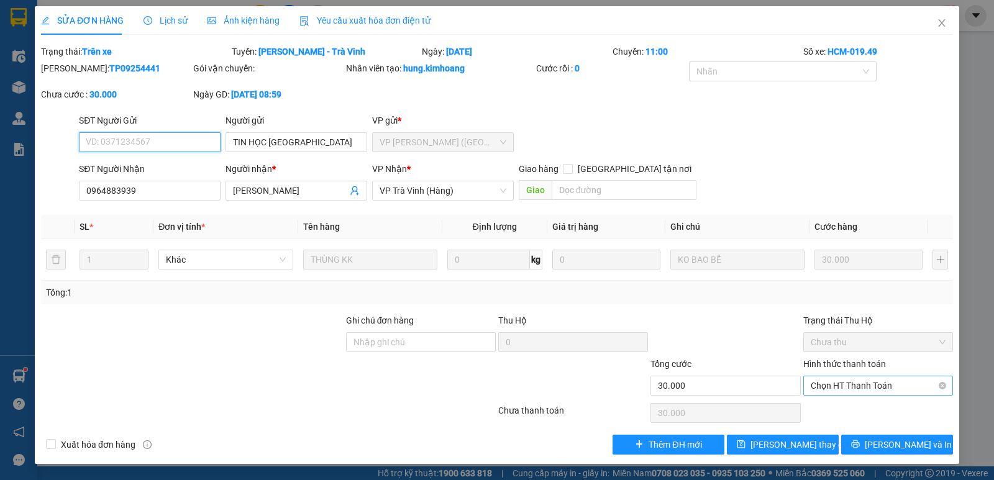
click at [871, 385] on span "Chọn HT Thanh Toán" at bounding box center [878, 385] width 135 height 19
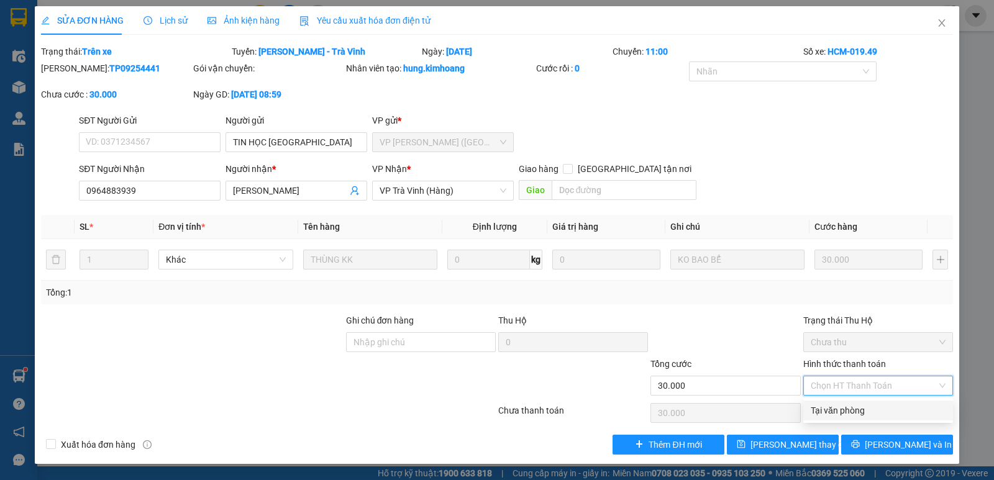
drag, startPoint x: 865, startPoint y: 406, endPoint x: 817, endPoint y: 419, distance: 50.2
click at [864, 406] on div "Tại văn phòng" at bounding box center [878, 411] width 135 height 14
type input "0"
drag, startPoint x: 938, startPoint y: 24, endPoint x: 897, endPoint y: 14, distance: 42.3
click at [938, 24] on icon "close" at bounding box center [942, 23] width 10 height 10
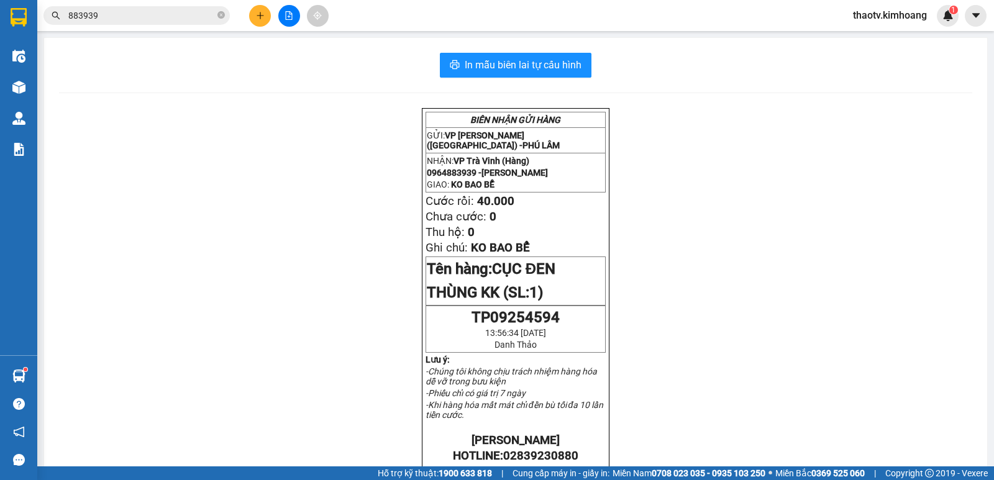
click at [142, 11] on input "883939" at bounding box center [141, 16] width 147 height 14
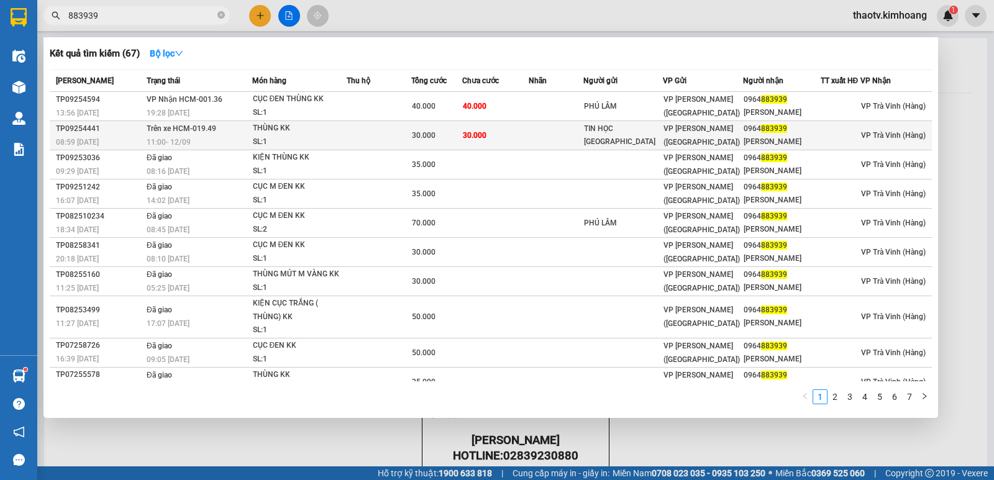
click at [231, 134] on td "Trên xe HCM-019.49 11:00 [DATE]" at bounding box center [198, 135] width 109 height 29
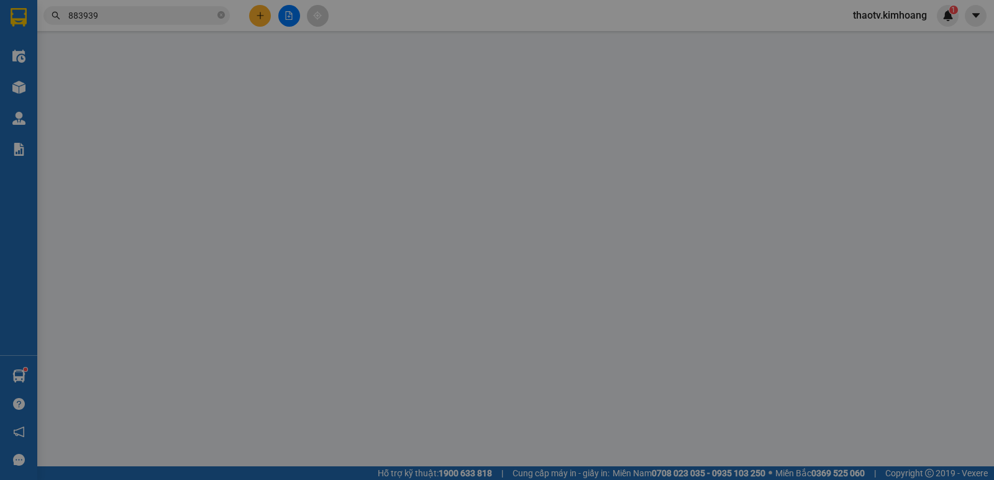
type input "TIN HỌC [GEOGRAPHIC_DATA]"
type input "0964883939"
type input "[PERSON_NAME]"
type input "30.000"
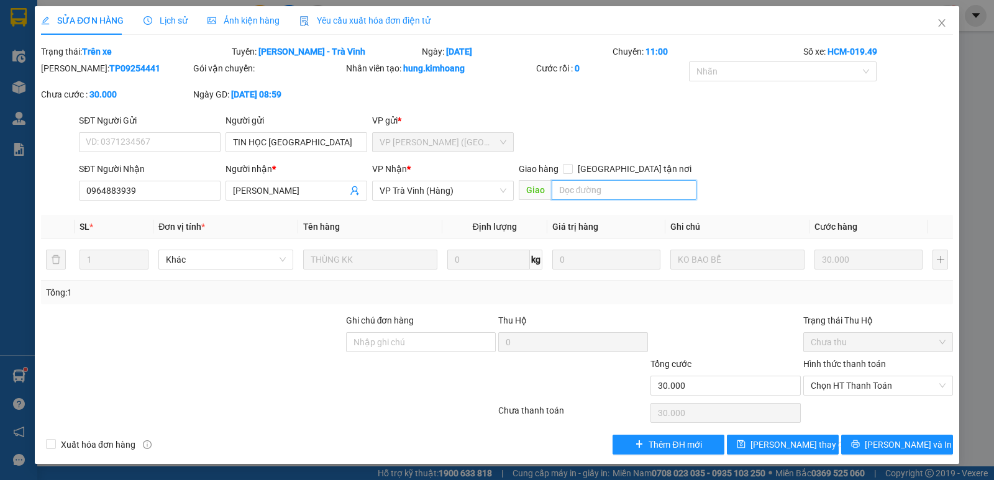
click at [596, 195] on input "text" at bounding box center [624, 190] width 145 height 20
type input "1"
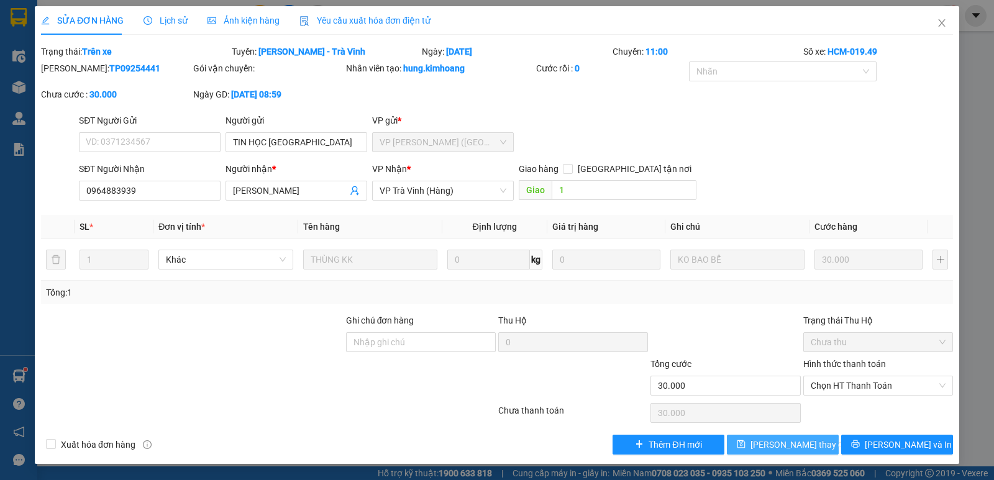
click at [799, 444] on span "[PERSON_NAME] thay đổi" at bounding box center [799, 445] width 99 height 14
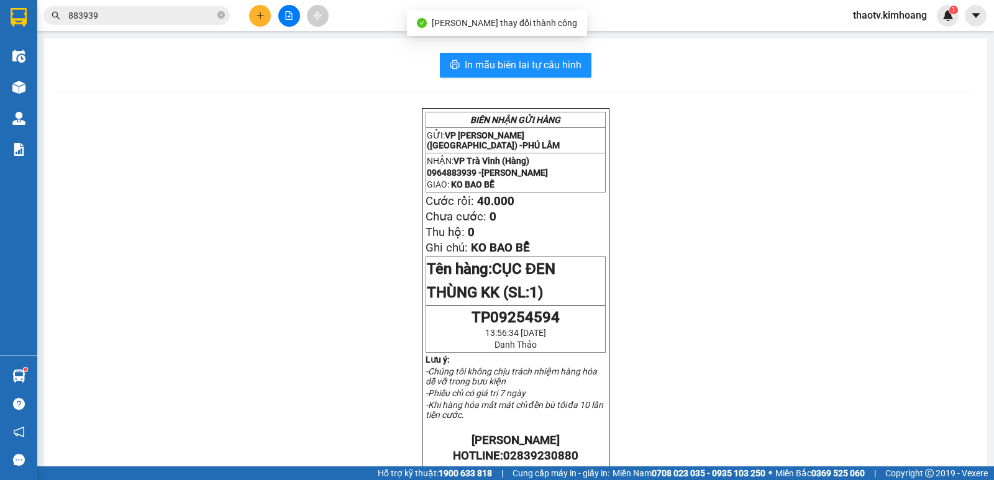
drag, startPoint x: 132, startPoint y: 27, endPoint x: 129, endPoint y: 19, distance: 8.9
click at [129, 19] on div "Kết quả tìm kiếm ( 67 ) Bộ lọc Mã ĐH Trạng thái Món hàng Thu hộ Tổng cước Chưa …" at bounding box center [497, 15] width 994 height 31
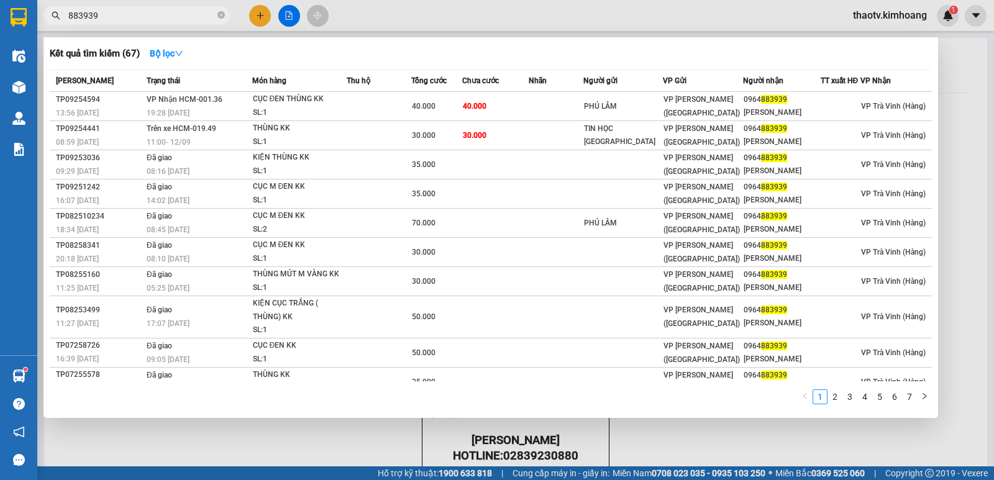
click at [129, 19] on input "883939" at bounding box center [141, 16] width 147 height 14
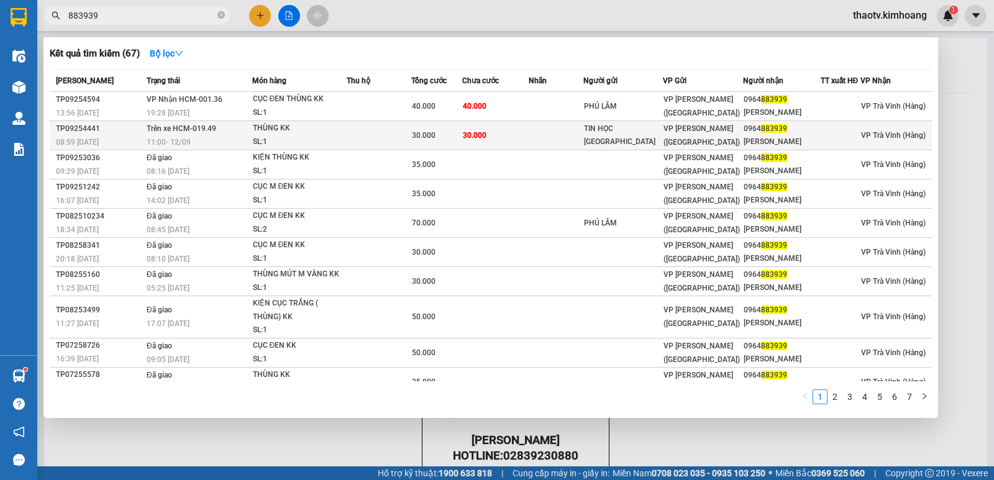
click at [441, 135] on div "30.000" at bounding box center [437, 136] width 50 height 14
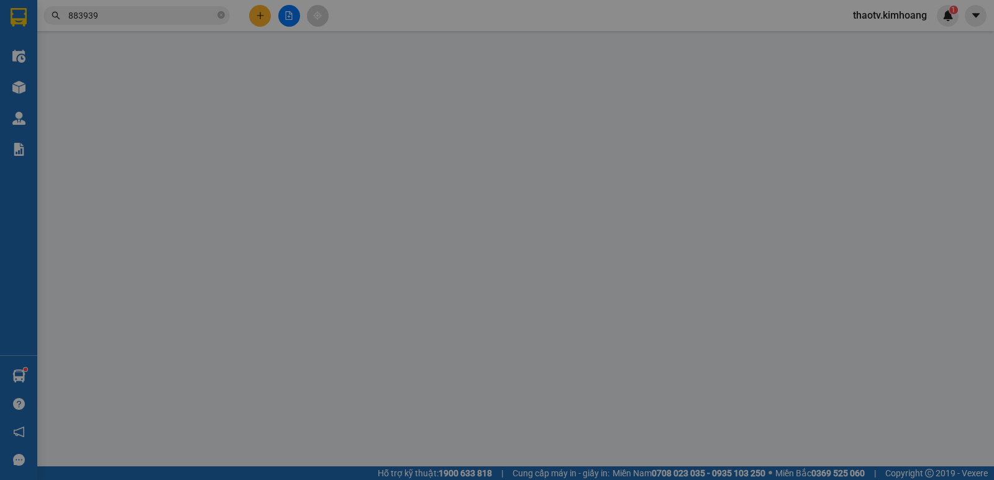
type input "TIN HỌC [GEOGRAPHIC_DATA]"
type input "0964883939"
type input "[PERSON_NAME]"
type input "1"
type input "30.000"
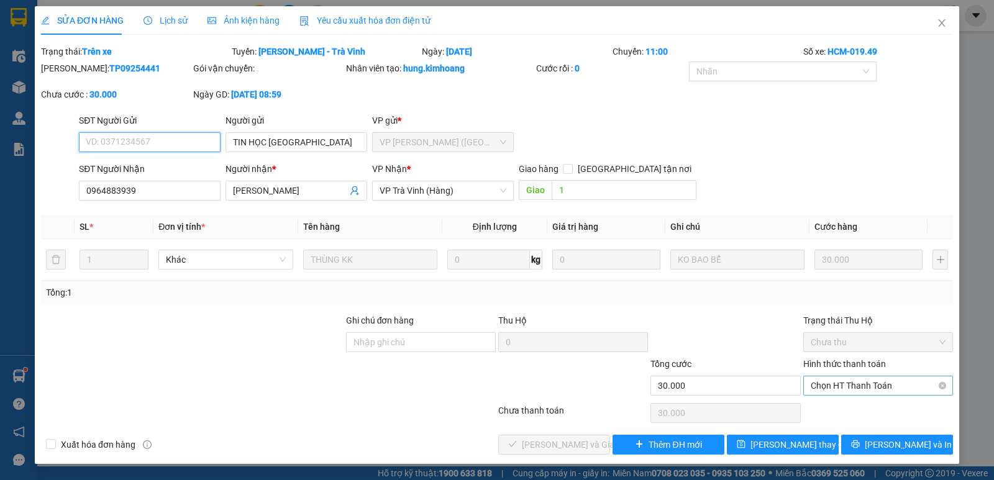
click at [860, 388] on span "Chọn HT Thanh Toán" at bounding box center [878, 385] width 135 height 19
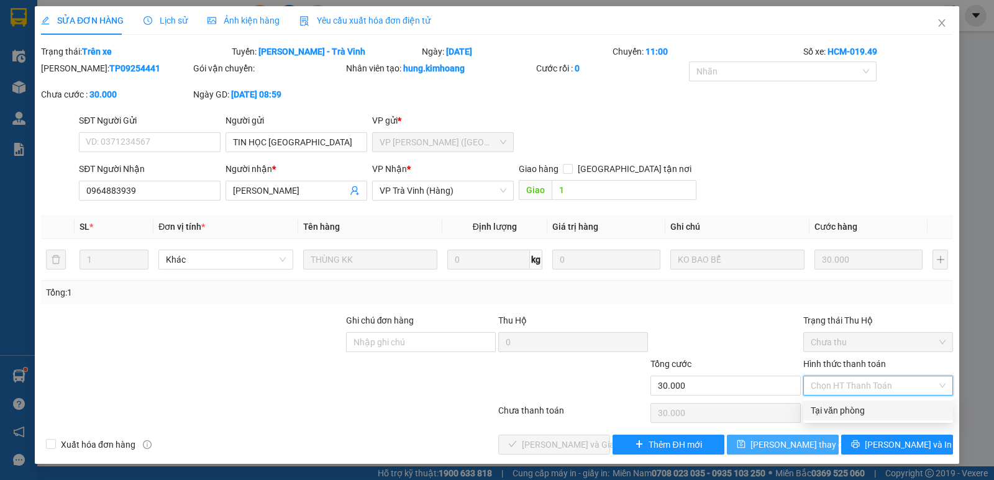
drag, startPoint x: 839, startPoint y: 414, endPoint x: 773, endPoint y: 438, distance: 70.2
click at [834, 415] on div "Tại văn phòng" at bounding box center [878, 411] width 135 height 14
type input "0"
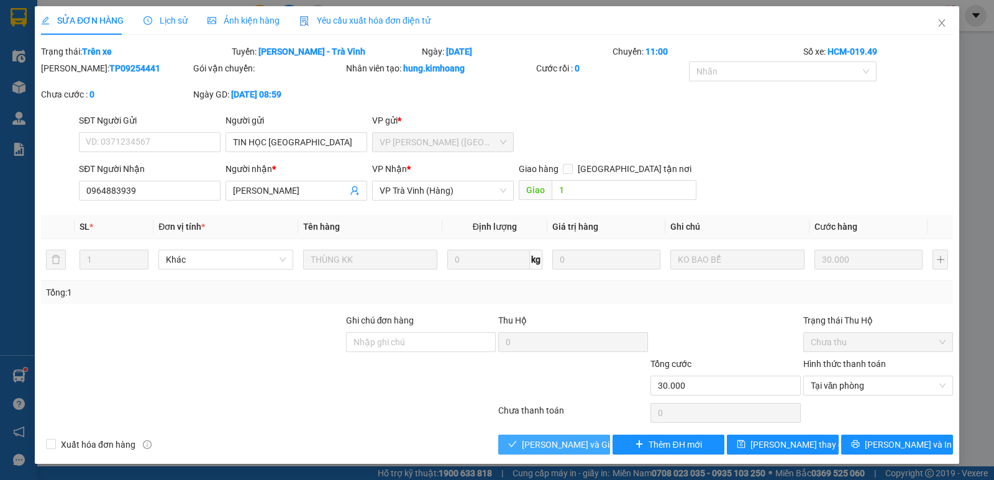
click at [586, 449] on span "[PERSON_NAME] và Giao hàng" at bounding box center [581, 445] width 119 height 14
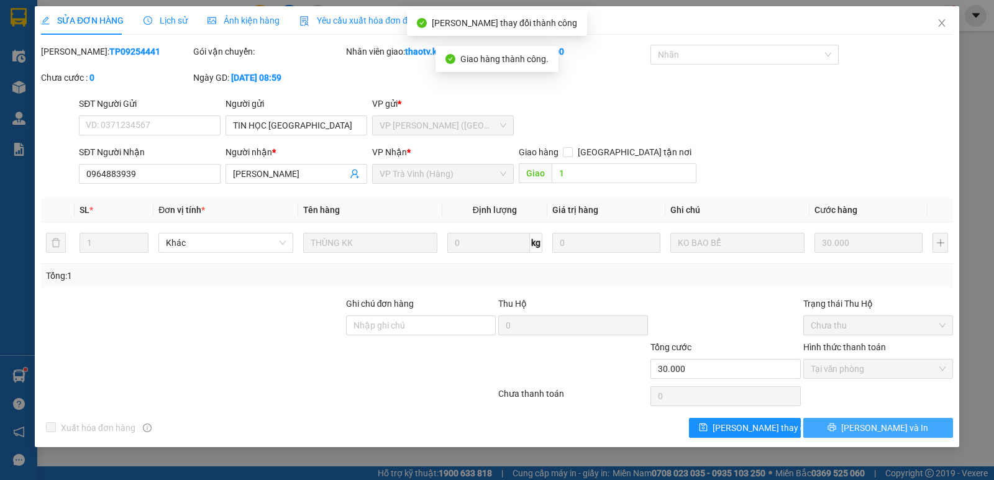
click at [898, 431] on span "[PERSON_NAME] và In" at bounding box center [884, 428] width 87 height 14
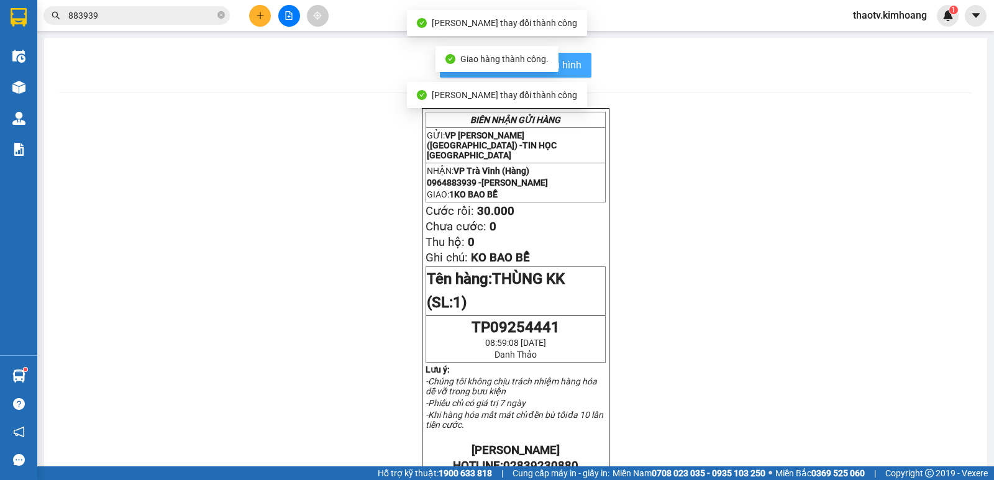
click at [575, 65] on span "In mẫu biên lai tự cấu hình" at bounding box center [523, 65] width 117 height 16
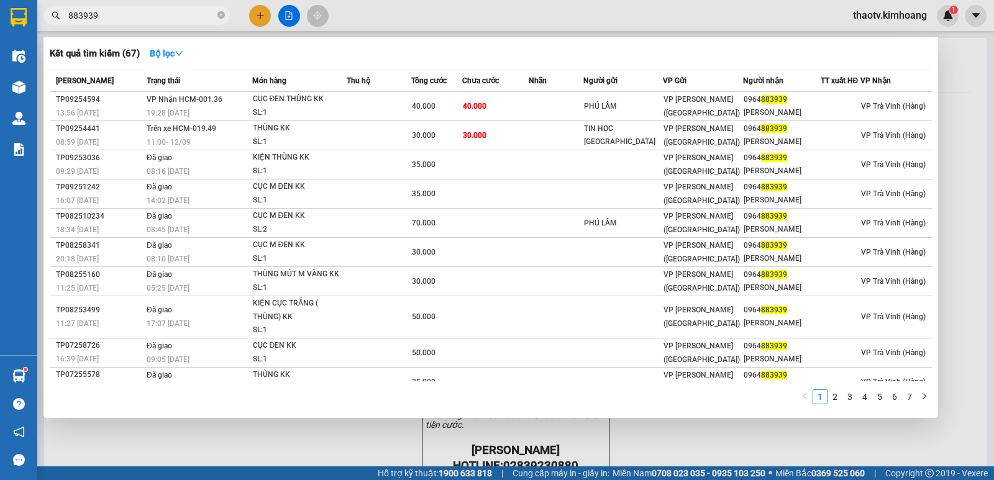
drag, startPoint x: 120, startPoint y: 15, endPoint x: 0, endPoint y: 50, distance: 125.0
click at [0, 49] on section "Kết quả tìm kiếm ( 67 ) Bộ lọc Mã ĐH Trạng thái Món hàng Thu hộ Tổng cước Chưa …" at bounding box center [497, 240] width 994 height 480
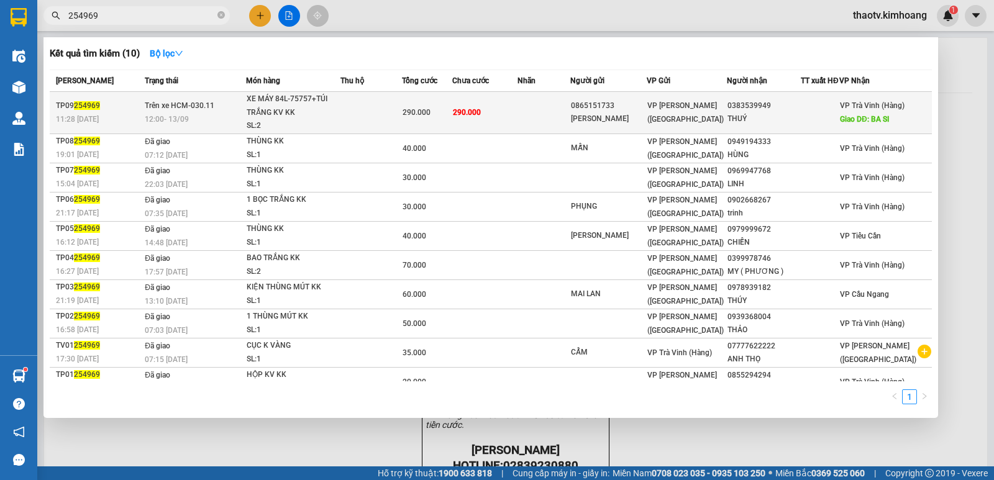
type input "254969"
click at [323, 109] on div "XE MÁY 84L-75757+TÚI TRẮNG KV KK" at bounding box center [293, 106] width 93 height 27
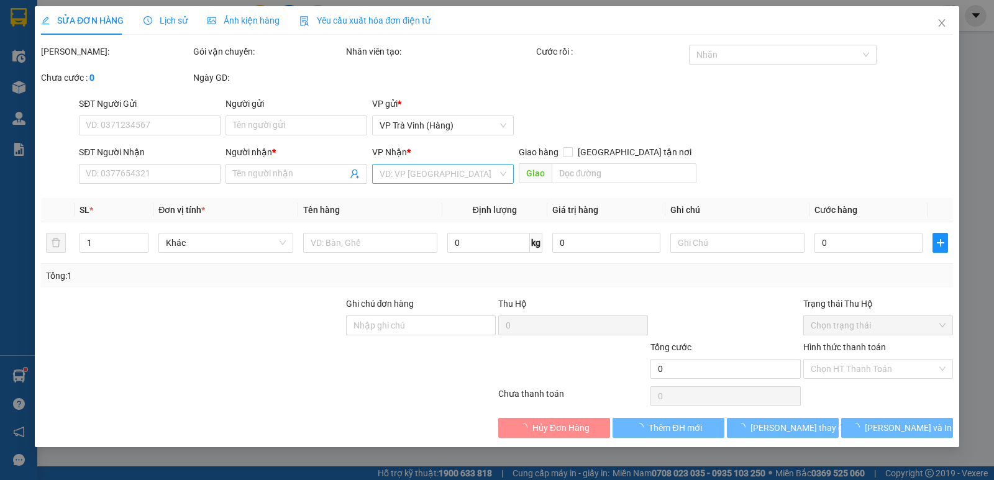
type input "0865151733"
type input "[PERSON_NAME]"
type input "0383539949"
type input "THUÝ"
type input "BA SI"
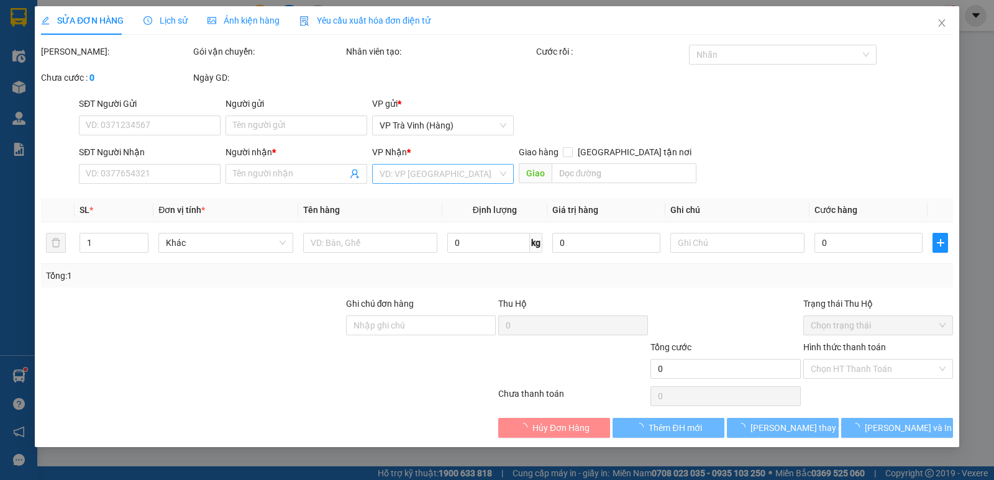
type input "290.000"
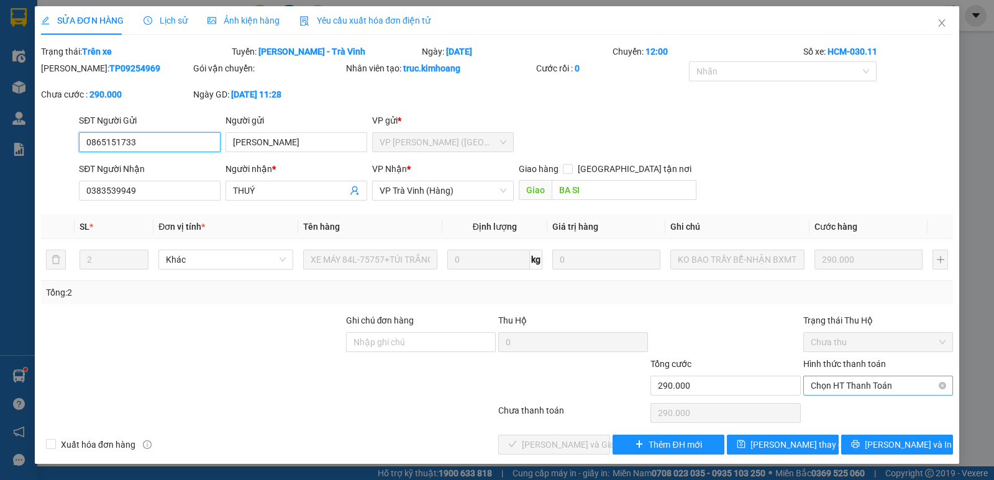
click at [832, 383] on span "Chọn HT Thanh Toán" at bounding box center [878, 385] width 135 height 19
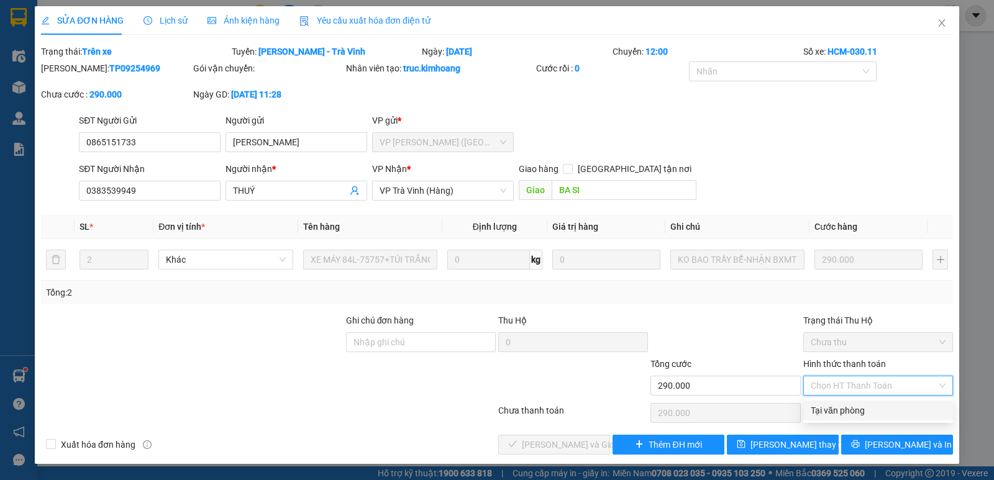
drag, startPoint x: 822, startPoint y: 406, endPoint x: 762, endPoint y: 429, distance: 64.1
click at [821, 406] on div "Tại văn phòng" at bounding box center [878, 411] width 135 height 14
type input "0"
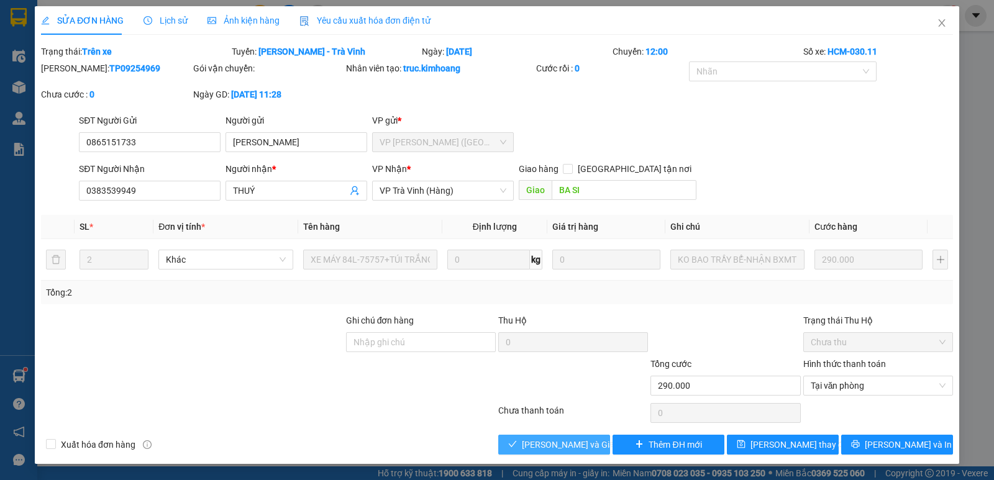
click at [586, 440] on span "[PERSON_NAME] và Giao hàng" at bounding box center [581, 445] width 119 height 14
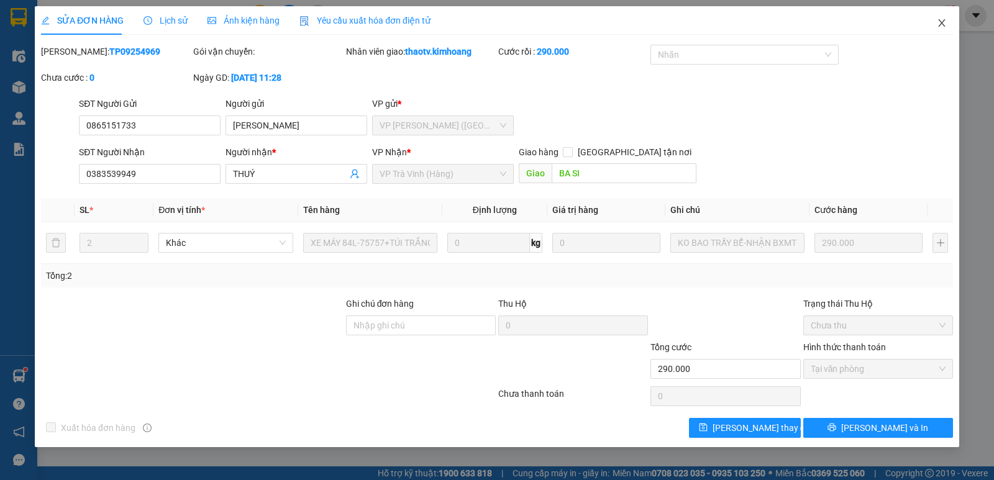
click at [937, 19] on icon "close" at bounding box center [942, 23] width 10 height 10
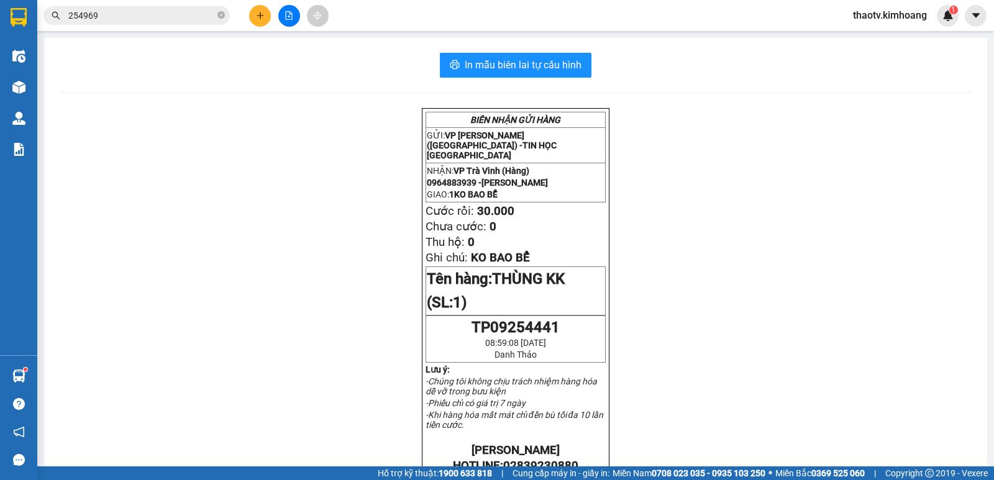
drag, startPoint x: 127, startPoint y: 17, endPoint x: 0, endPoint y: 4, distance: 127.4
click at [0, 17] on section "Kết quả tìm kiếm ( 10 ) Bộ lọc Mã ĐH Trạng thái Món hàng Thu hộ Tổng cước Chưa …" at bounding box center [497, 240] width 994 height 480
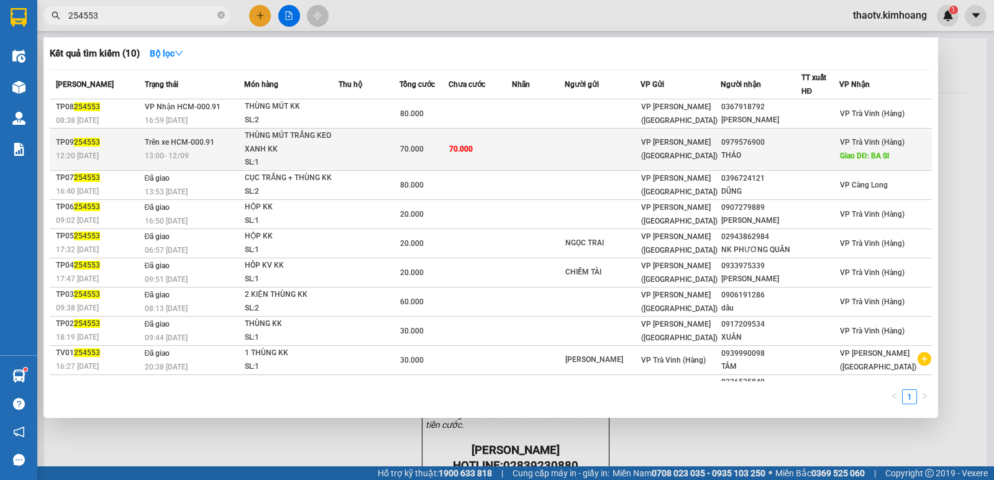
type input "254553"
click at [371, 151] on td at bounding box center [369, 150] width 61 height 42
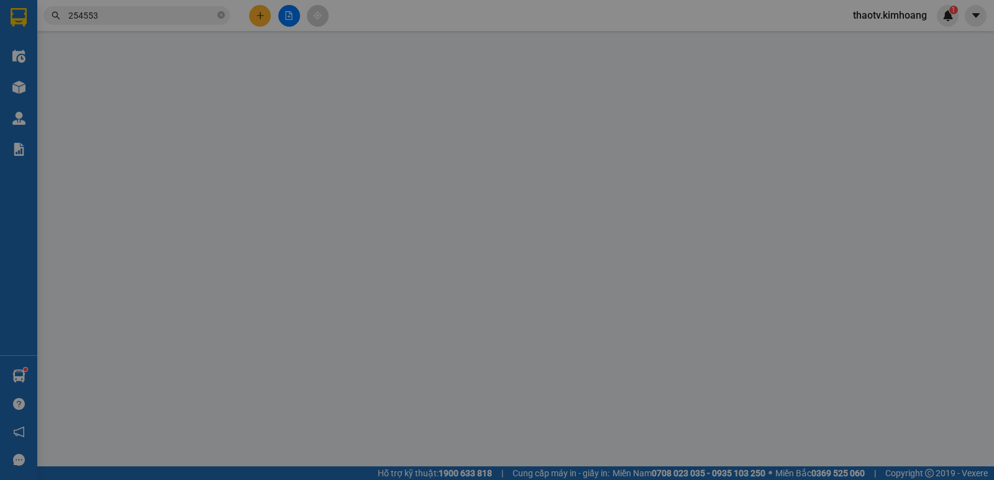
type input "0979576900"
type input "THẢO"
type input "BA SI"
type input "70.000"
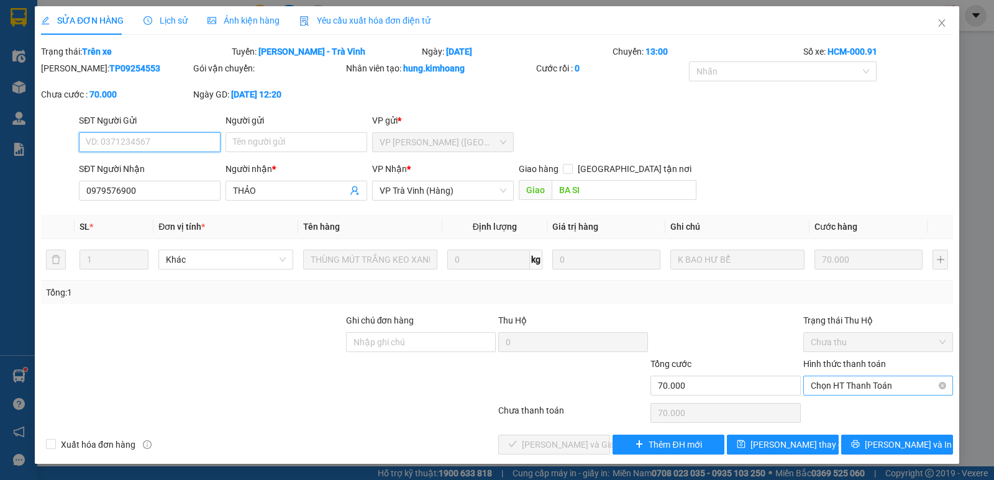
click at [849, 391] on span "Chọn HT Thanh Toán" at bounding box center [878, 385] width 135 height 19
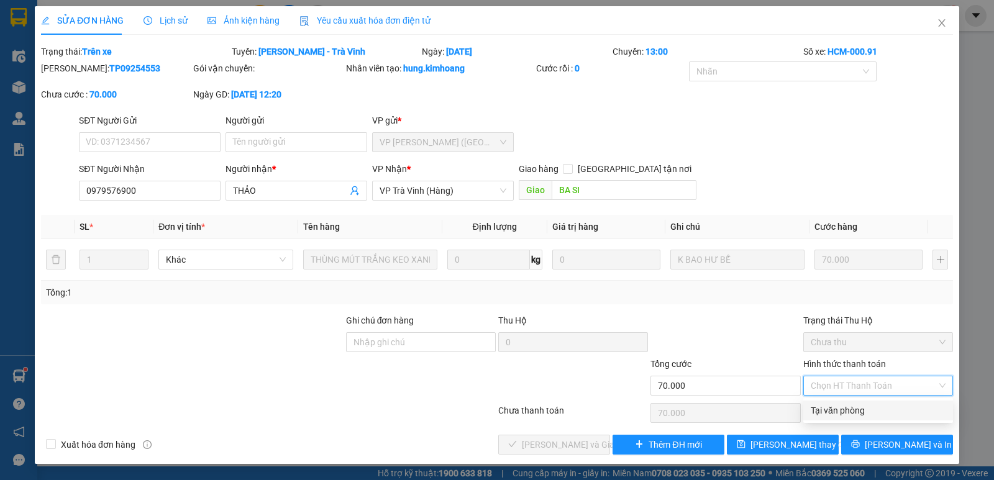
click at [827, 416] on div "Tại văn phòng" at bounding box center [878, 411] width 135 height 14
type input "0"
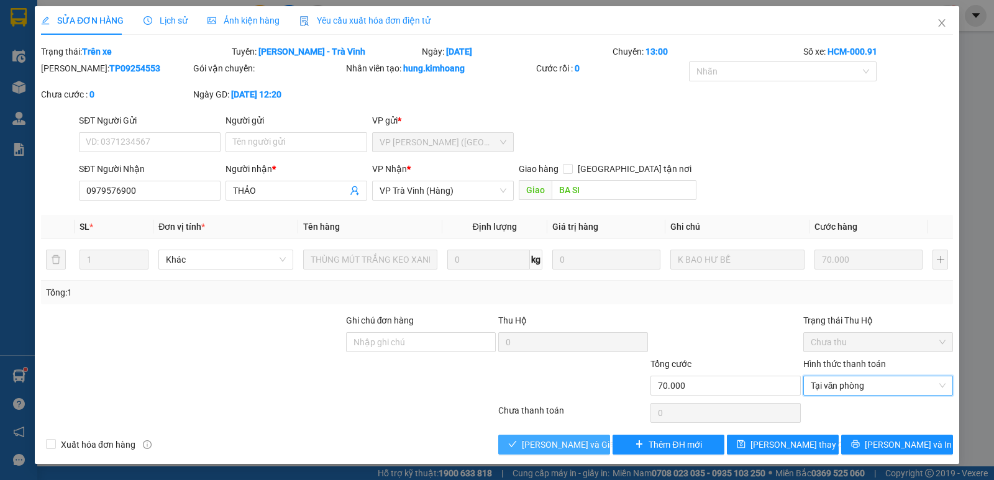
click at [563, 452] on button "[PERSON_NAME] và Giao hàng" at bounding box center [554, 445] width 112 height 20
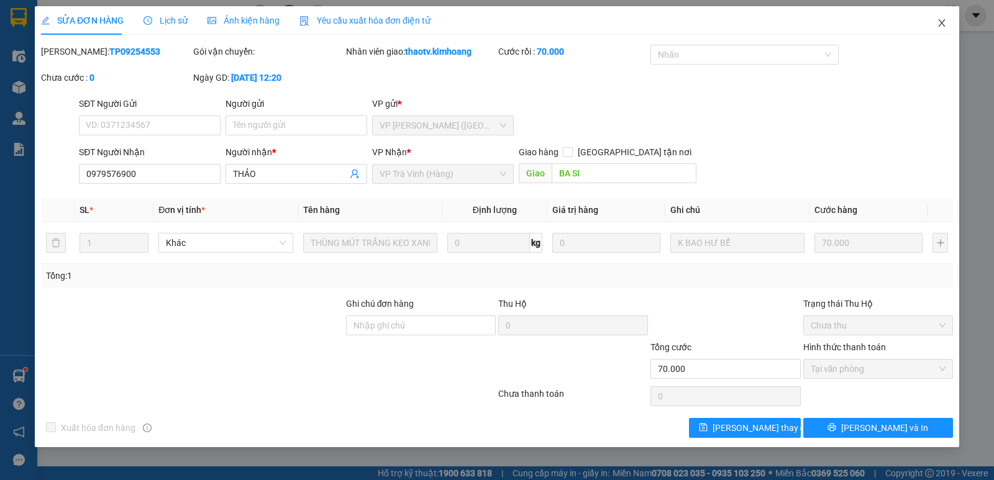
click at [945, 27] on icon "close" at bounding box center [942, 23] width 10 height 10
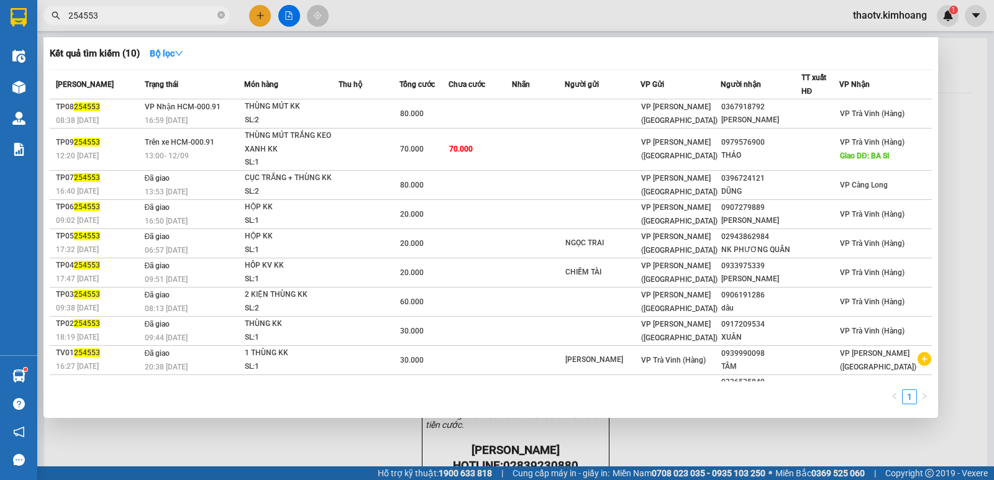
drag, startPoint x: 98, startPoint y: 12, endPoint x: 0, endPoint y: 70, distance: 114.2
click at [0, 35] on section "Kết quả tìm kiếm ( 10 ) Bộ lọc Mã ĐH Trạng thái Món hàng Thu hộ Tổng cước Chưa …" at bounding box center [497, 240] width 994 height 480
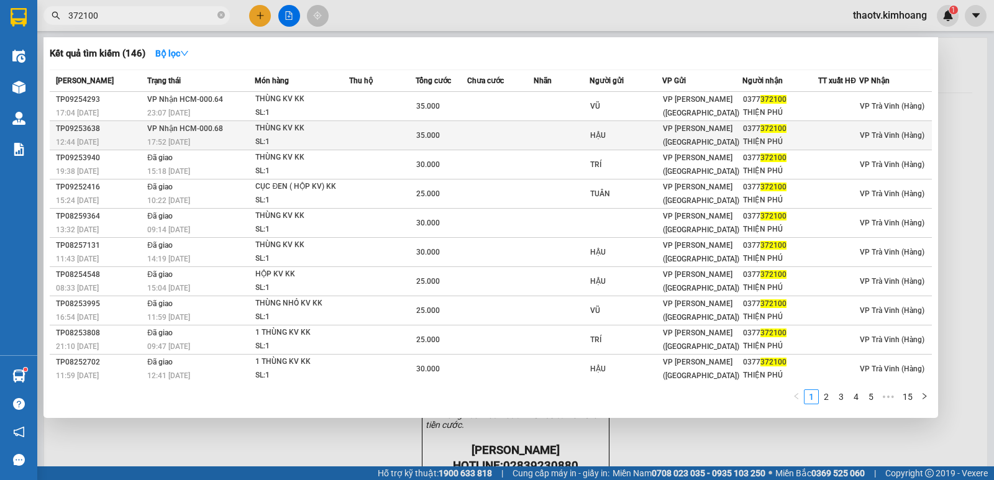
type input "372100"
drag, startPoint x: 276, startPoint y: 134, endPoint x: 285, endPoint y: 129, distance: 10.6
click at [285, 129] on div "THÙNG KV KK" at bounding box center [301, 129] width 93 height 14
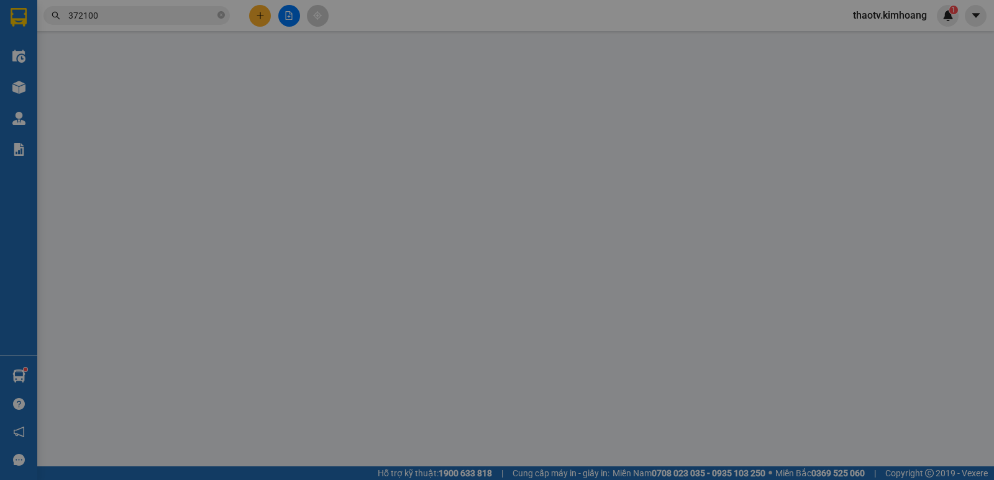
type input "HẬU"
type input "0377372100"
type input "THIỆN PHÚ"
type input "35.000"
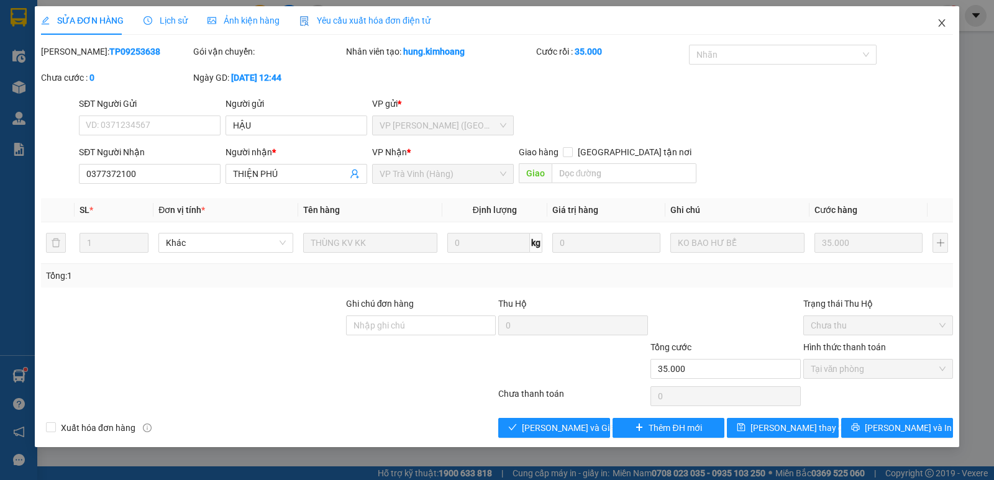
click at [940, 22] on icon "close" at bounding box center [942, 23] width 10 height 10
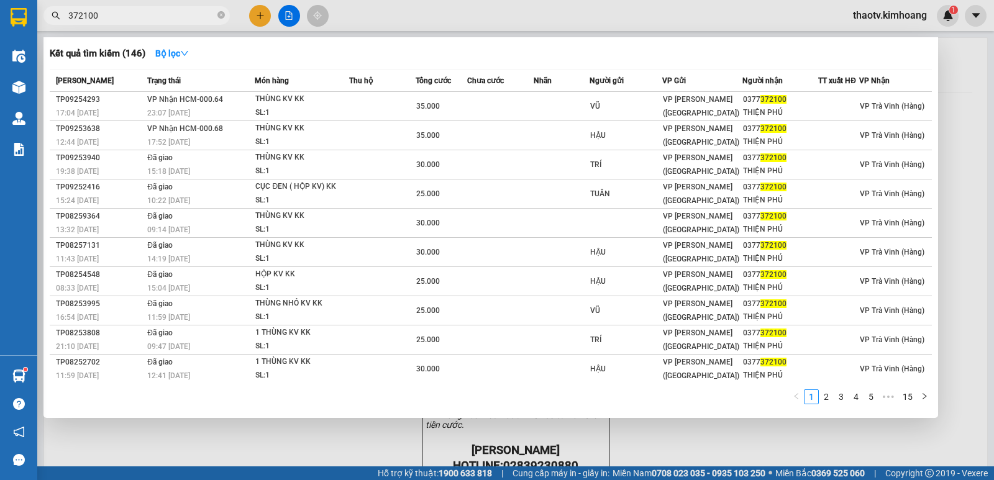
click at [137, 17] on input "372100" at bounding box center [141, 16] width 147 height 14
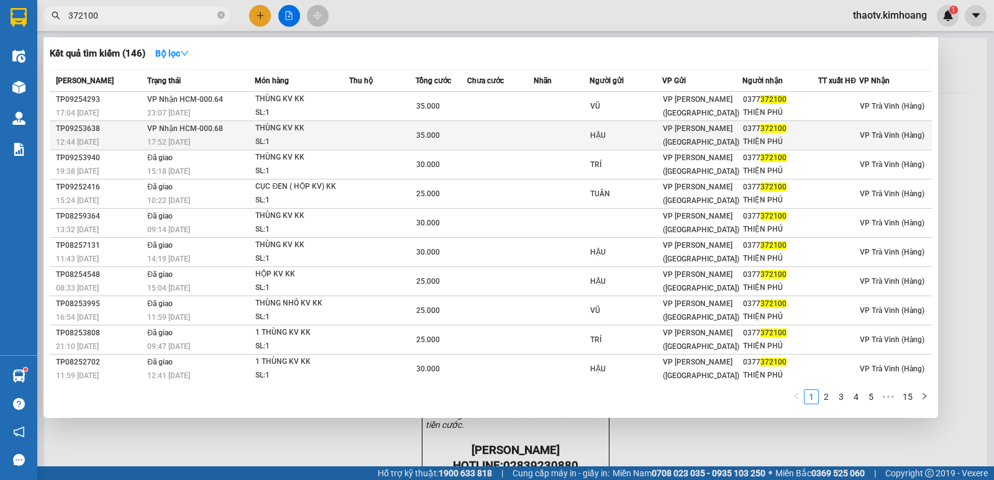
click at [221, 136] on div "17:52 [DATE]" at bounding box center [200, 142] width 107 height 14
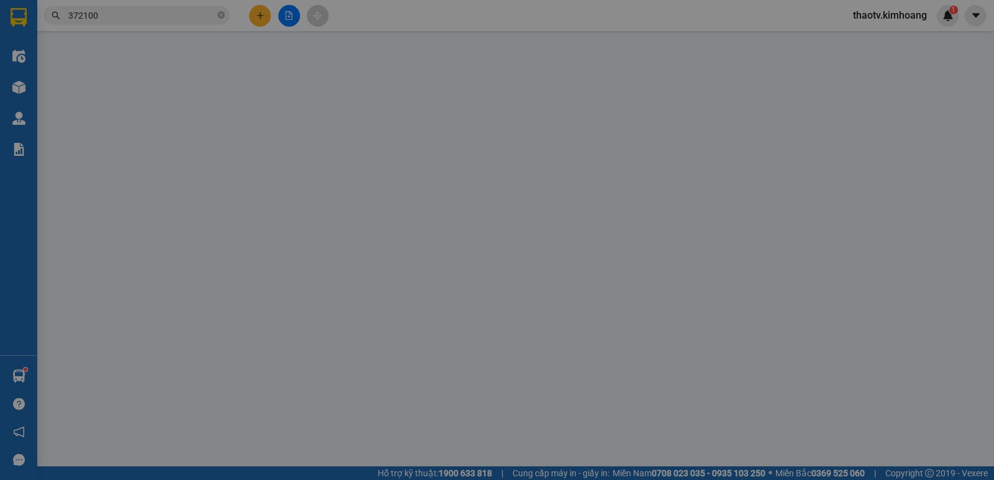
type input "HẬU"
type input "0377372100"
type input "THIỆN PHÚ"
type input "35.000"
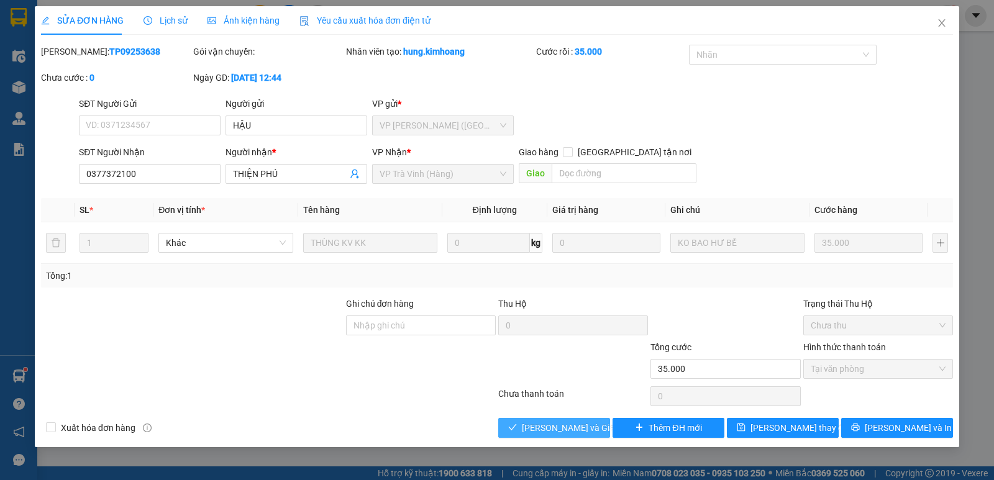
click at [544, 428] on span "[PERSON_NAME] và Giao hàng" at bounding box center [581, 428] width 119 height 14
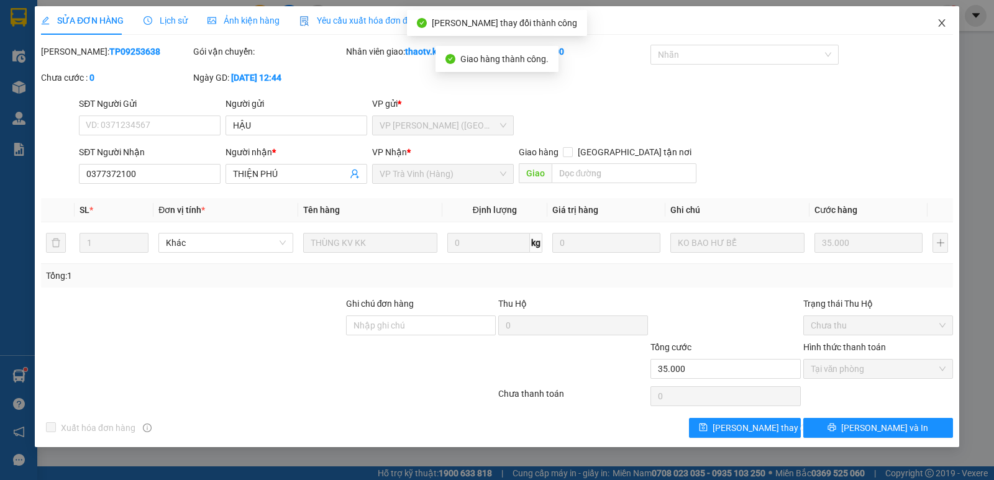
click at [943, 22] on icon "close" at bounding box center [941, 22] width 7 height 7
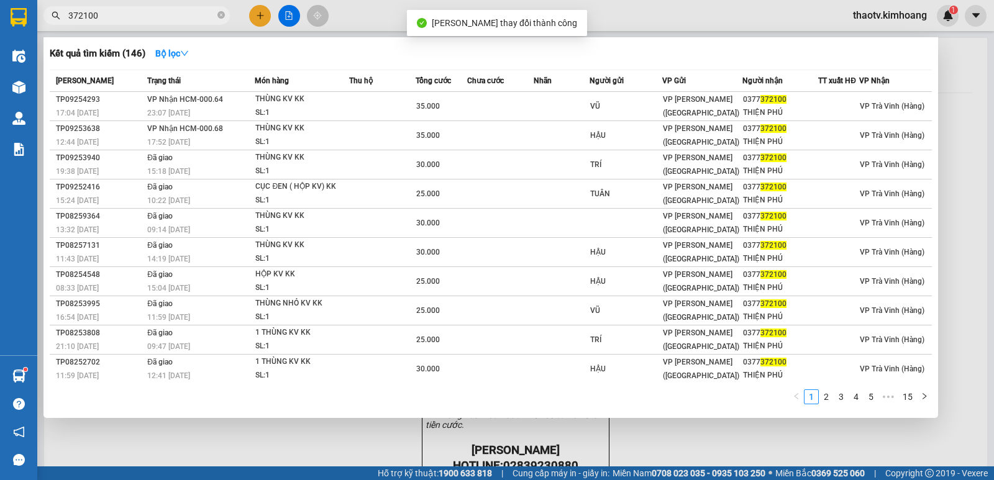
click at [128, 15] on input "372100" at bounding box center [141, 16] width 147 height 14
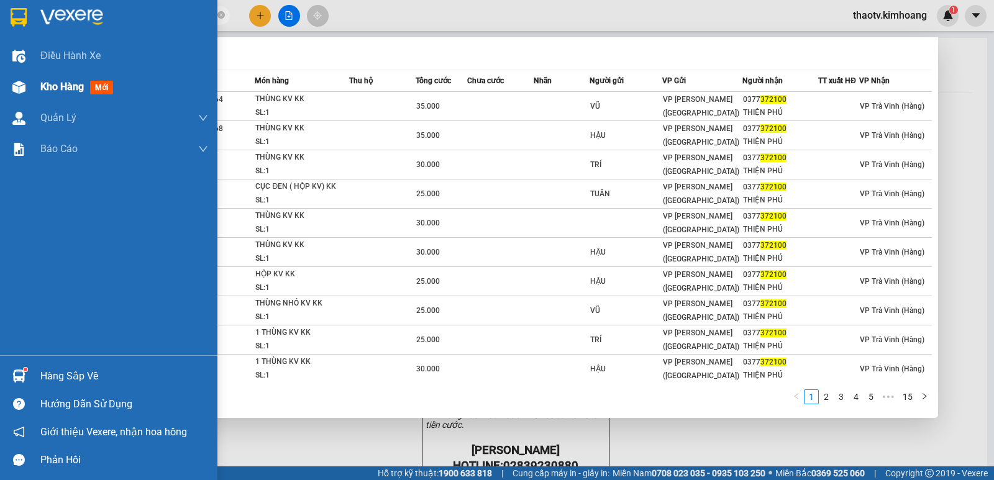
click at [32, 83] on div "Kho hàng mới" at bounding box center [108, 86] width 217 height 31
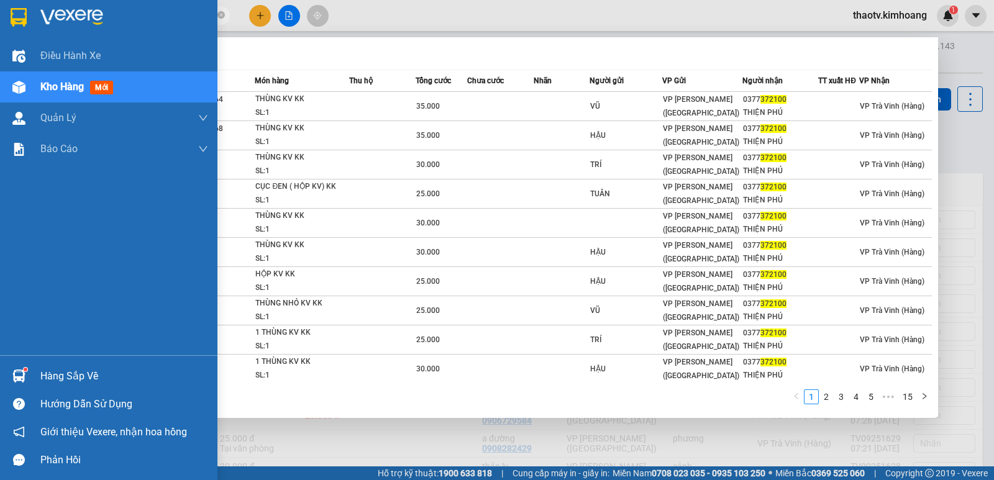
click at [35, 83] on div "Kho hàng mới" at bounding box center [108, 86] width 217 height 31
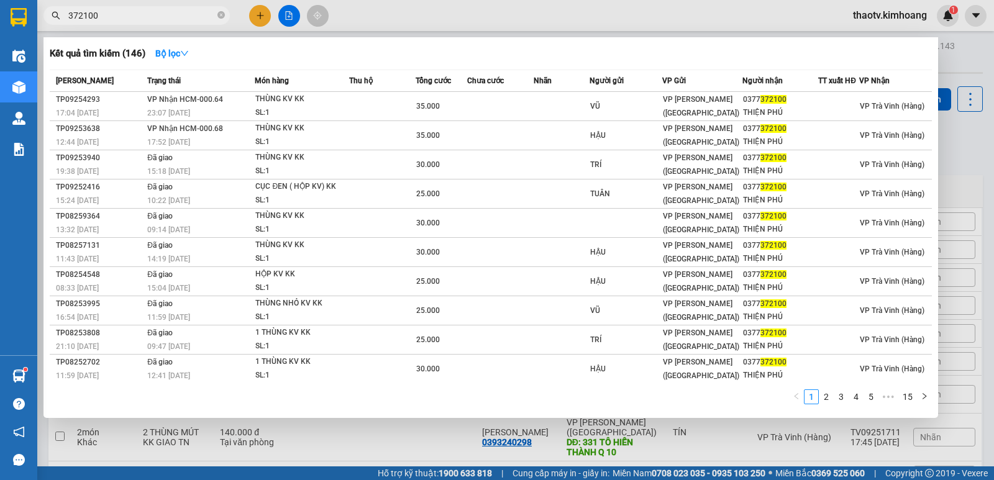
click at [406, 442] on div at bounding box center [497, 240] width 994 height 480
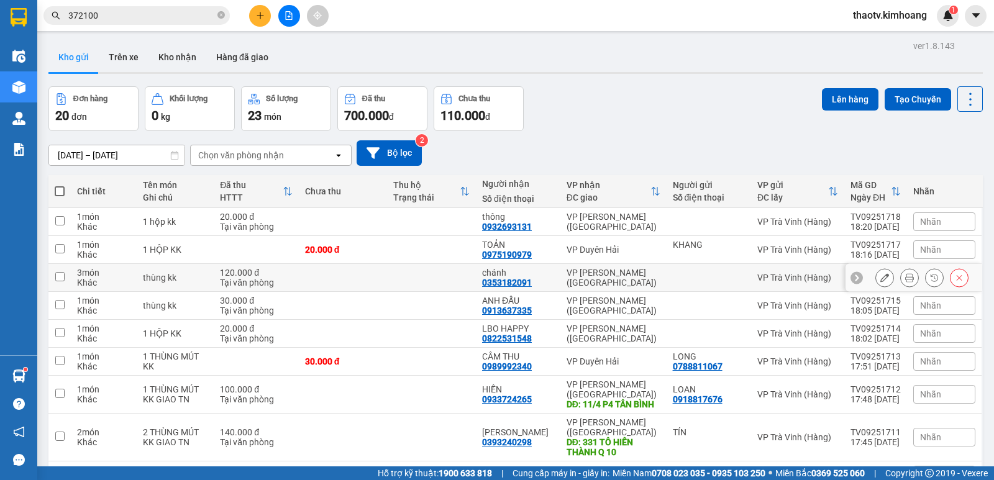
scroll to position [92, 0]
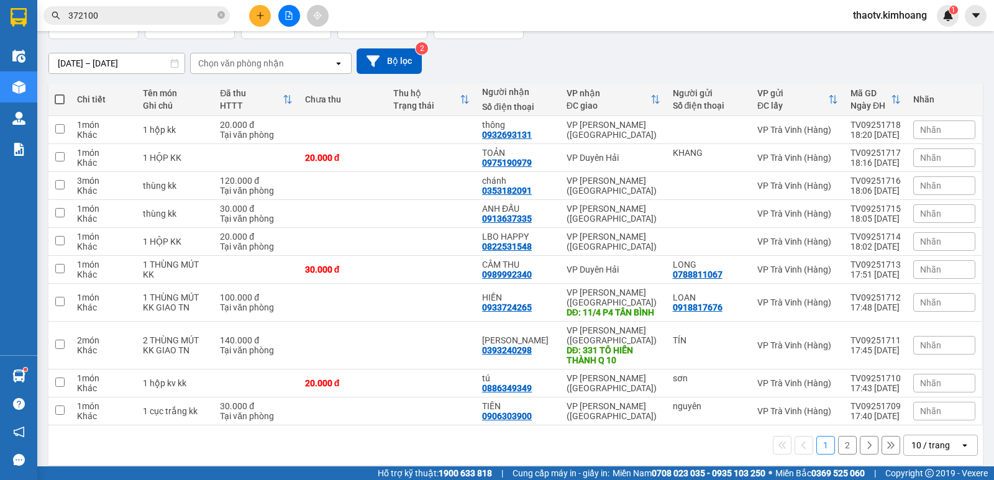
click at [918, 439] on div "10 / trang" at bounding box center [930, 445] width 39 height 12
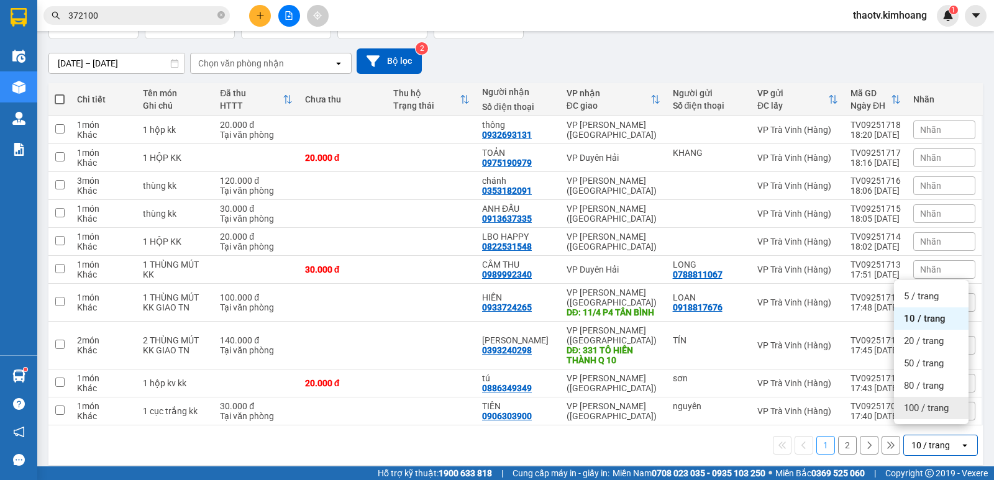
click at [923, 406] on span "100 / trang" at bounding box center [926, 408] width 45 height 12
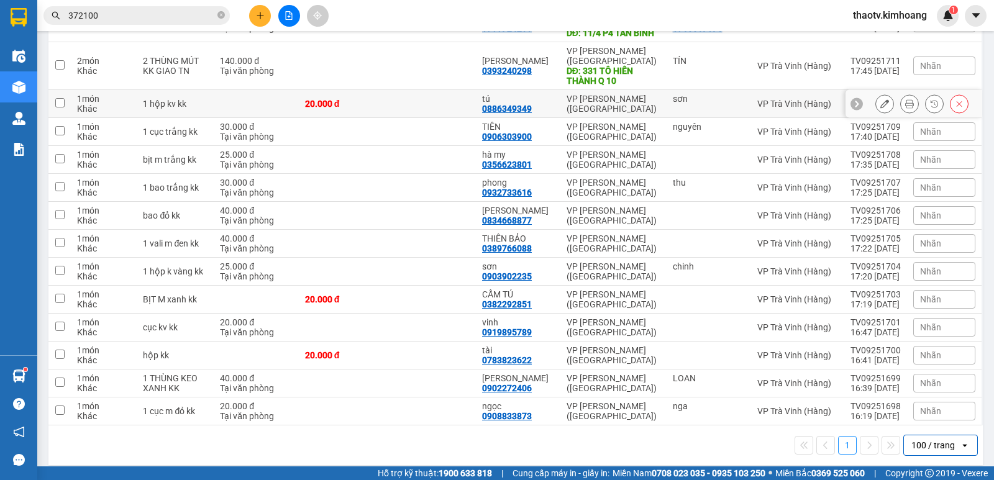
scroll to position [0, 0]
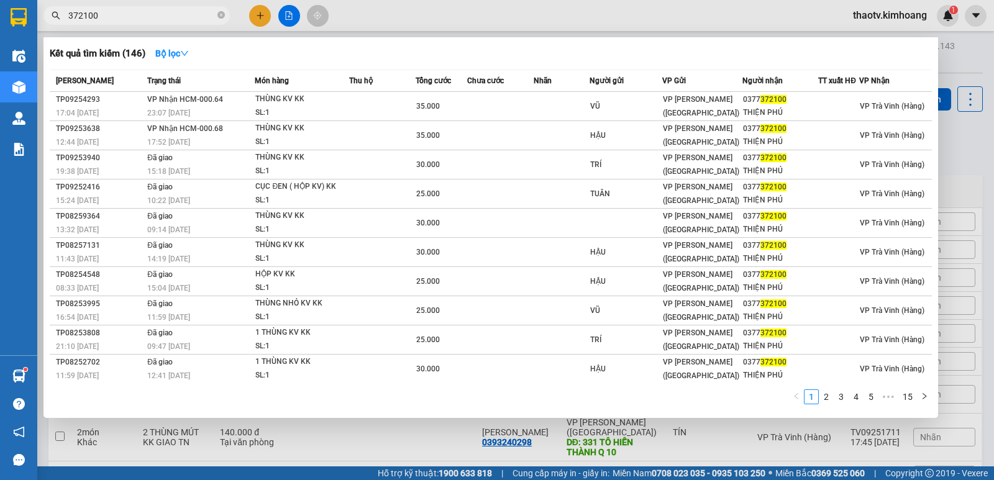
drag, startPoint x: 125, startPoint y: 19, endPoint x: 98, endPoint y: 13, distance: 27.4
click at [98, 13] on input "372100" at bounding box center [141, 16] width 147 height 14
drag, startPoint x: 96, startPoint y: 7, endPoint x: 0, endPoint y: -11, distance: 98.0
click at [0, 0] on html "Kết quả tìm kiếm ( 146 ) Bộ lọc Mã ĐH Trạng thái Món hàng Thu hộ Tổng cước Chưa…" at bounding box center [497, 240] width 994 height 480
click at [117, 16] on input "372100" at bounding box center [141, 16] width 147 height 14
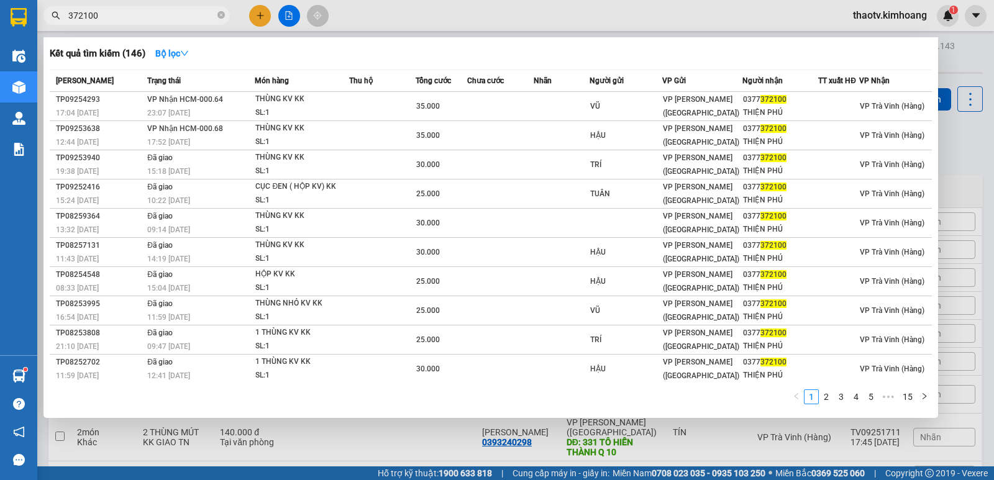
click at [116, 16] on input "372100" at bounding box center [141, 16] width 147 height 14
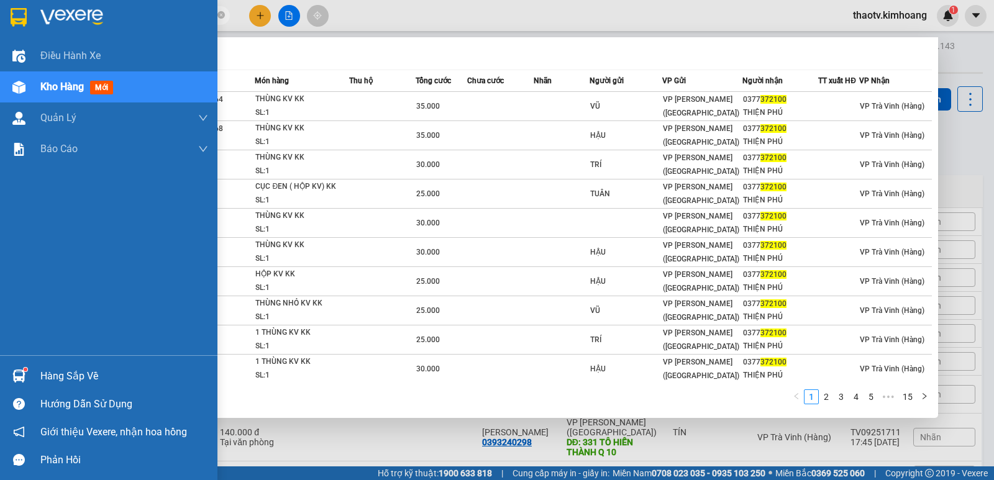
drag, startPoint x: 116, startPoint y: 16, endPoint x: 0, endPoint y: 34, distance: 117.5
click at [0, 34] on section "Kết quả tìm kiếm ( 146 ) Bộ lọc Mã ĐH Trạng thái Món hàng Thu hộ Tổng cước Chưa…" at bounding box center [497, 240] width 994 height 480
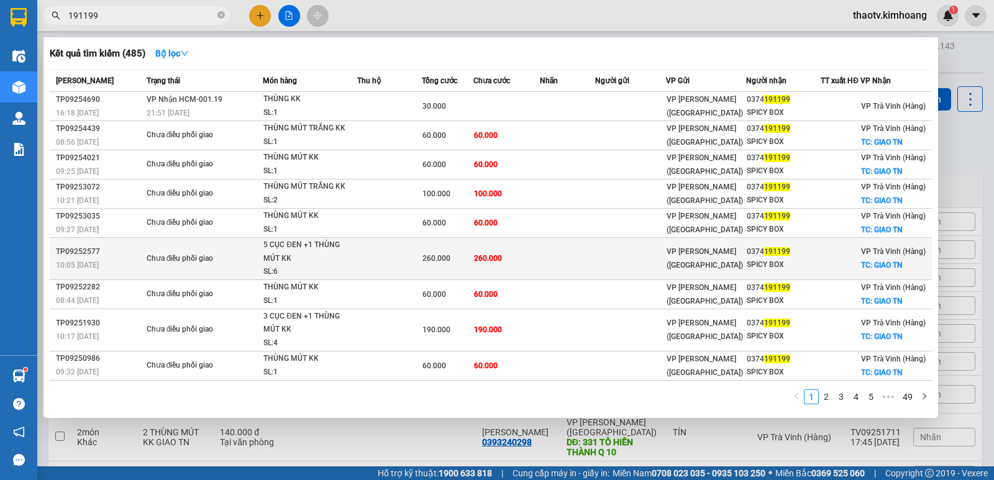
scroll to position [48, 0]
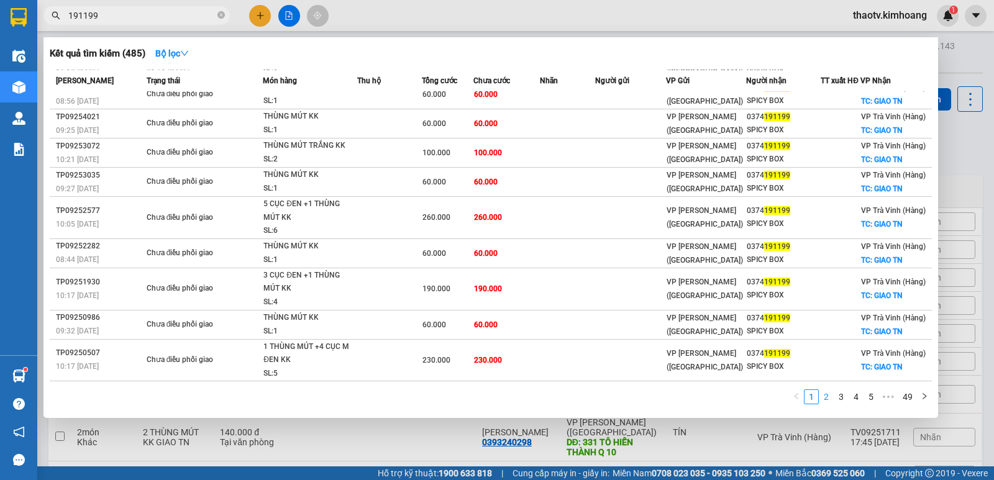
type input "191199"
click at [829, 399] on link "2" at bounding box center [826, 397] width 14 height 14
click at [839, 399] on link "3" at bounding box center [841, 397] width 14 height 14
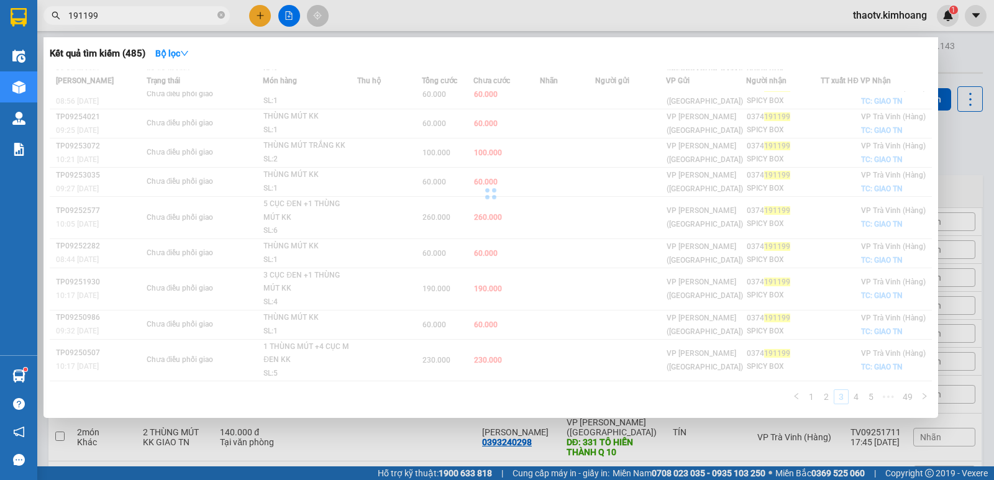
scroll to position [36, 0]
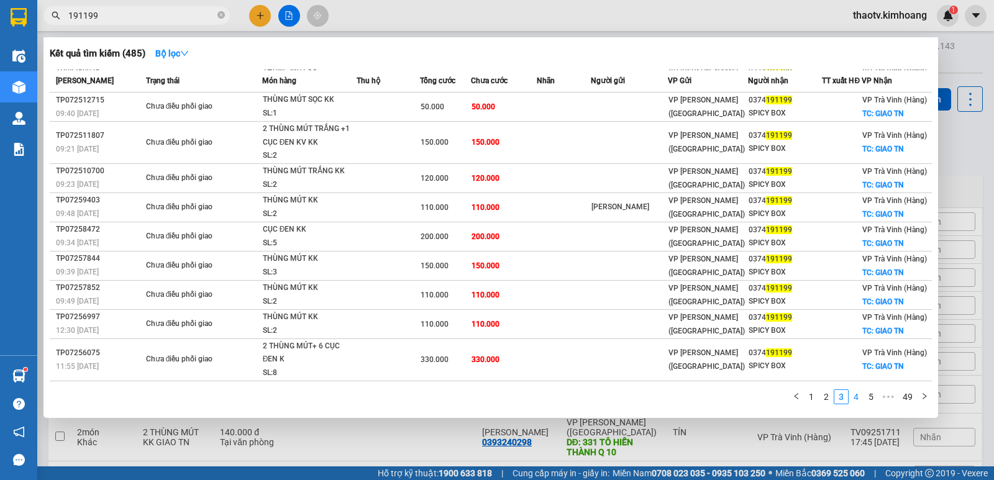
click at [854, 396] on link "4" at bounding box center [856, 397] width 14 height 14
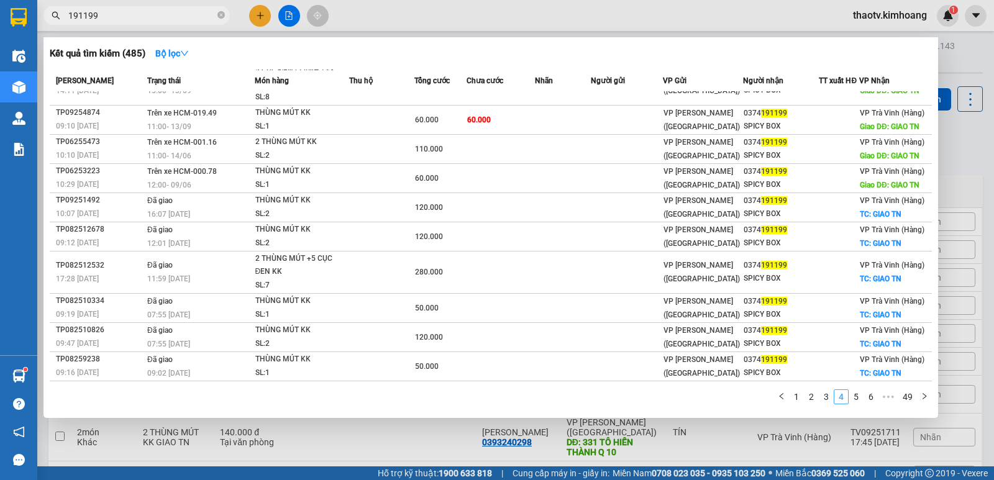
scroll to position [29, 0]
click at [799, 397] on link "1" at bounding box center [797, 397] width 14 height 14
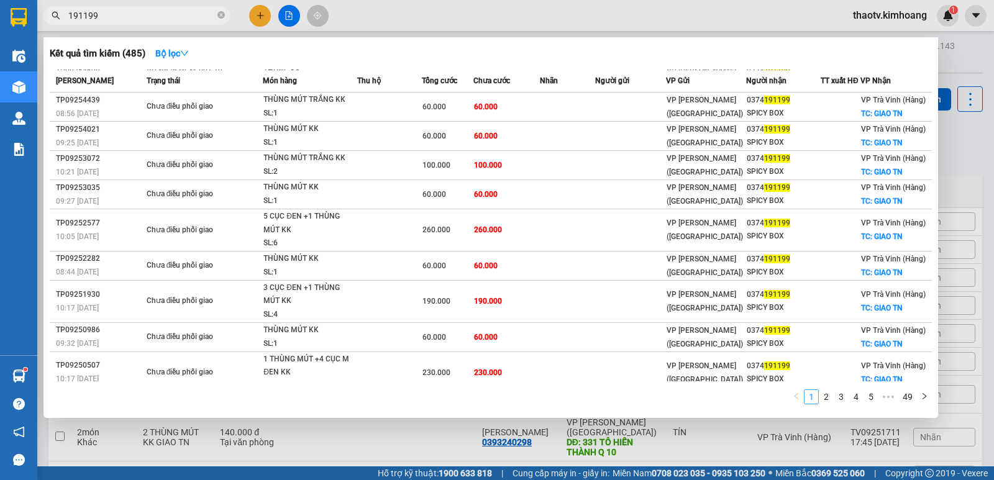
scroll to position [48, 0]
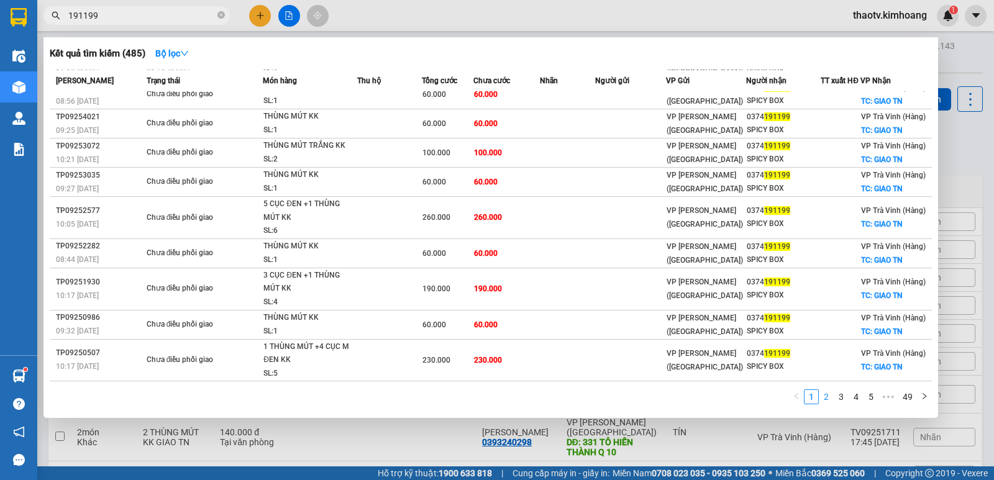
click at [828, 393] on link "2" at bounding box center [826, 397] width 14 height 14
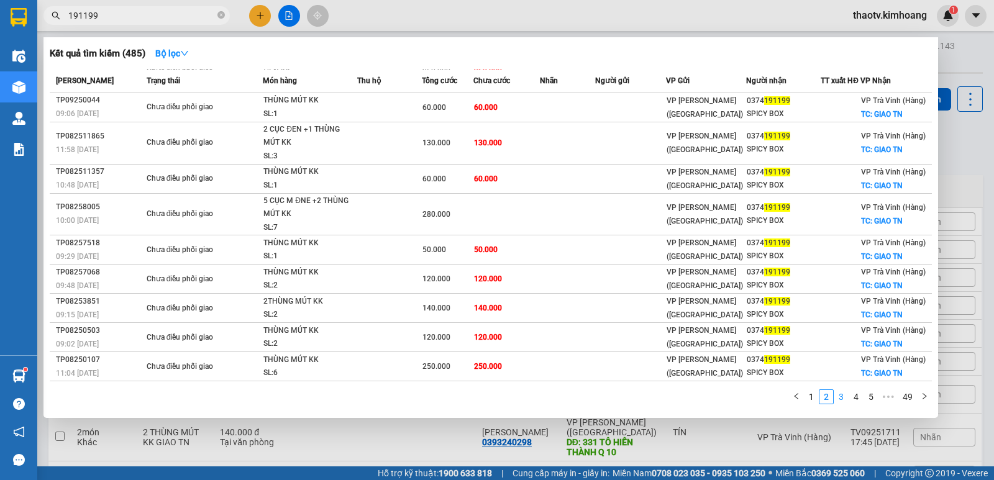
click at [839, 397] on link "3" at bounding box center [841, 397] width 14 height 14
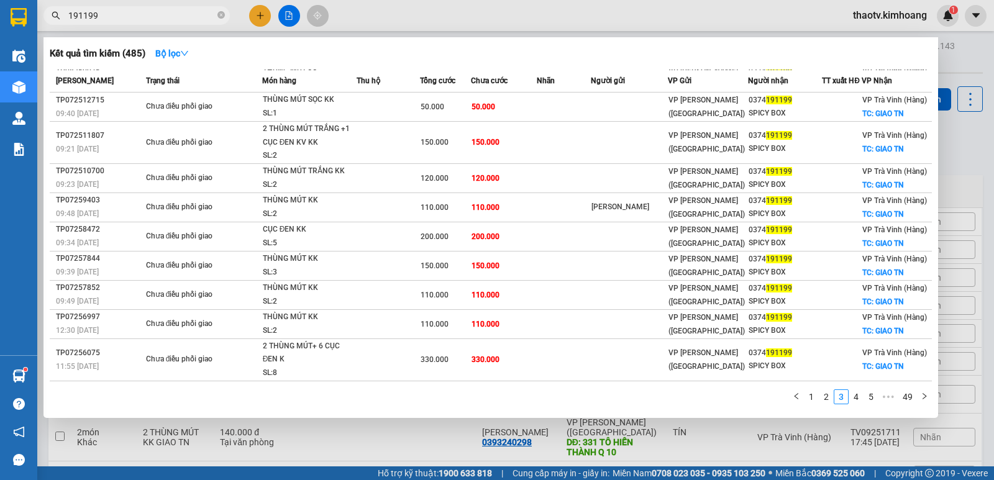
scroll to position [36, 0]
click at [826, 398] on link "2" at bounding box center [826, 397] width 14 height 14
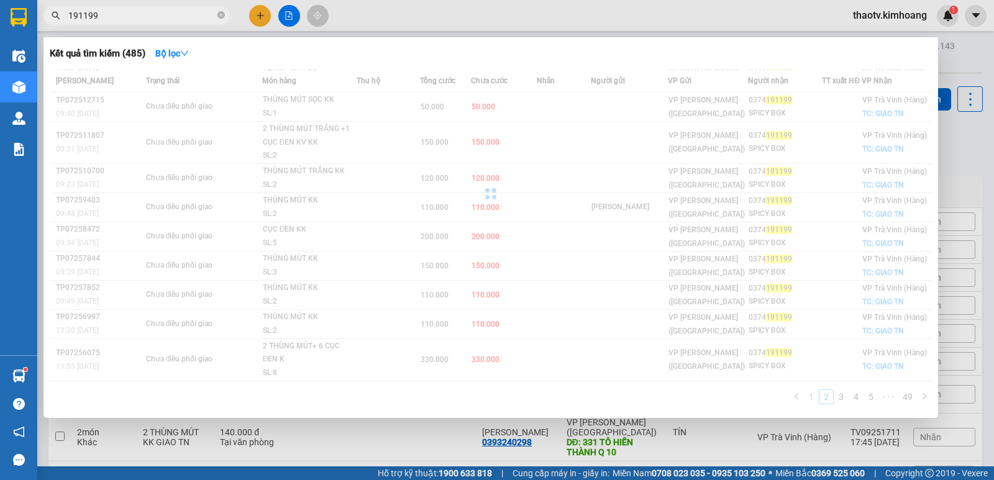
scroll to position [48, 0]
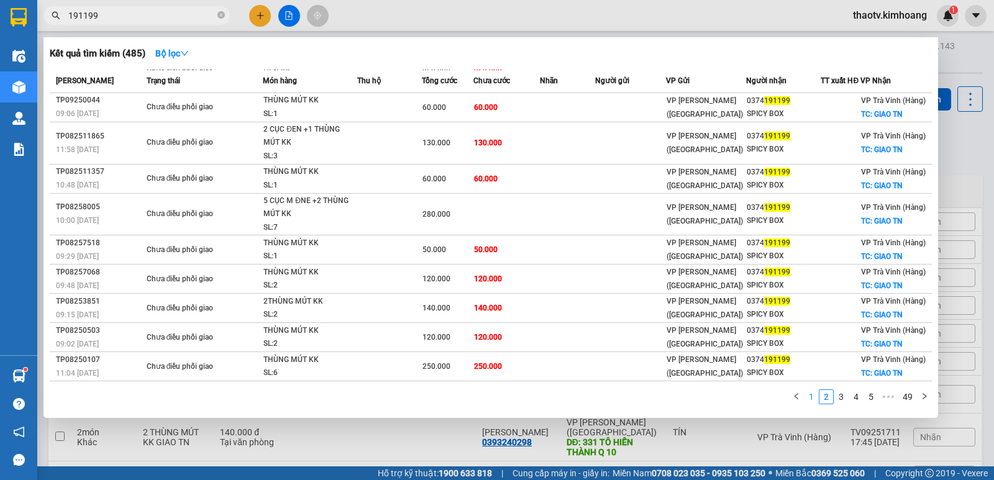
click at [809, 398] on link "1" at bounding box center [811, 397] width 14 height 14
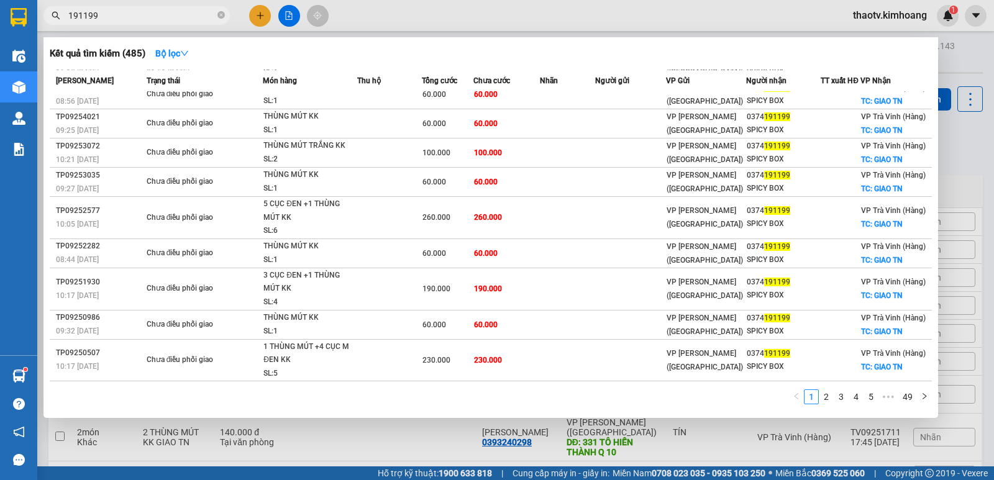
click at [137, 11] on input "191199" at bounding box center [141, 16] width 147 height 14
click at [840, 399] on link "3" at bounding box center [841, 397] width 14 height 14
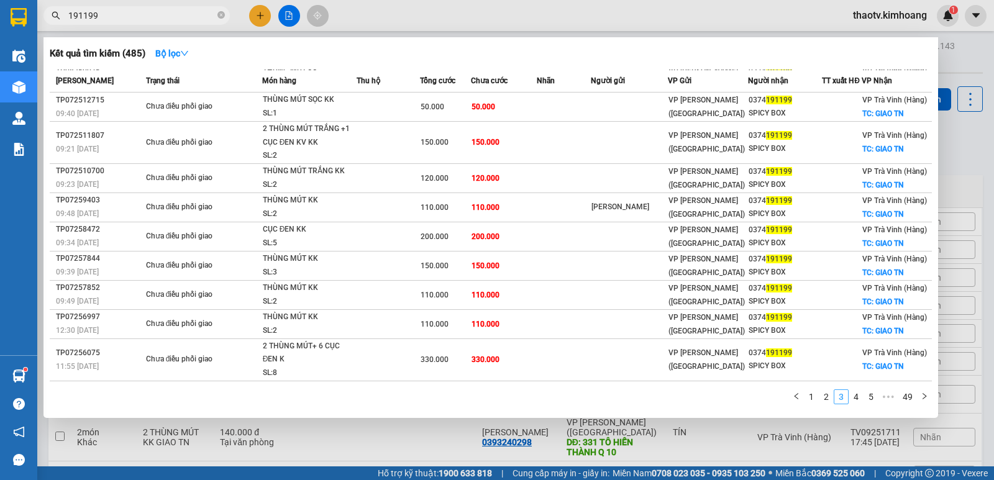
scroll to position [36, 0]
click at [850, 398] on link "4" at bounding box center [856, 397] width 14 height 14
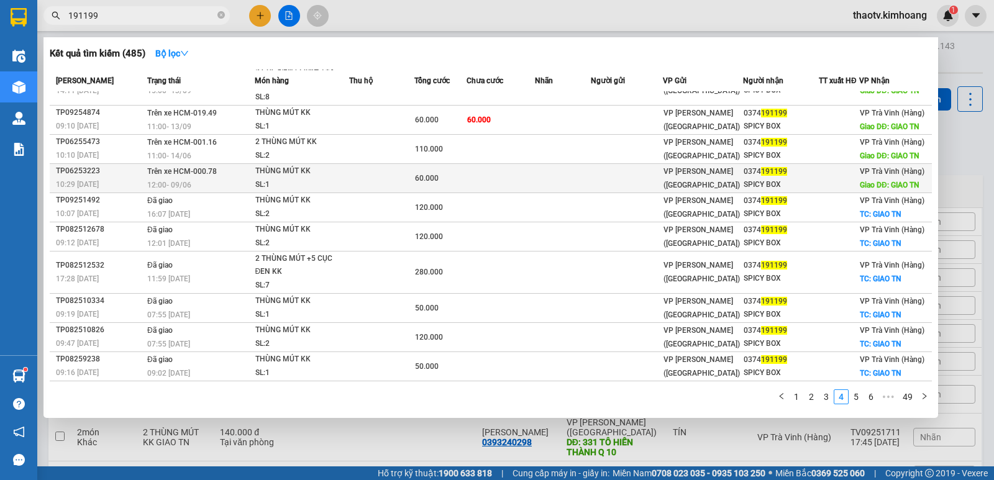
scroll to position [0, 0]
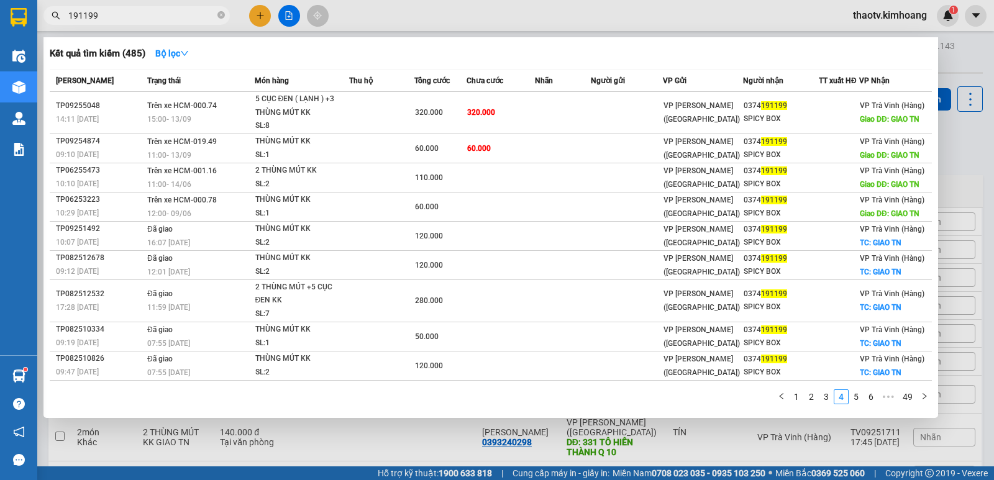
drag, startPoint x: 208, startPoint y: 33, endPoint x: 224, endPoint y: 35, distance: 15.6
click at [209, 33] on div at bounding box center [497, 240] width 994 height 480
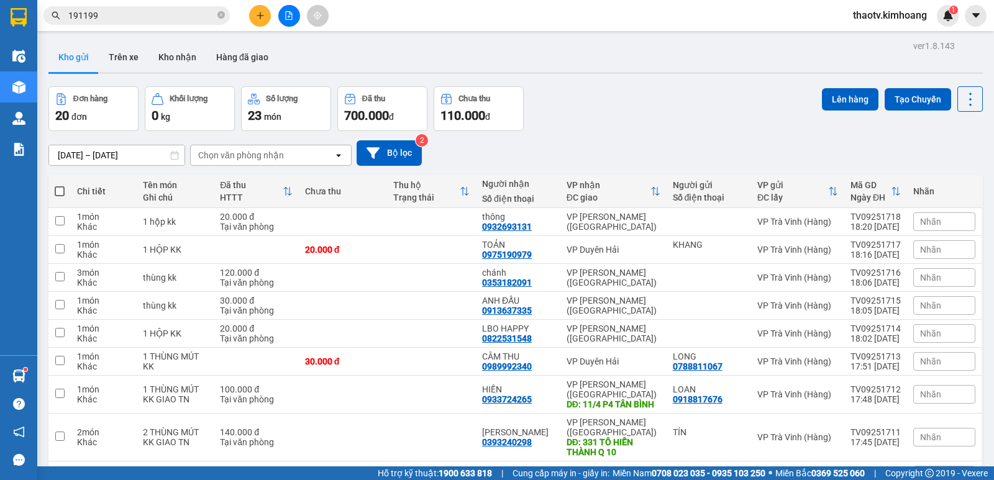
click at [260, 19] on icon "plus" at bounding box center [260, 15] width 9 height 9
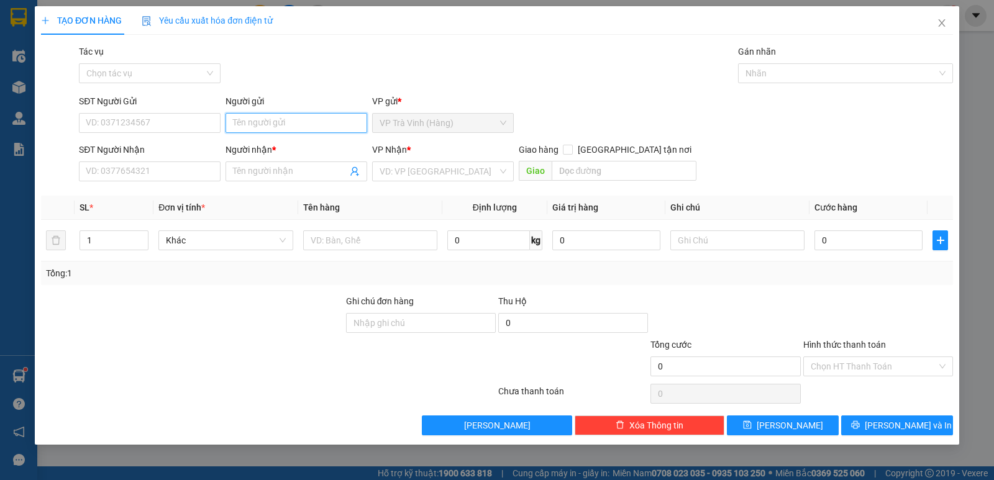
click at [275, 118] on input "Người gửi" at bounding box center [297, 123] width 142 height 20
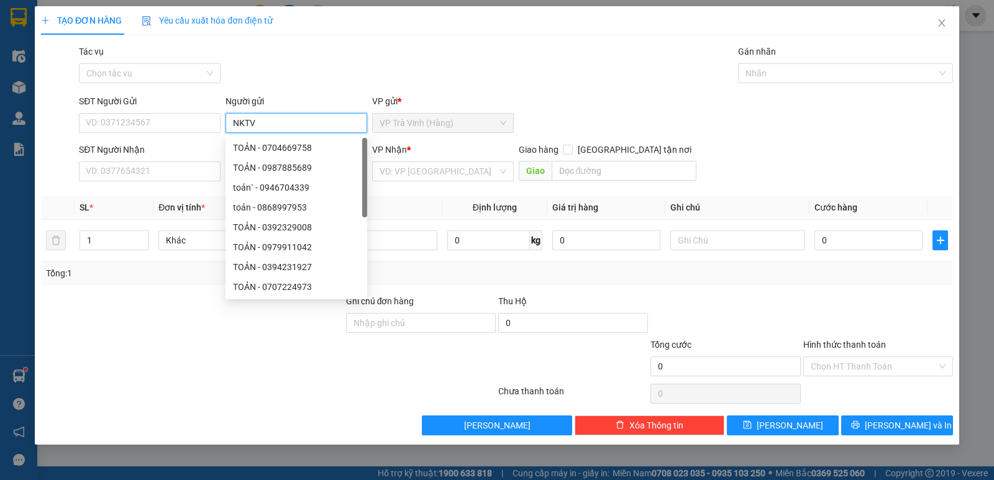
type input "NKTV"
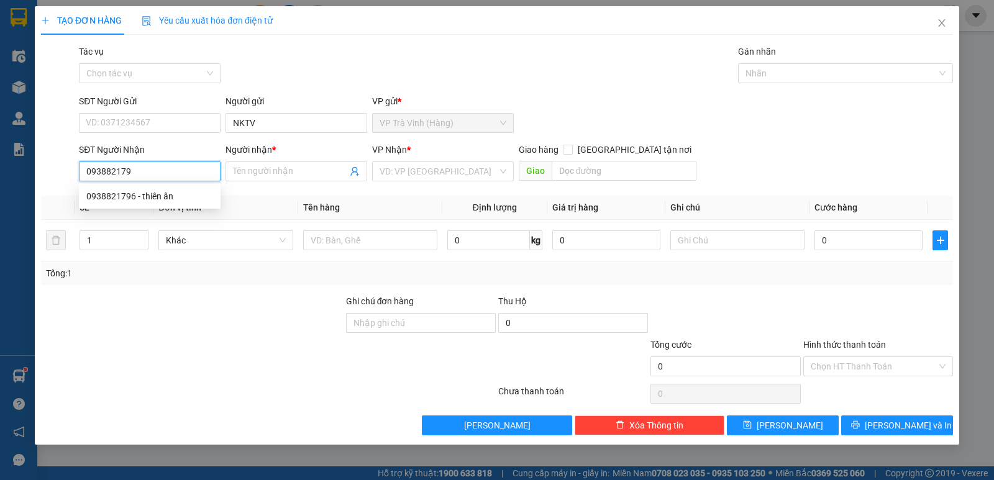
type input "0938821796"
click at [145, 200] on div "0938821796 - thiên ân" at bounding box center [149, 196] width 127 height 14
type input "[DEMOGRAPHIC_DATA]"
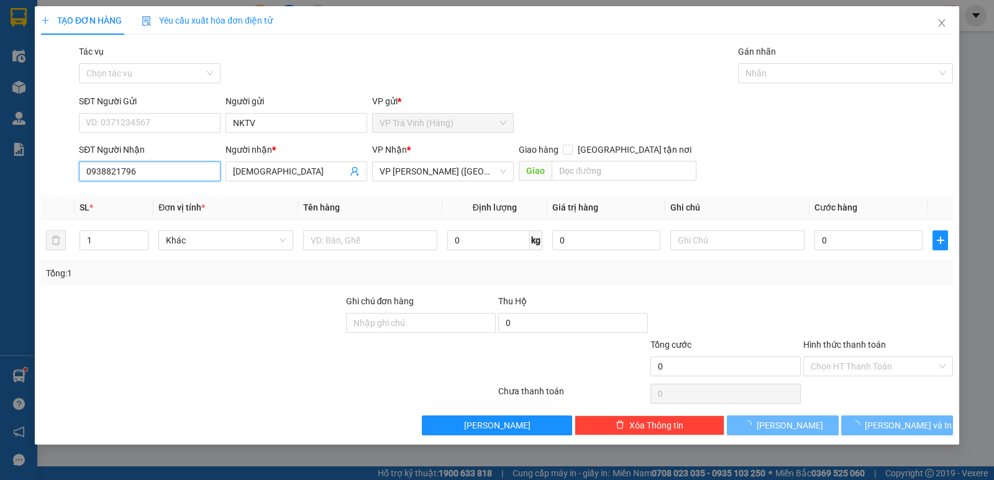
type input "20.000"
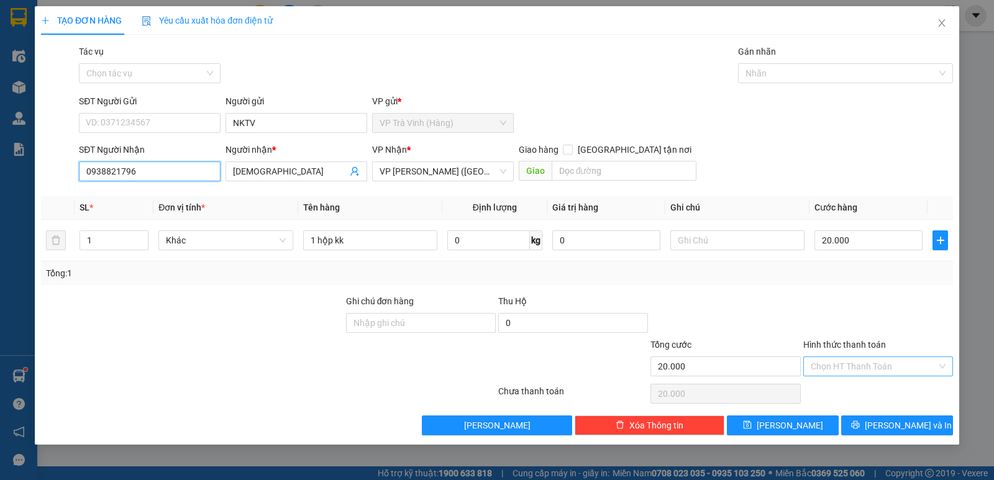
type input "0938821796"
click at [887, 362] on input "Hình thức thanh toán" at bounding box center [874, 366] width 126 height 19
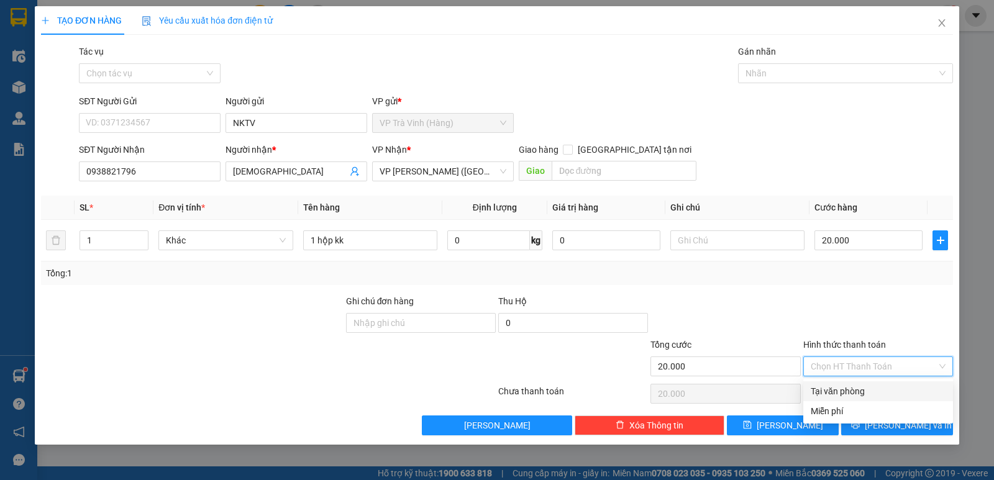
click at [868, 387] on div "Tại văn phòng" at bounding box center [878, 392] width 135 height 14
type input "0"
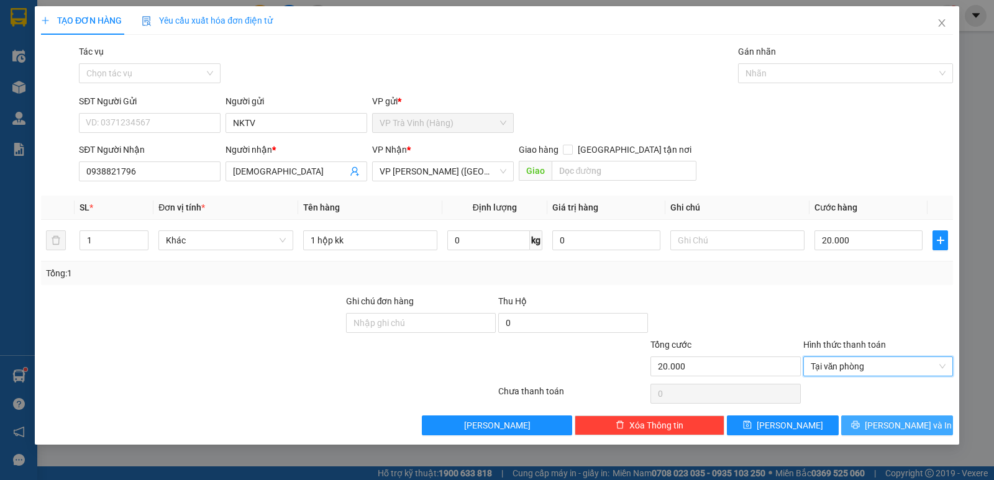
click at [892, 429] on span "[PERSON_NAME] và In" at bounding box center [908, 426] width 87 height 14
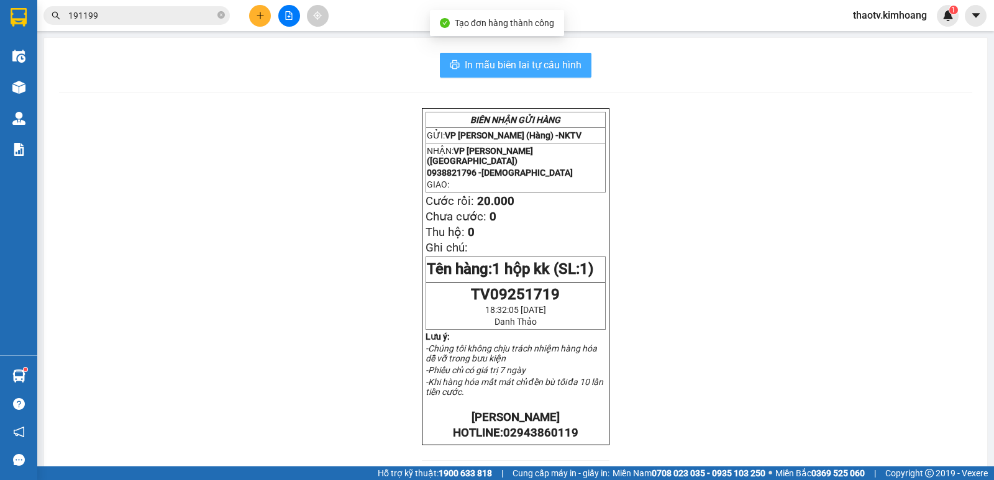
click at [518, 68] on span "In mẫu biên lai tự cấu hình" at bounding box center [523, 65] width 117 height 16
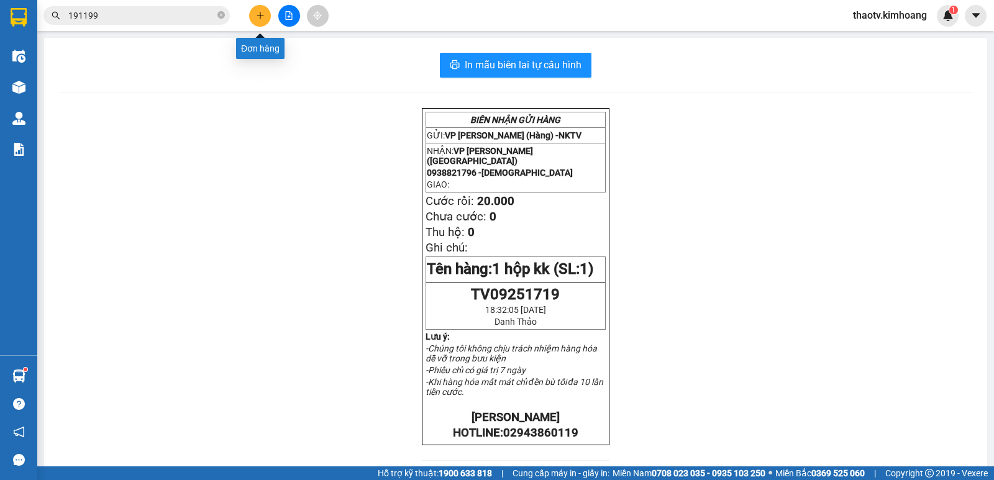
click at [258, 16] on icon "plus" at bounding box center [260, 15] width 9 height 9
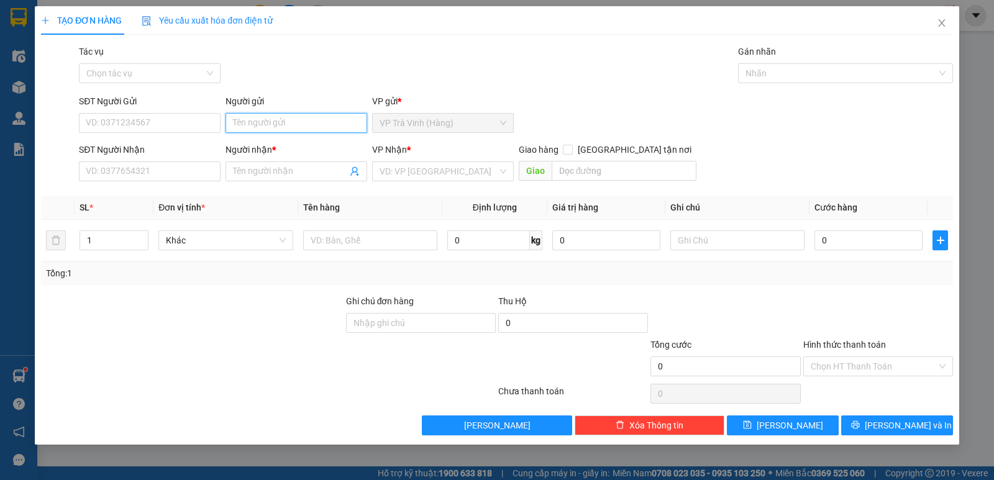
click at [254, 130] on input "Người gửi" at bounding box center [297, 123] width 142 height 20
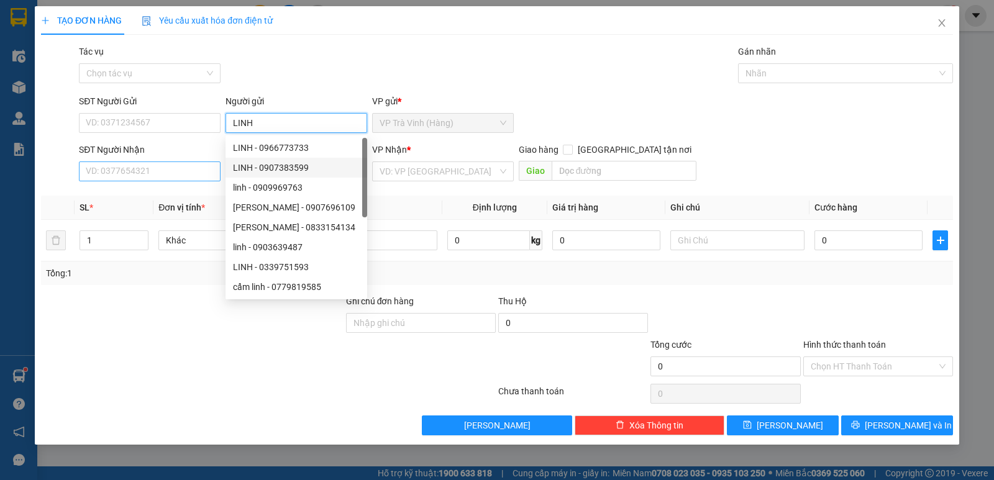
type input "LINH"
click at [176, 173] on input "SĐT Người Nhận" at bounding box center [150, 172] width 142 height 20
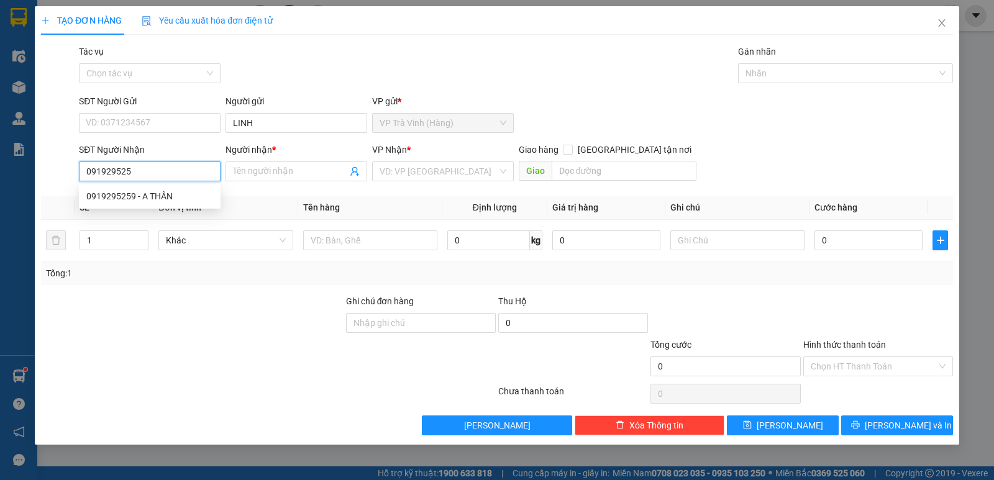
type input "0919295259"
click at [160, 196] on div "0919295259 - A THÂN" at bounding box center [149, 196] width 127 height 14
type input "A THÂN"
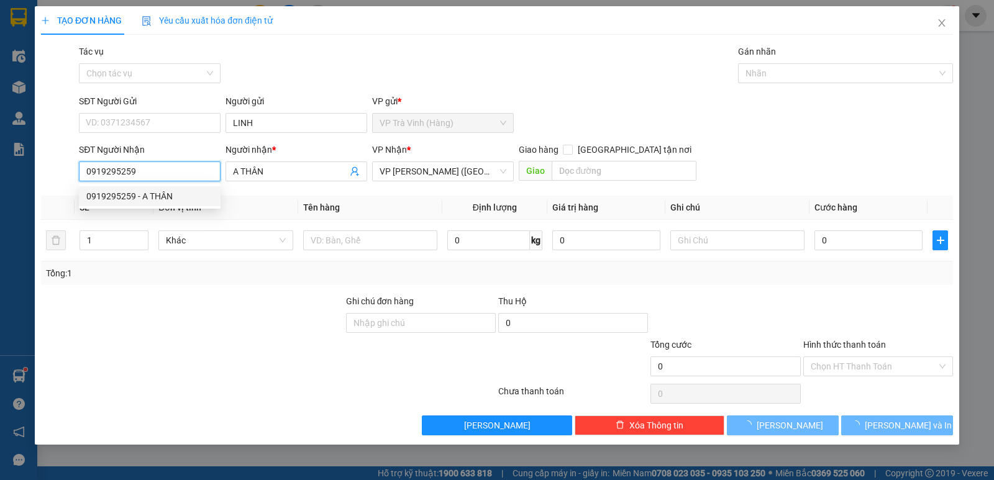
type input "30.000"
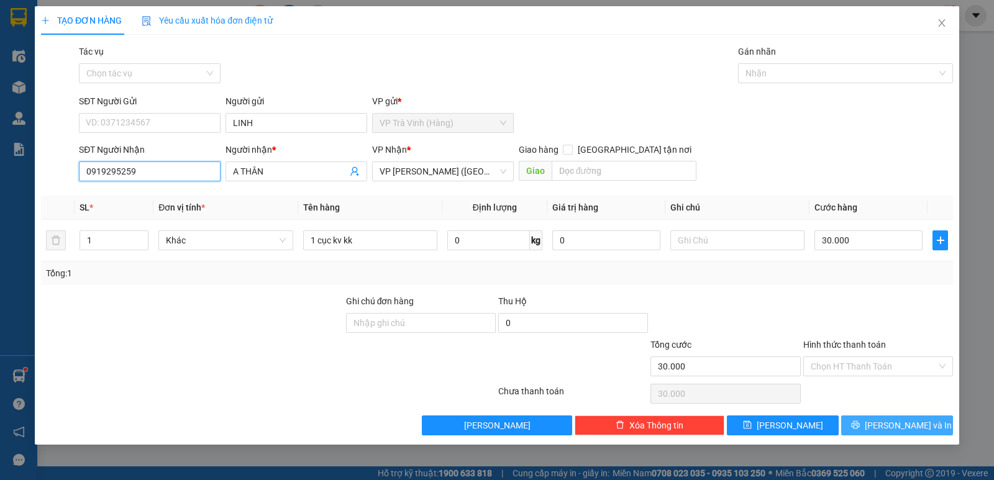
type input "0919295259"
click at [890, 434] on button "[PERSON_NAME] và In" at bounding box center [897, 426] width 112 height 20
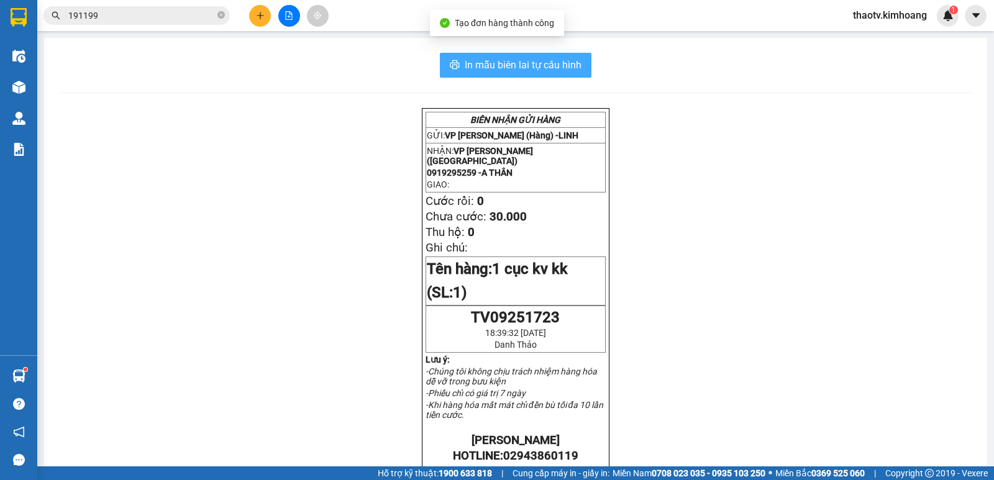
click at [527, 60] on span "In mẫu biên lai tự cấu hình" at bounding box center [523, 65] width 117 height 16
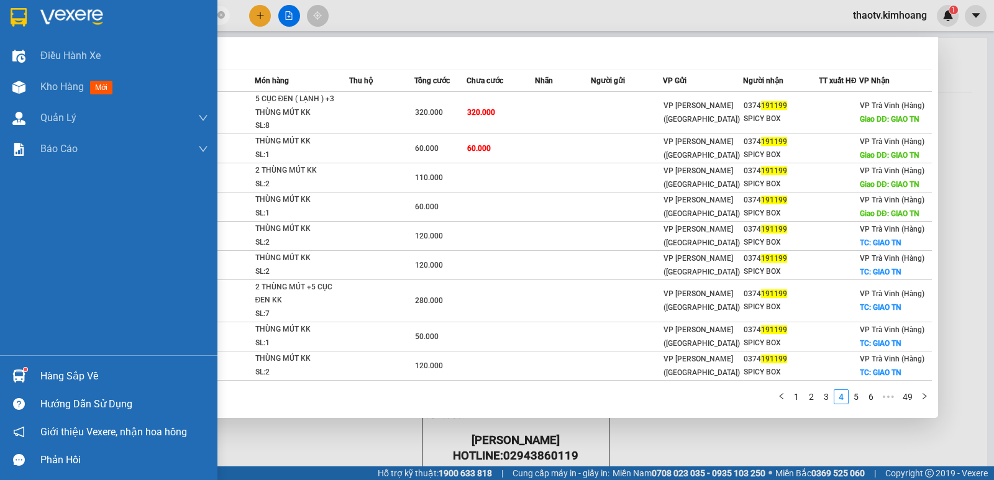
drag, startPoint x: 111, startPoint y: 16, endPoint x: 0, endPoint y: 37, distance: 113.1
click at [0, 37] on section "Kết quả tìm kiếm ( 485 ) Bộ lọc Mã ĐH Trạng thái Món hàng Thu hộ Tổng cước Chưa…" at bounding box center [497, 240] width 994 height 480
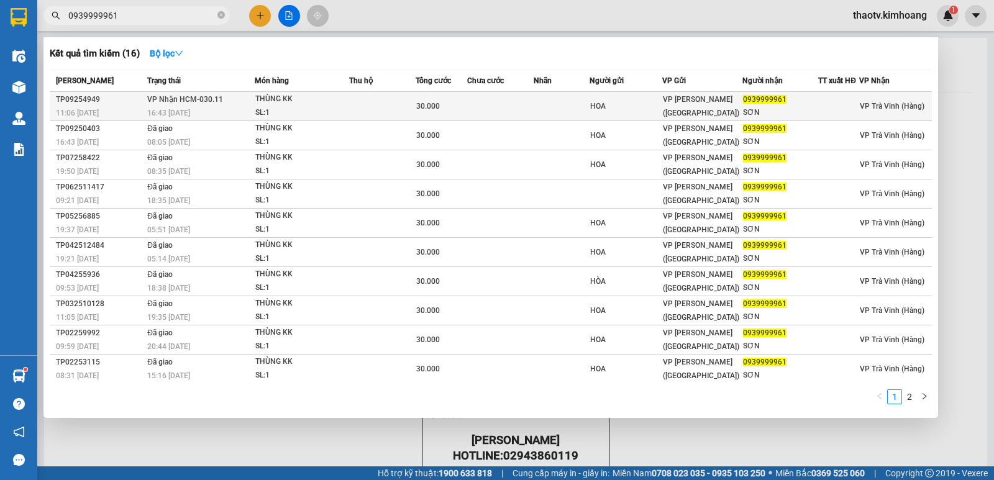
type input "0939999961"
click at [211, 109] on div "16:43 [DATE]" at bounding box center [200, 113] width 107 height 14
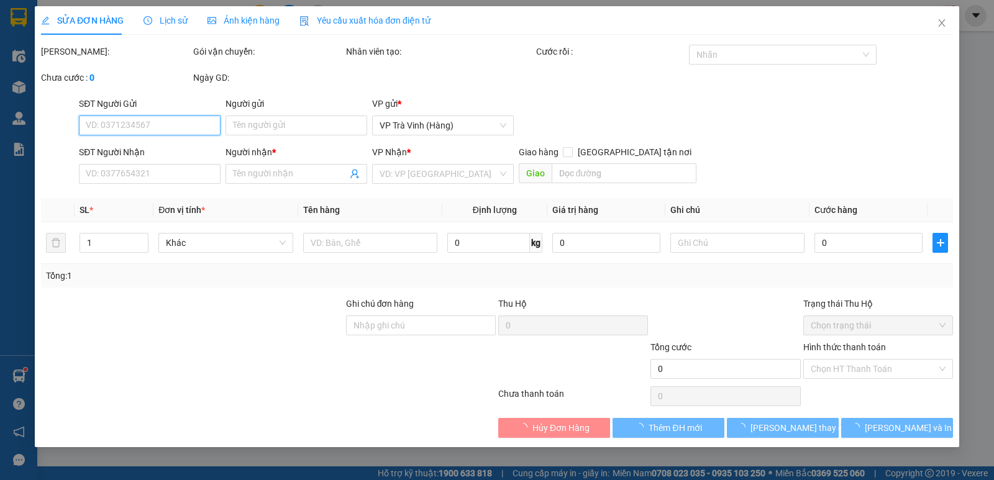
type input "HOA"
type input "0939999961"
type input "SƠN"
type input "30.000"
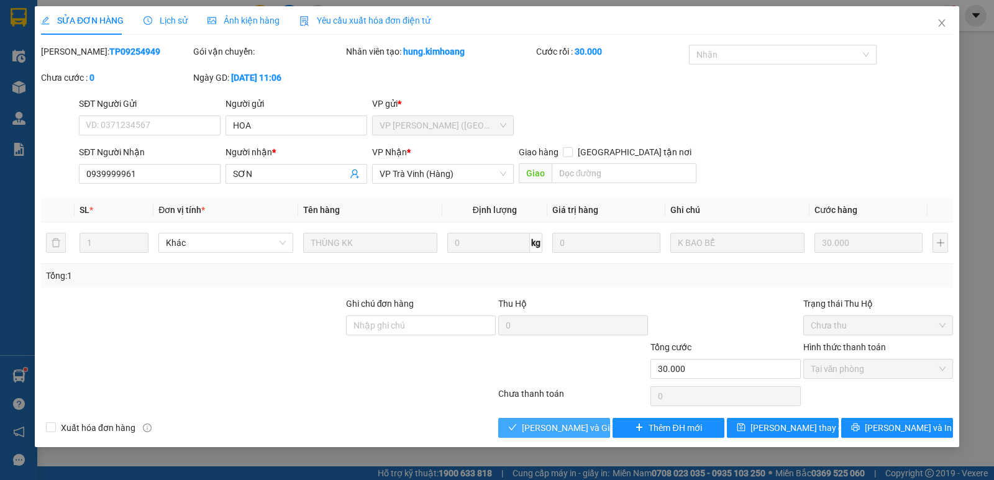
click at [552, 427] on span "[PERSON_NAME] và Giao hàng" at bounding box center [581, 428] width 119 height 14
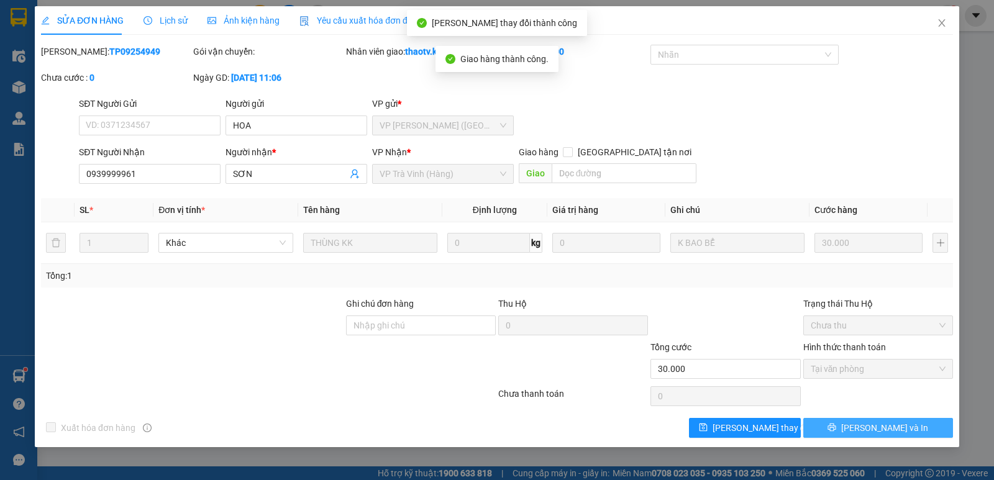
click at [903, 424] on button "[PERSON_NAME] và In" at bounding box center [878, 428] width 150 height 20
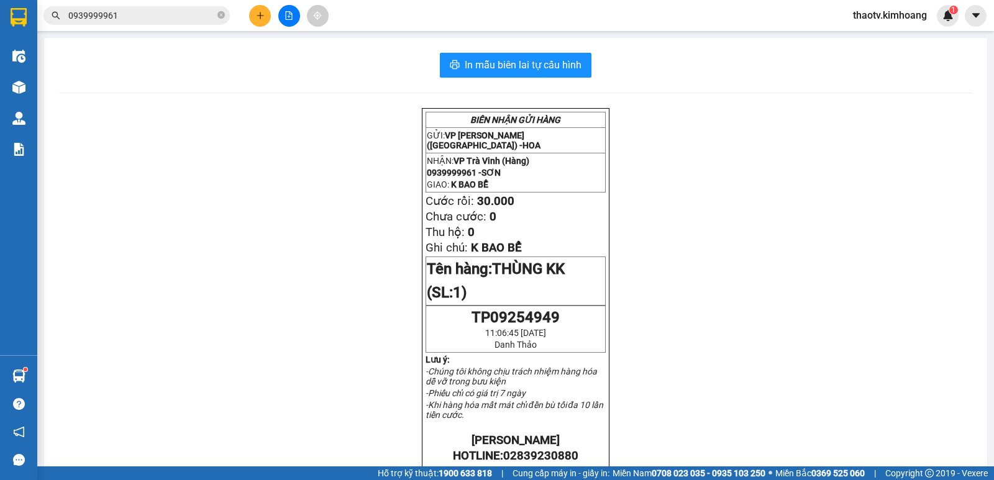
drag, startPoint x: 130, startPoint y: 20, endPoint x: 0, endPoint y: 63, distance: 136.7
click at [0, 64] on section "Kết quả tìm kiếm ( 16 ) Bộ lọc Mã ĐH Trạng thái Món hàng Thu hộ Tổng cước Chưa …" at bounding box center [497, 240] width 994 height 480
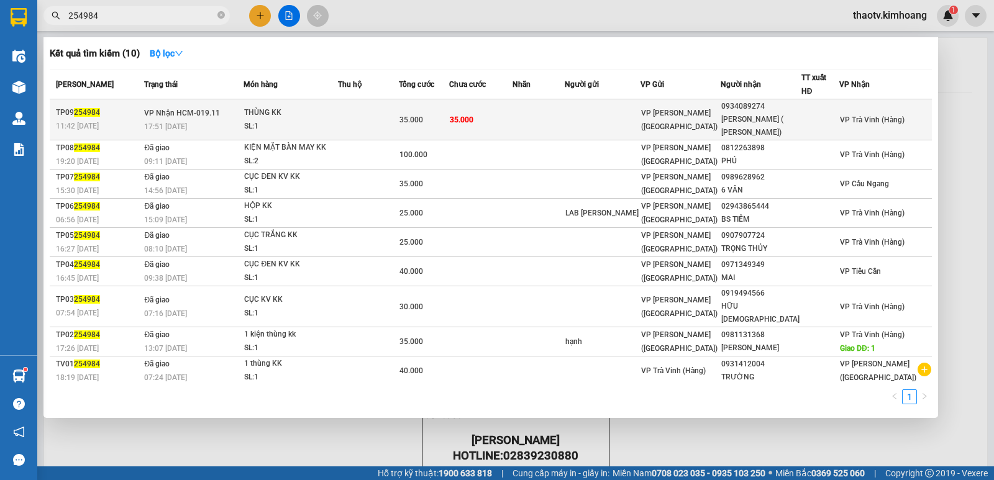
type input "254984"
click at [240, 120] on div "17:51 [DATE]" at bounding box center [193, 127] width 99 height 14
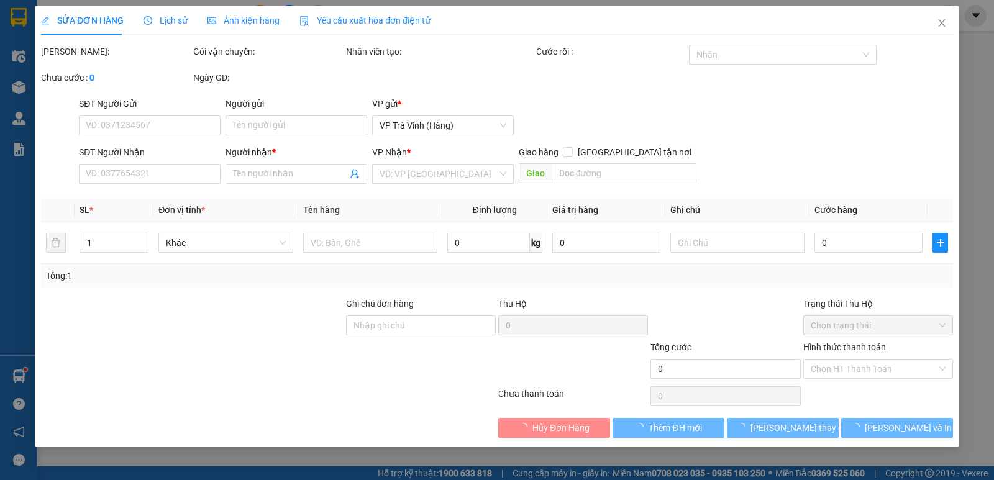
type input "0934089274"
type input "[PERSON_NAME] ( [PERSON_NAME])"
type input "35.000"
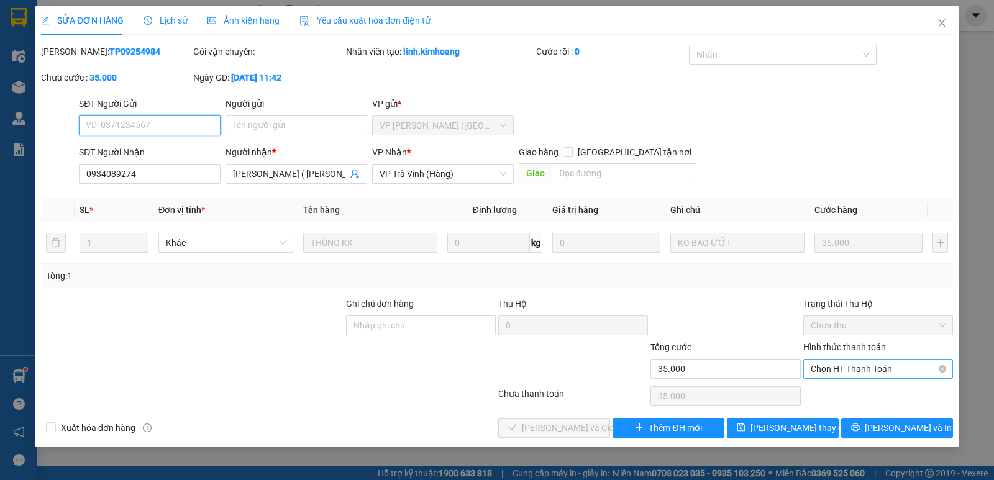
click at [842, 373] on span "Chọn HT Thanh Toán" at bounding box center [878, 369] width 135 height 19
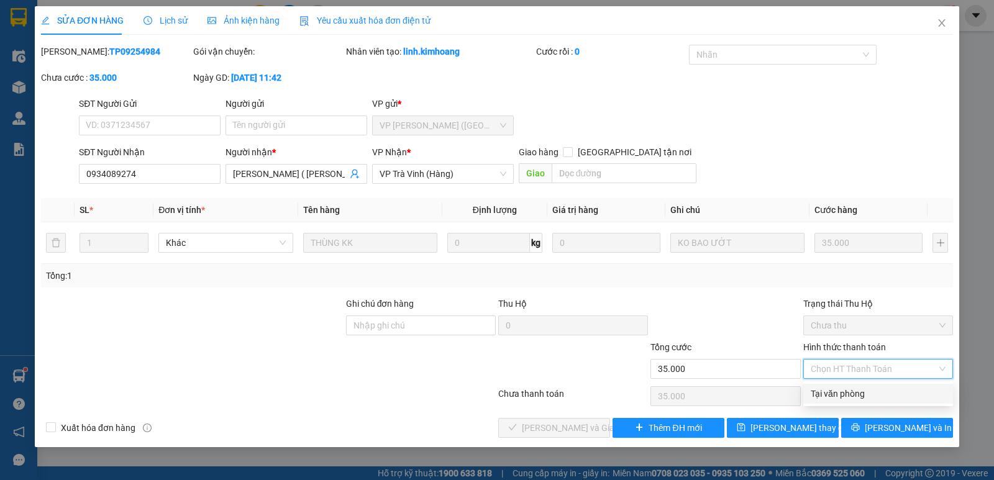
click at [836, 401] on div "Tại văn phòng" at bounding box center [878, 394] width 150 height 20
type input "0"
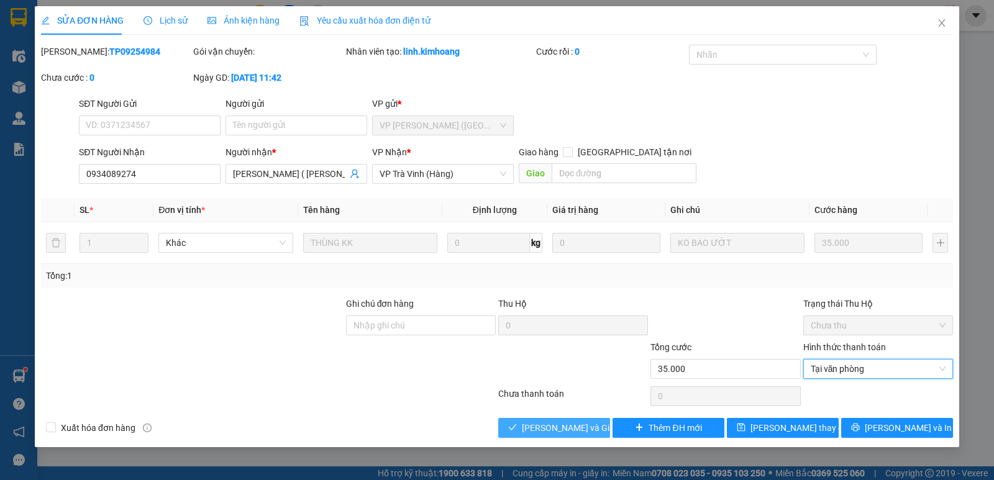
click at [565, 430] on span "[PERSON_NAME] và Giao hàng" at bounding box center [581, 428] width 119 height 14
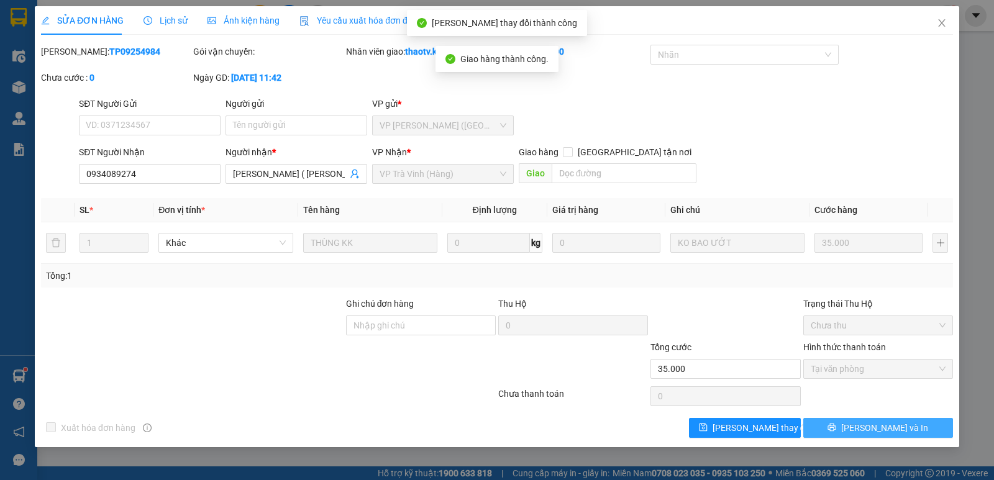
click at [882, 432] on span "[PERSON_NAME] và In" at bounding box center [884, 428] width 87 height 14
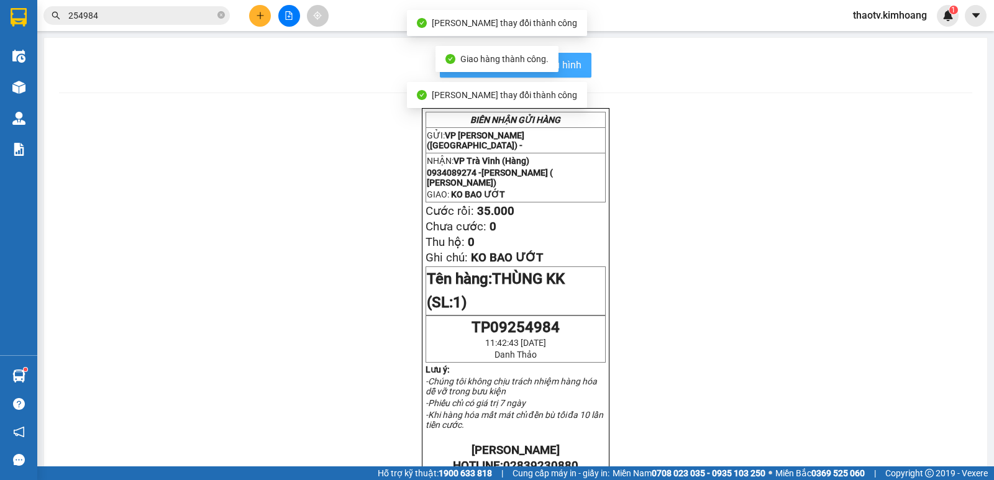
click at [574, 69] on span "In mẫu biên lai tự cấu hình" at bounding box center [523, 65] width 117 height 16
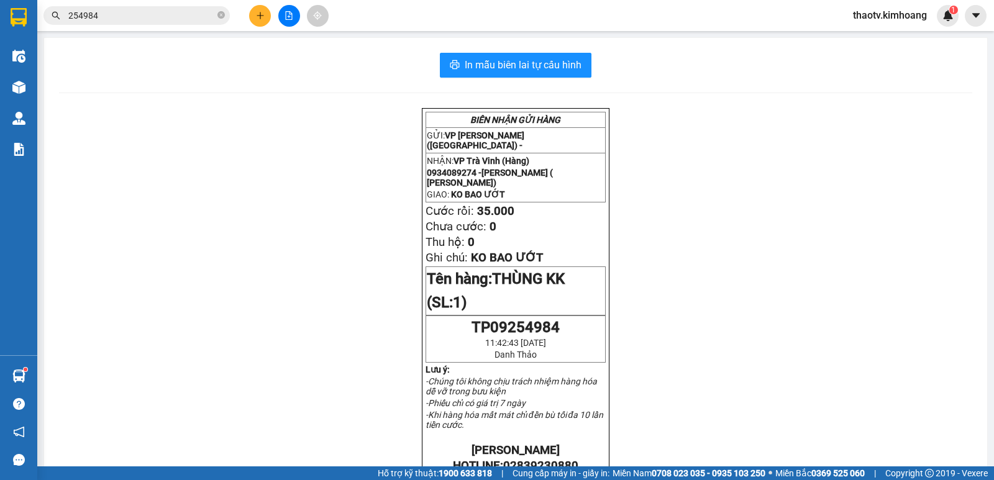
click at [264, 18] on icon "plus" at bounding box center [260, 15] width 9 height 9
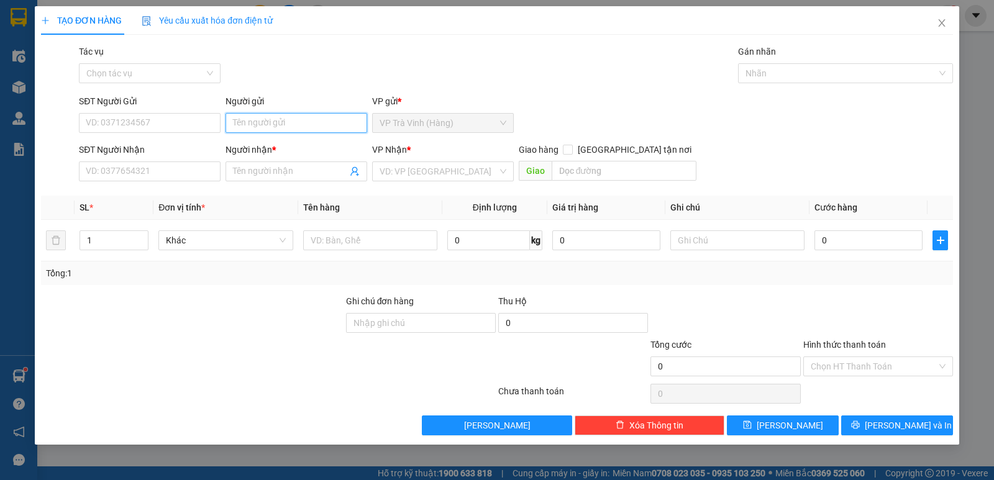
click at [254, 121] on input "Người gửi" at bounding box center [297, 123] width 142 height 20
type input "VĨNH HOÀ"
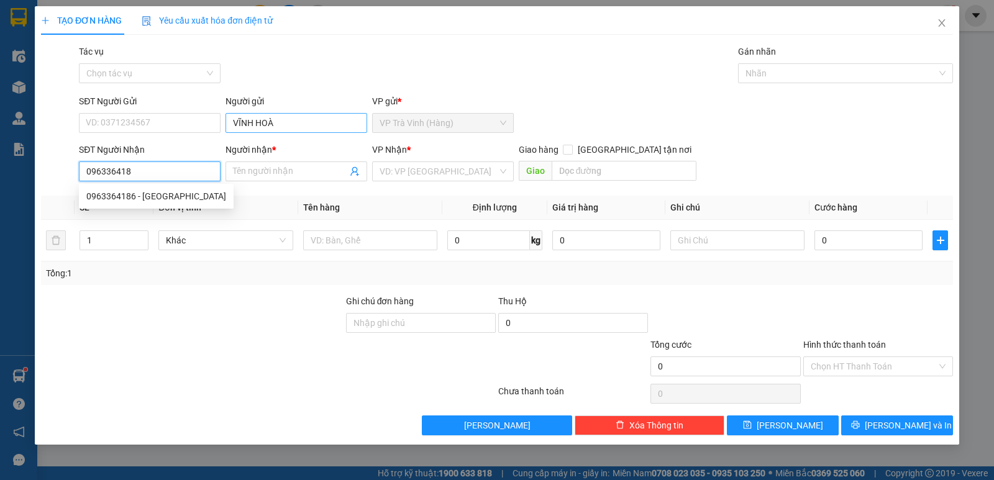
type input "0963364186"
click at [163, 193] on div "0963364186 - [GEOGRAPHIC_DATA]" at bounding box center [156, 196] width 140 height 14
type input "THIÊN PHÚC"
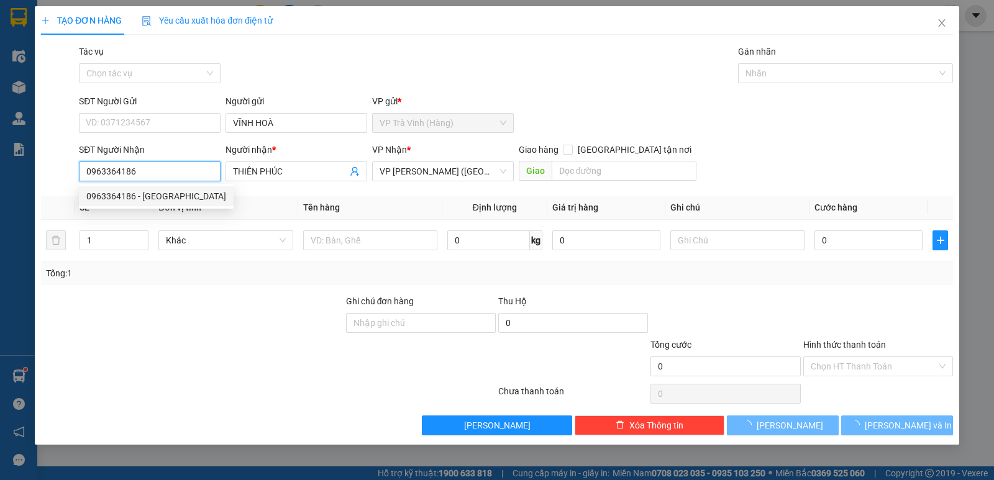
type input "20.000"
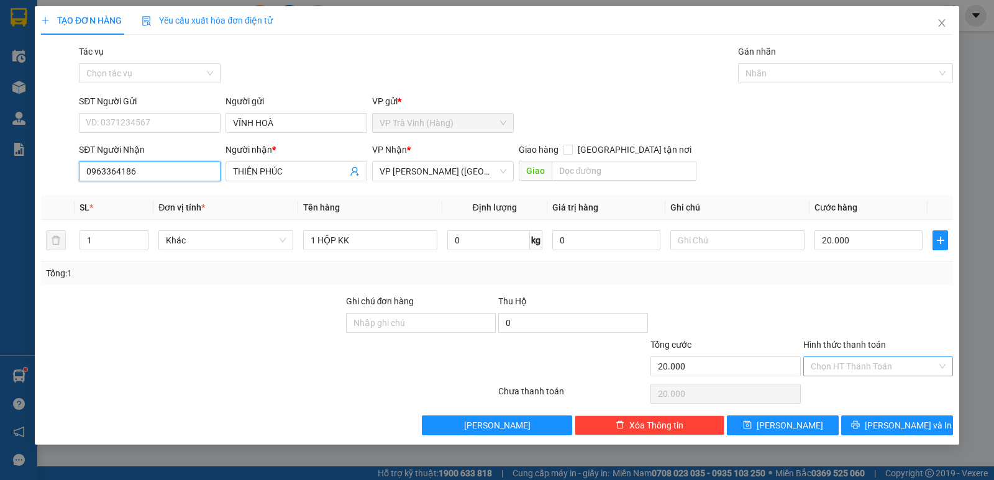
type input "0963364186"
click at [839, 370] on input "Hình thức thanh toán" at bounding box center [874, 366] width 126 height 19
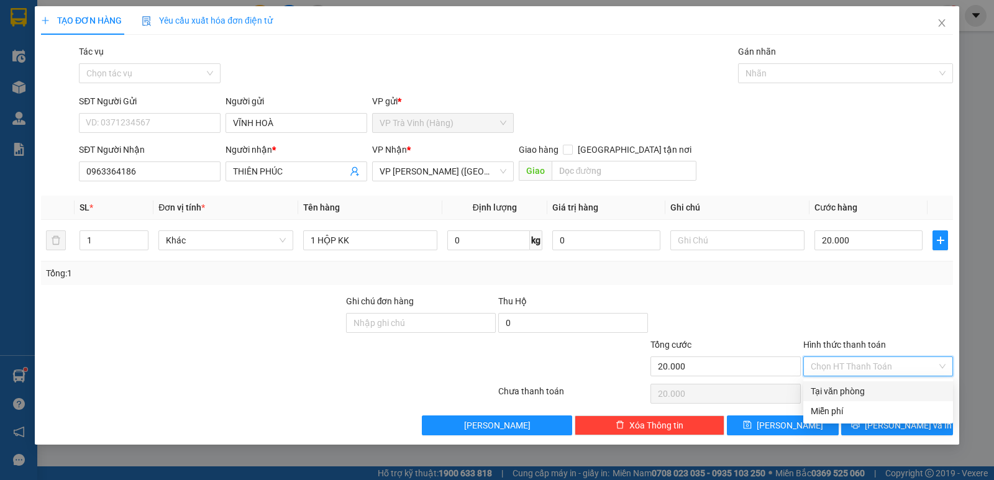
click at [859, 393] on div "Tại văn phòng" at bounding box center [878, 392] width 135 height 14
type input "0"
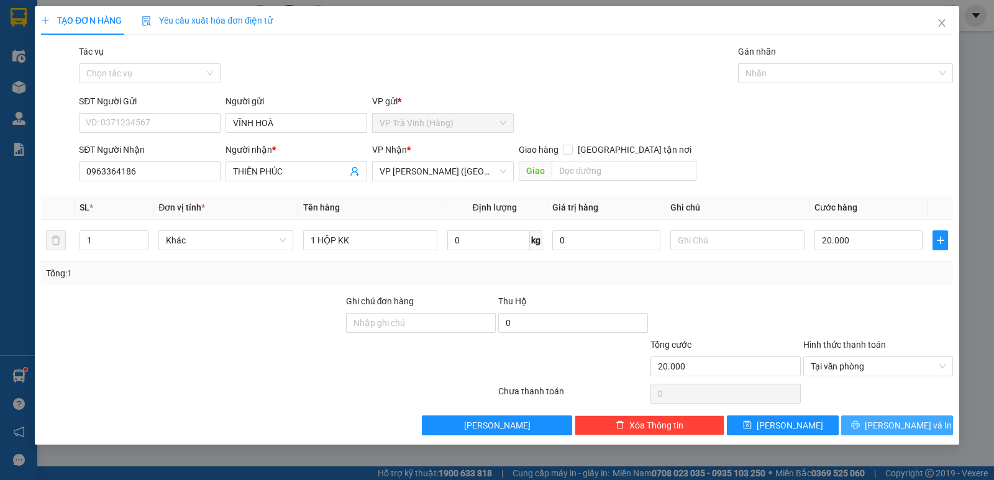
click at [860, 431] on span "printer" at bounding box center [855, 426] width 9 height 10
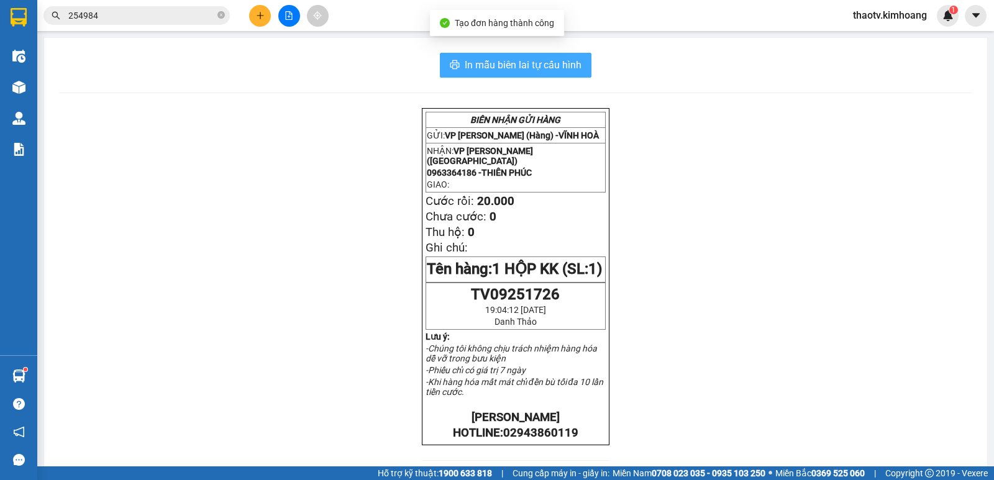
click at [534, 69] on span "In mẫu biên lai tự cấu hình" at bounding box center [523, 65] width 117 height 16
click at [563, 64] on span "In mẫu biên lai tự cấu hình" at bounding box center [523, 65] width 117 height 16
click at [532, 65] on span "In mẫu biên lai tự cấu hình" at bounding box center [523, 65] width 117 height 16
click at [510, 68] on span "In mẫu biên lai tự cấu hình" at bounding box center [523, 65] width 117 height 16
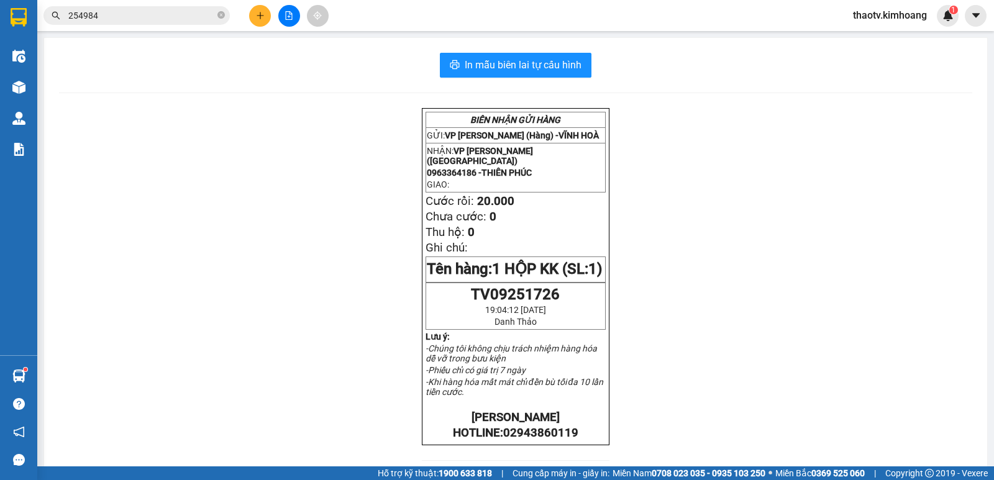
click at [887, 17] on span "thaotv.kimhoang" at bounding box center [890, 15] width 94 height 16
click at [894, 40] on span "Đăng xuất" at bounding box center [894, 39] width 69 height 14
